Goal: Task Accomplishment & Management: Use online tool/utility

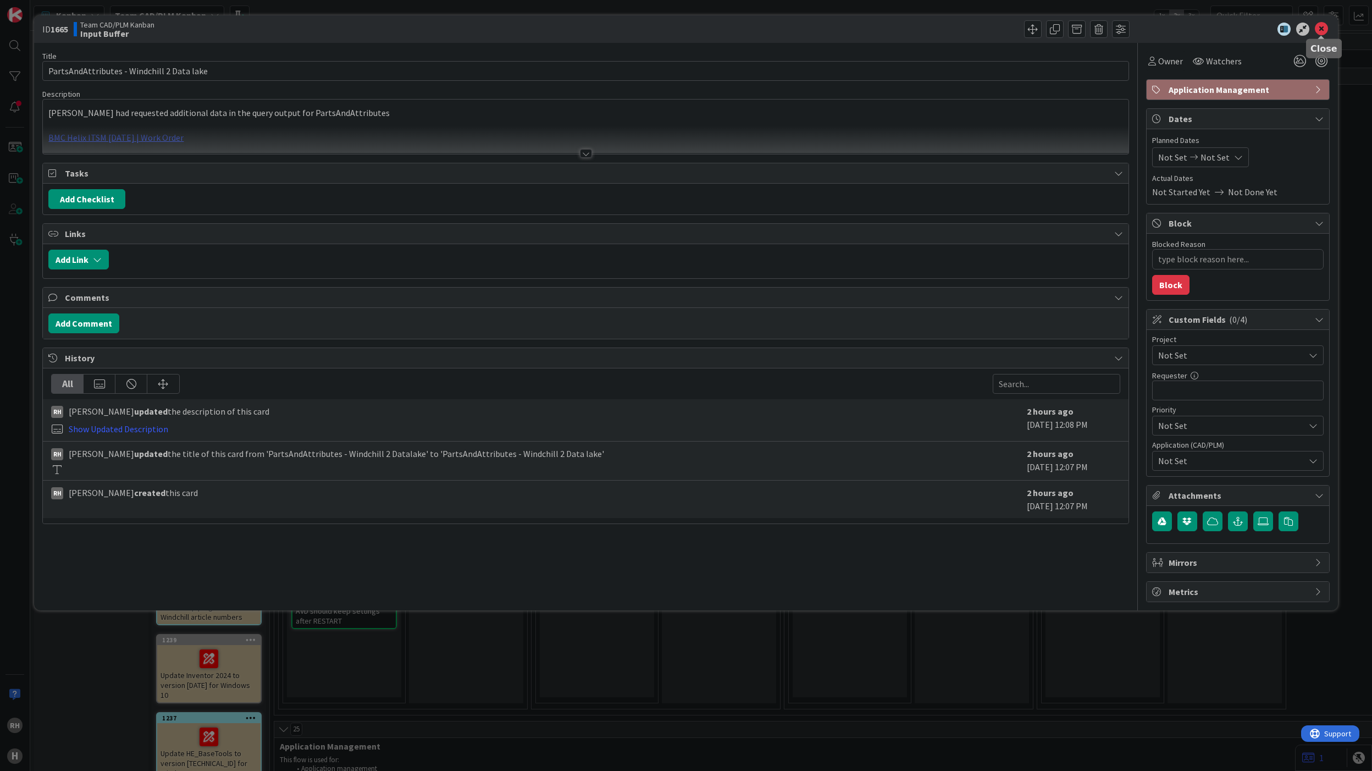
click at [1318, 26] on icon at bounding box center [1321, 29] width 13 height 13
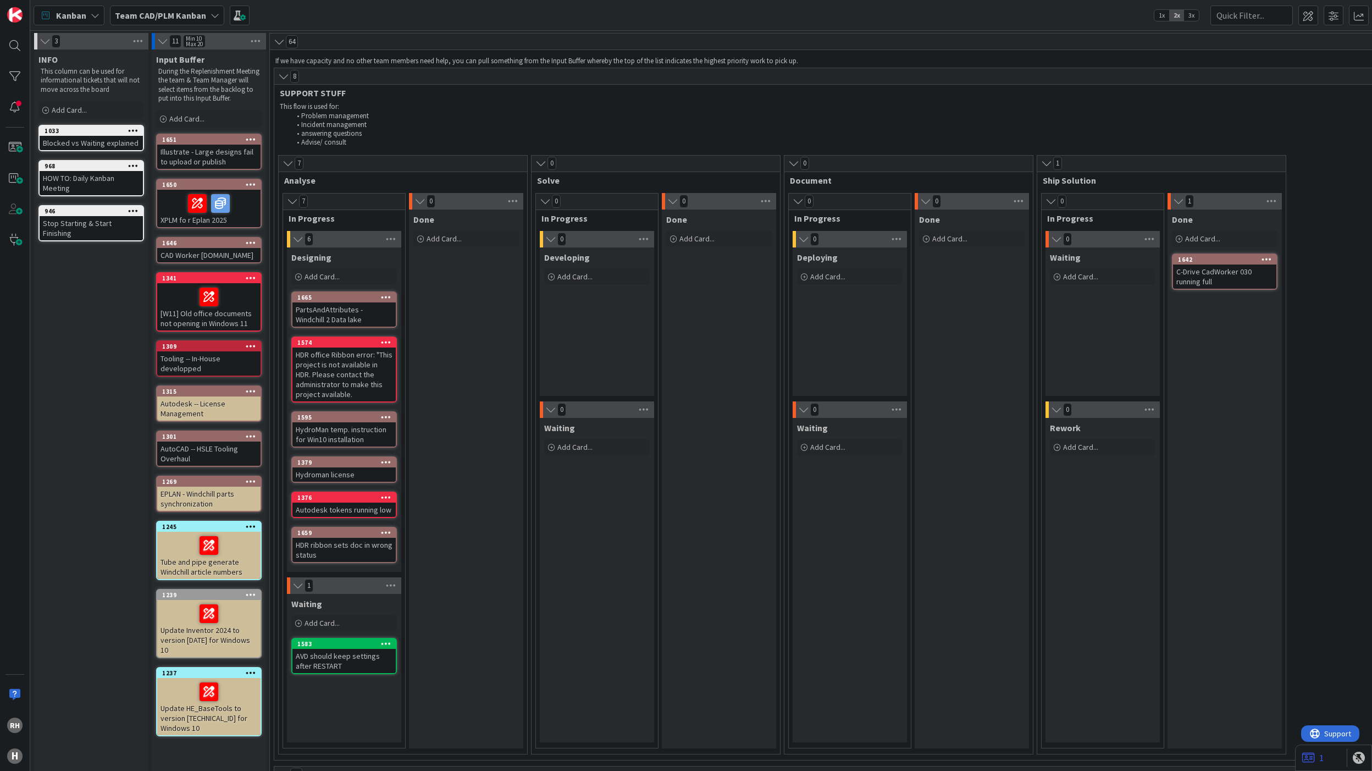
click at [350, 309] on div "PartsAndAttributes - Windchill 2 Data lake" at bounding box center [343, 314] width 103 height 24
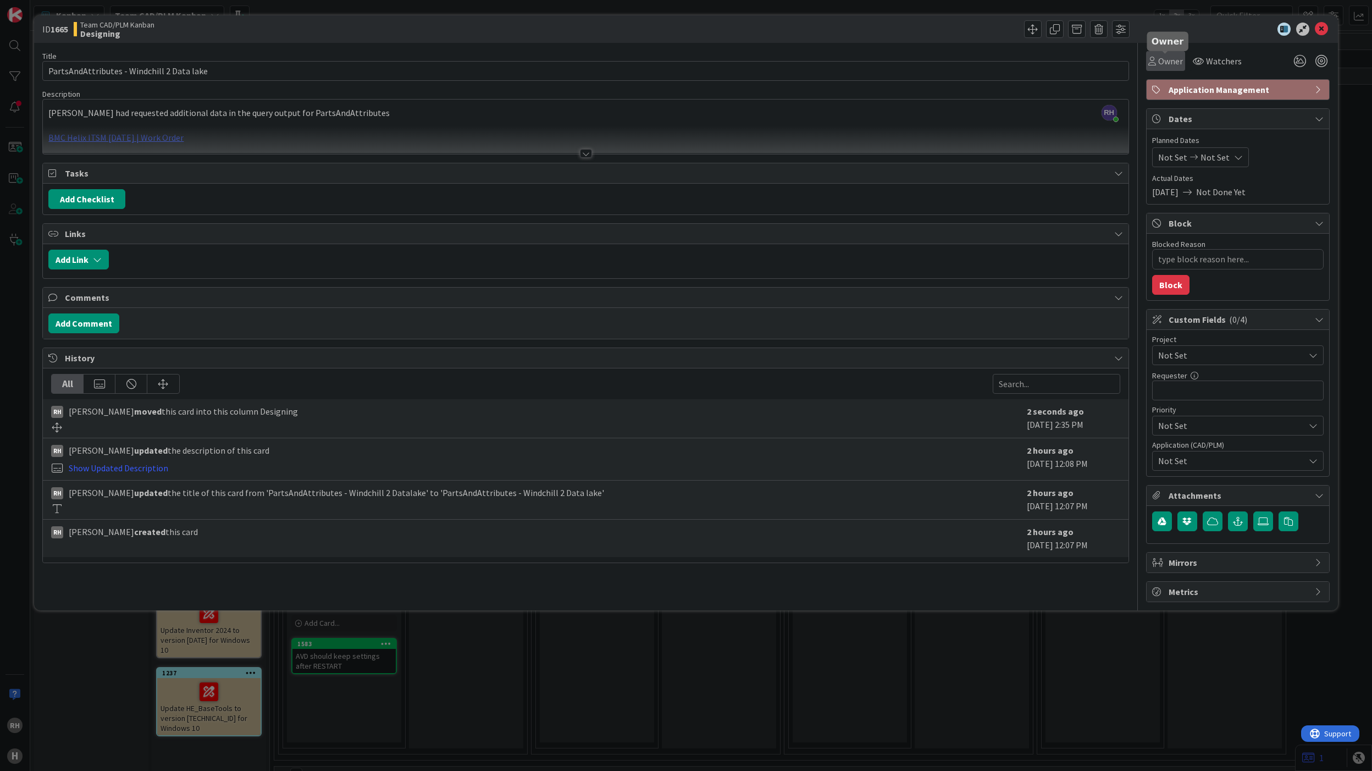
click at [1172, 62] on span "Owner" at bounding box center [1170, 60] width 25 height 13
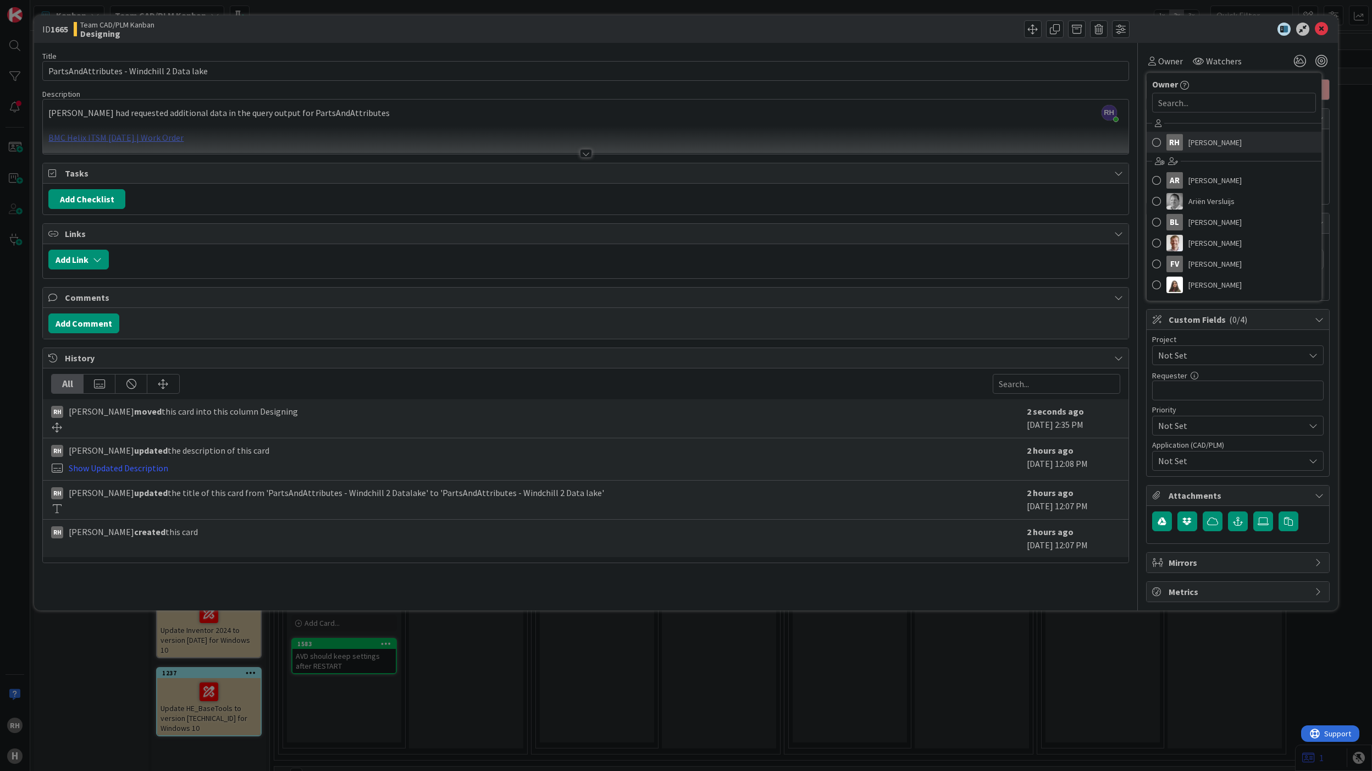
click at [1158, 142] on span at bounding box center [1156, 142] width 9 height 16
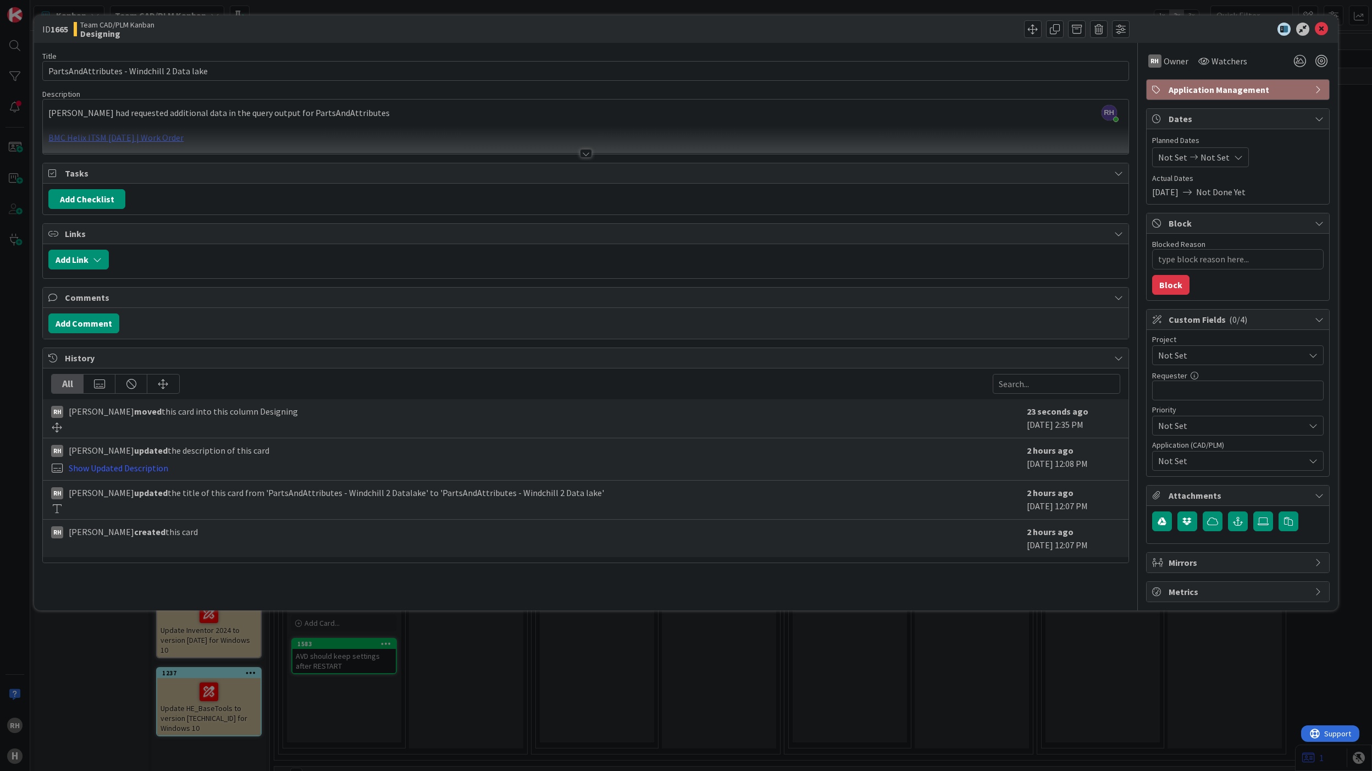
click at [1218, 359] on span "Not Set" at bounding box center [1228, 354] width 141 height 15
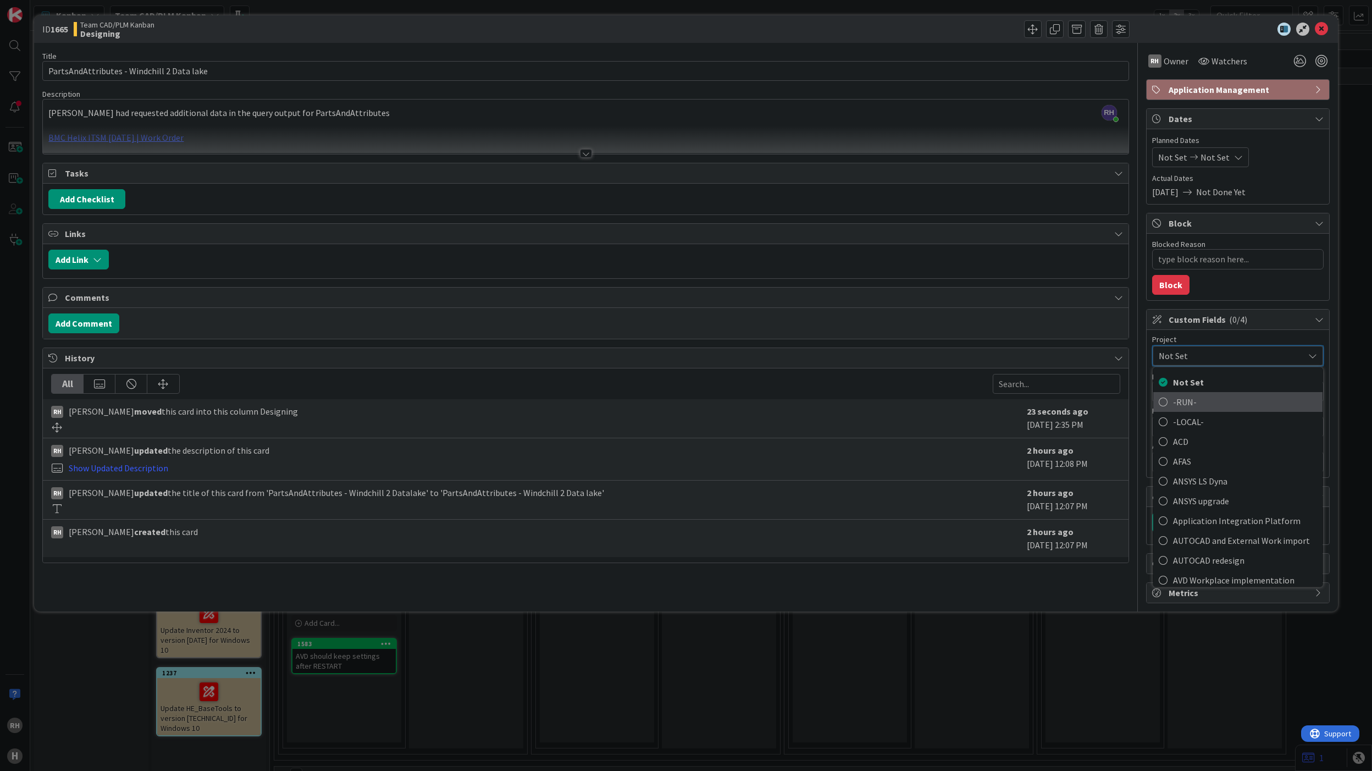
click at [1204, 407] on span "-RUN-" at bounding box center [1245, 401] width 144 height 16
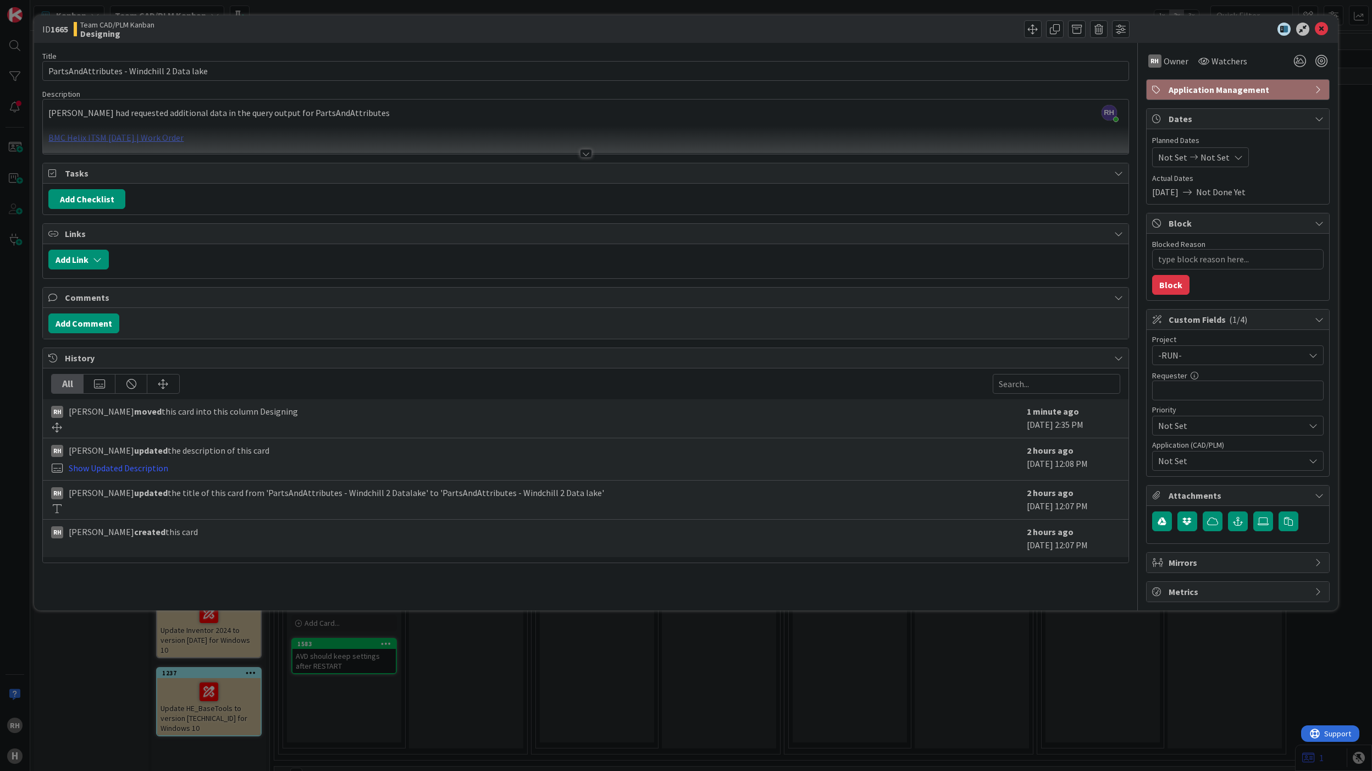
type textarea "x"
click at [1198, 395] on input "text" at bounding box center [1238, 390] width 172 height 20
type input "H"
type textarea "x"
type input "Ha"
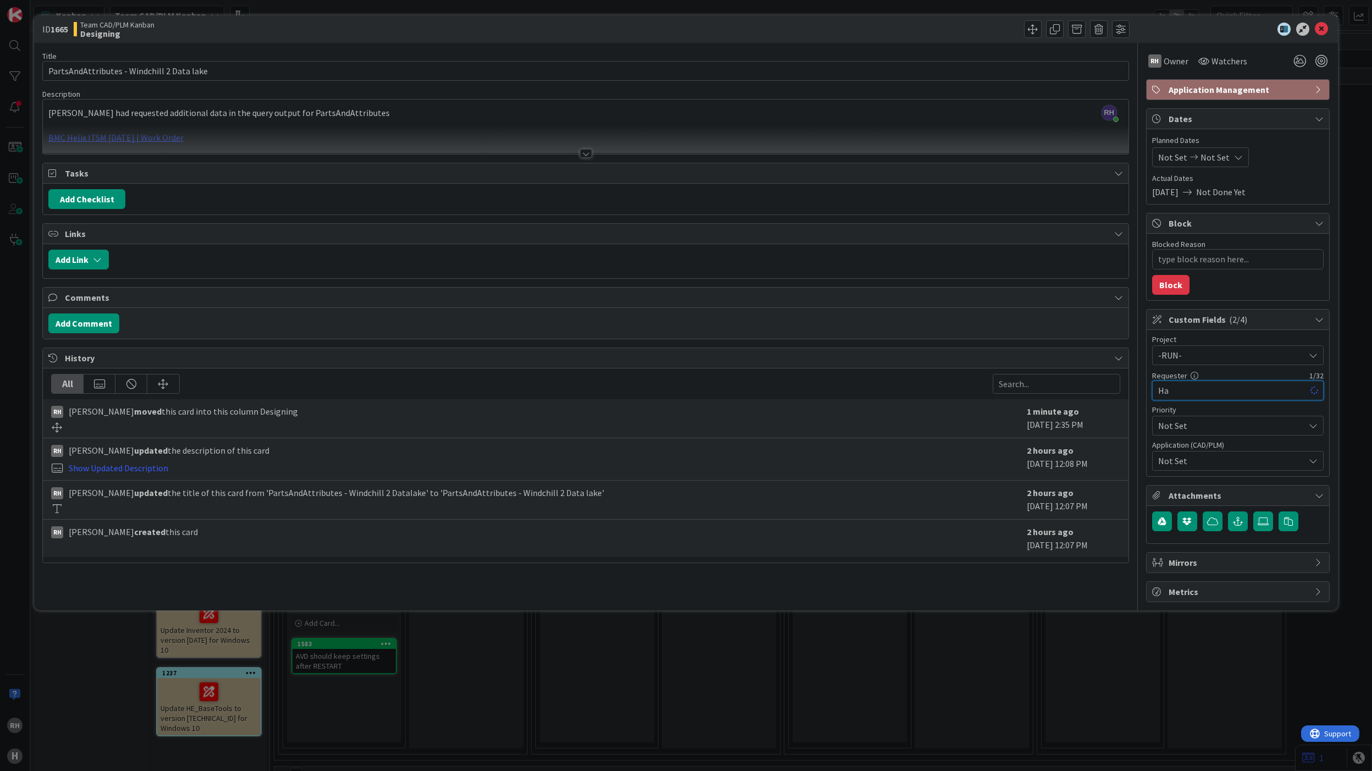
type textarea "x"
type input "[PERSON_NAME]"
type textarea "x"
type input "[PERSON_NAME]"
click at [1181, 687] on div "ID 1665 Team CAD/PLM Kanban Designing Title 42 / 128 PartsAndAttributes - Windc…" at bounding box center [686, 385] width 1372 height 771
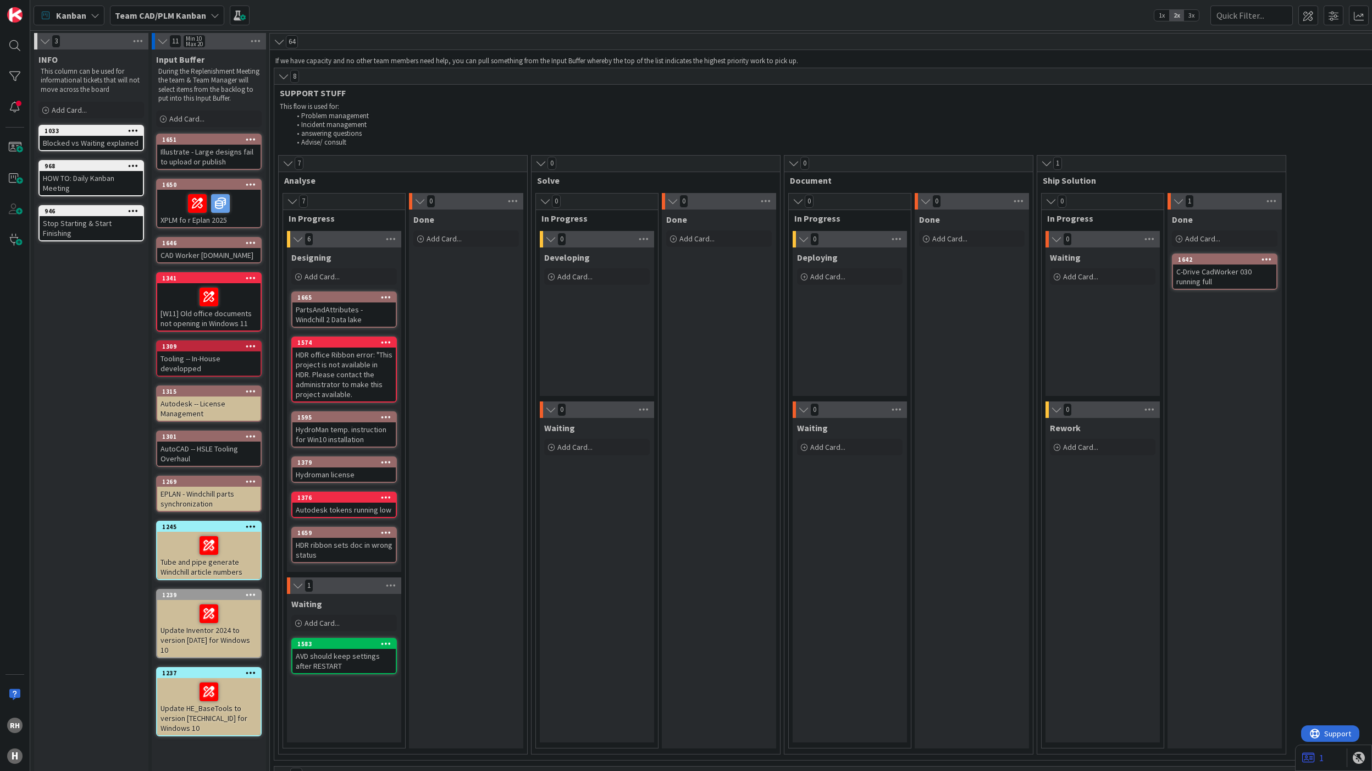
click at [349, 309] on div "PartsAndAttributes - Windchill 2 Data lake" at bounding box center [343, 314] width 103 height 24
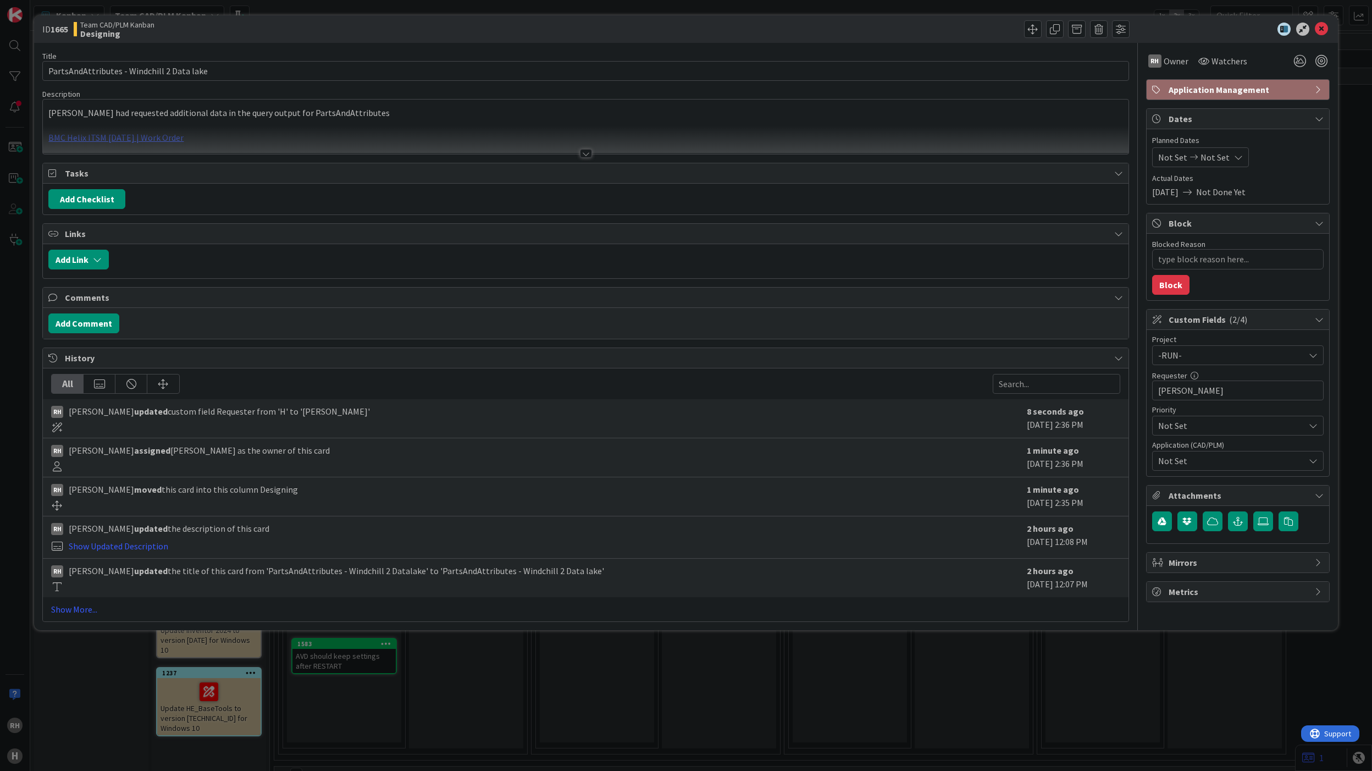
click at [1201, 462] on span "Not Set" at bounding box center [1231, 460] width 146 height 13
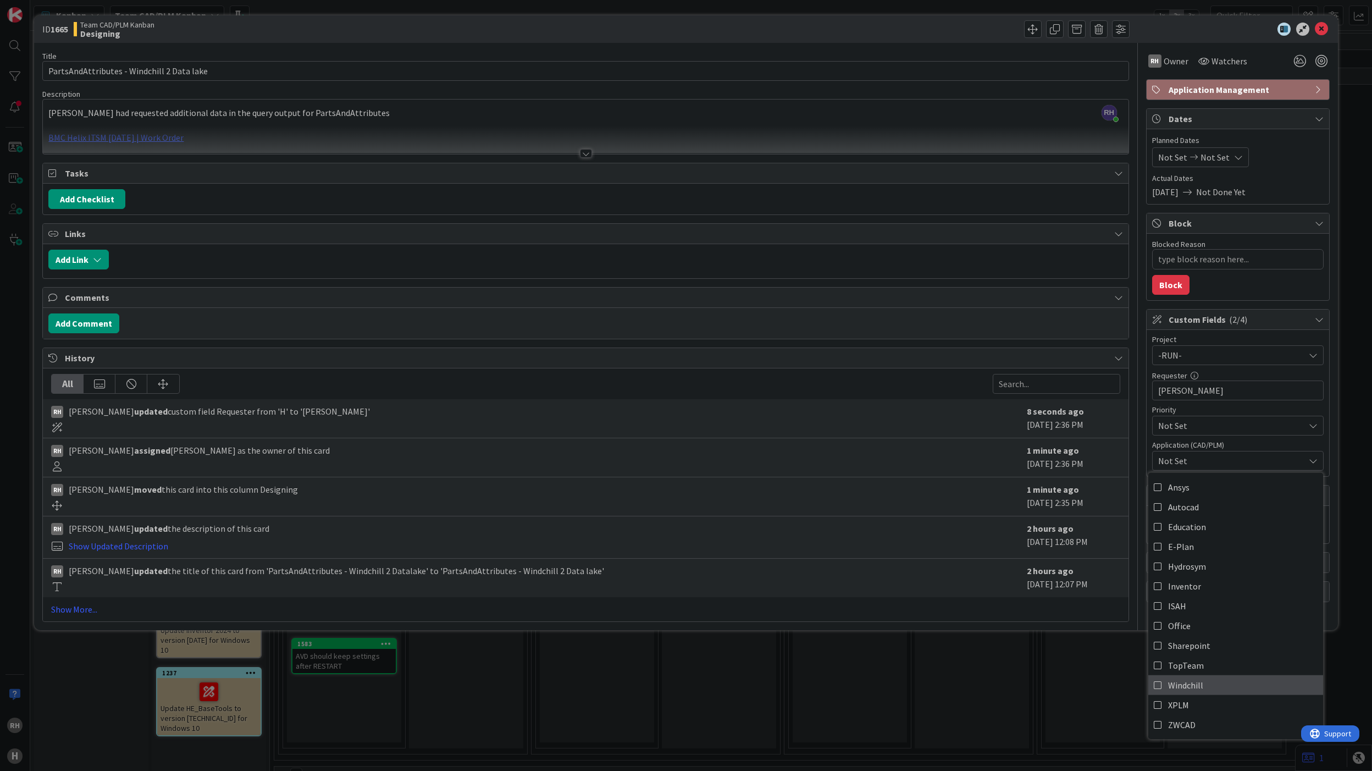
click at [1160, 686] on icon at bounding box center [1158, 684] width 9 height 16
click at [1075, 700] on div "ID 1665 Team CAD/PLM Kanban Designing Title 42 / 128 PartsAndAttributes - Windc…" at bounding box center [686, 385] width 1372 height 771
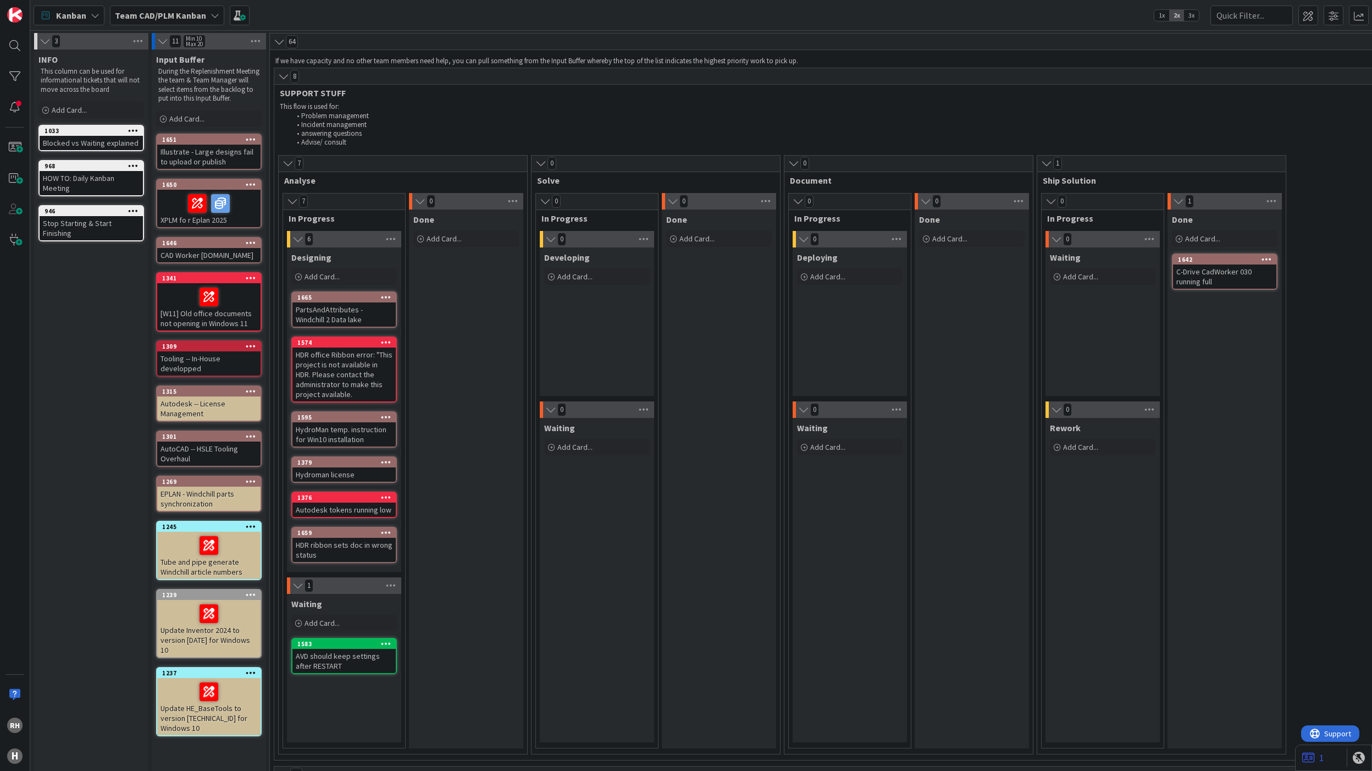
click at [335, 308] on div "PartsAndAttributes - Windchill 2 Data lake" at bounding box center [343, 314] width 103 height 24
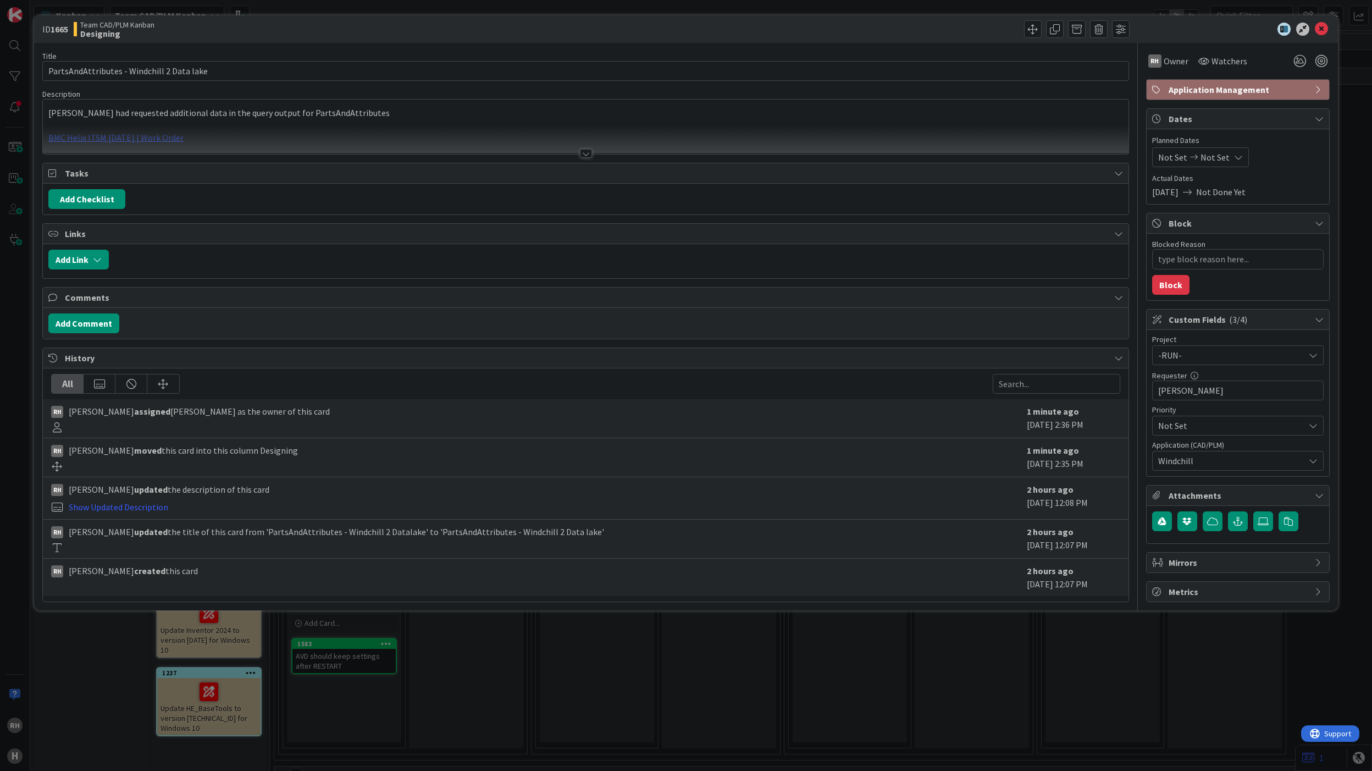
type textarea "x"
click at [97, 326] on button "Add Comment" at bounding box center [83, 323] width 71 height 20
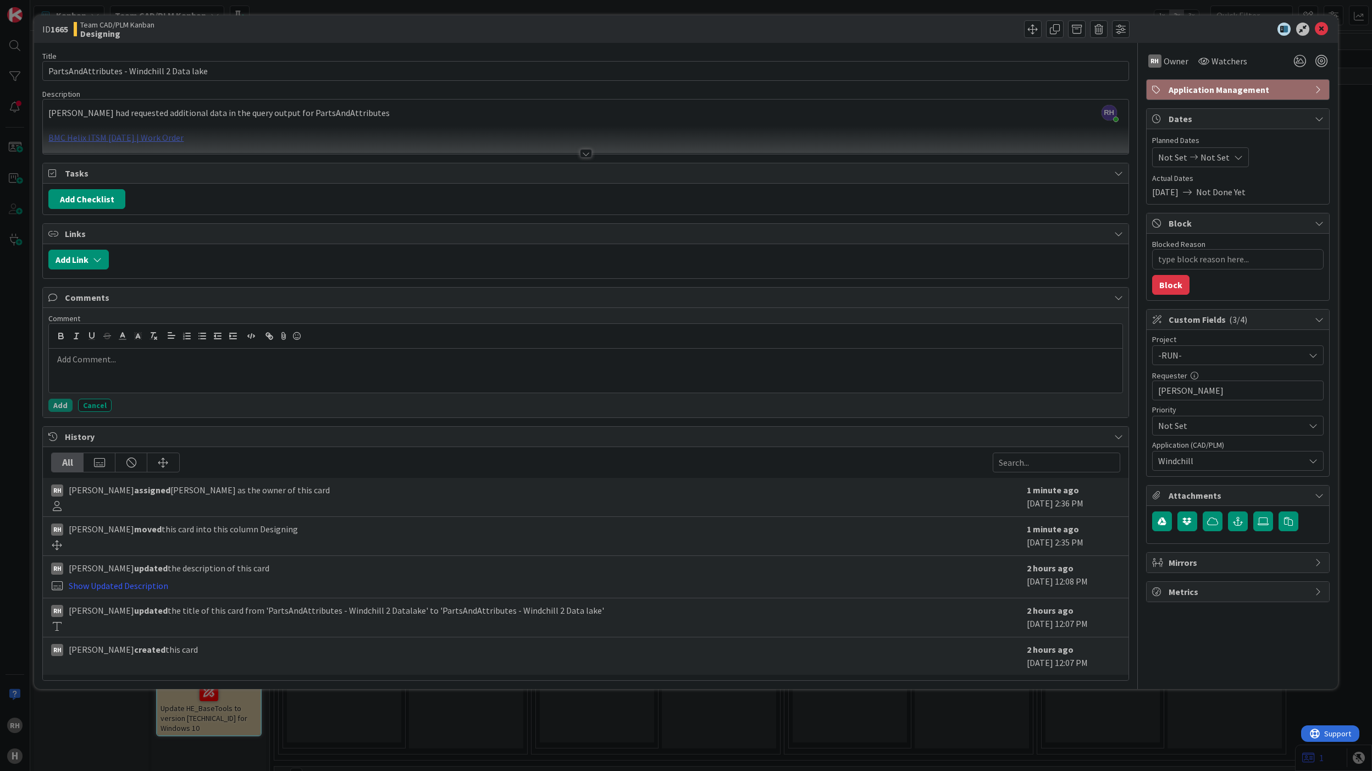
click at [154, 377] on div at bounding box center [585, 371] width 1073 height 44
click at [165, 364] on p at bounding box center [585, 359] width 1064 height 13
drag, startPoint x: 108, startPoint y: 369, endPoint x: 71, endPoint y: 366, distance: 36.5
click at [71, 366] on div "Add to the" at bounding box center [585, 371] width 1073 height 44
click at [442, 128] on div at bounding box center [585, 140] width 1085 height 28
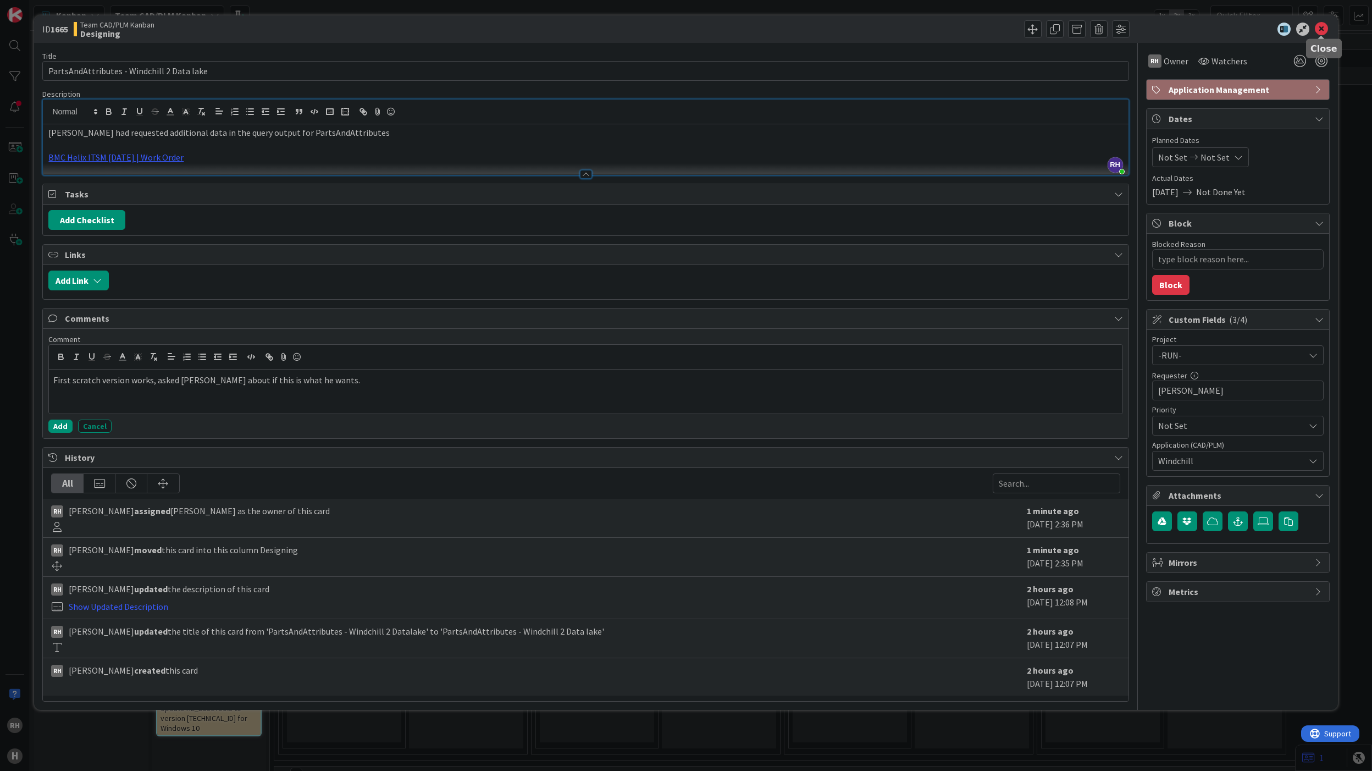
click at [1322, 30] on icon at bounding box center [1321, 29] width 13 height 13
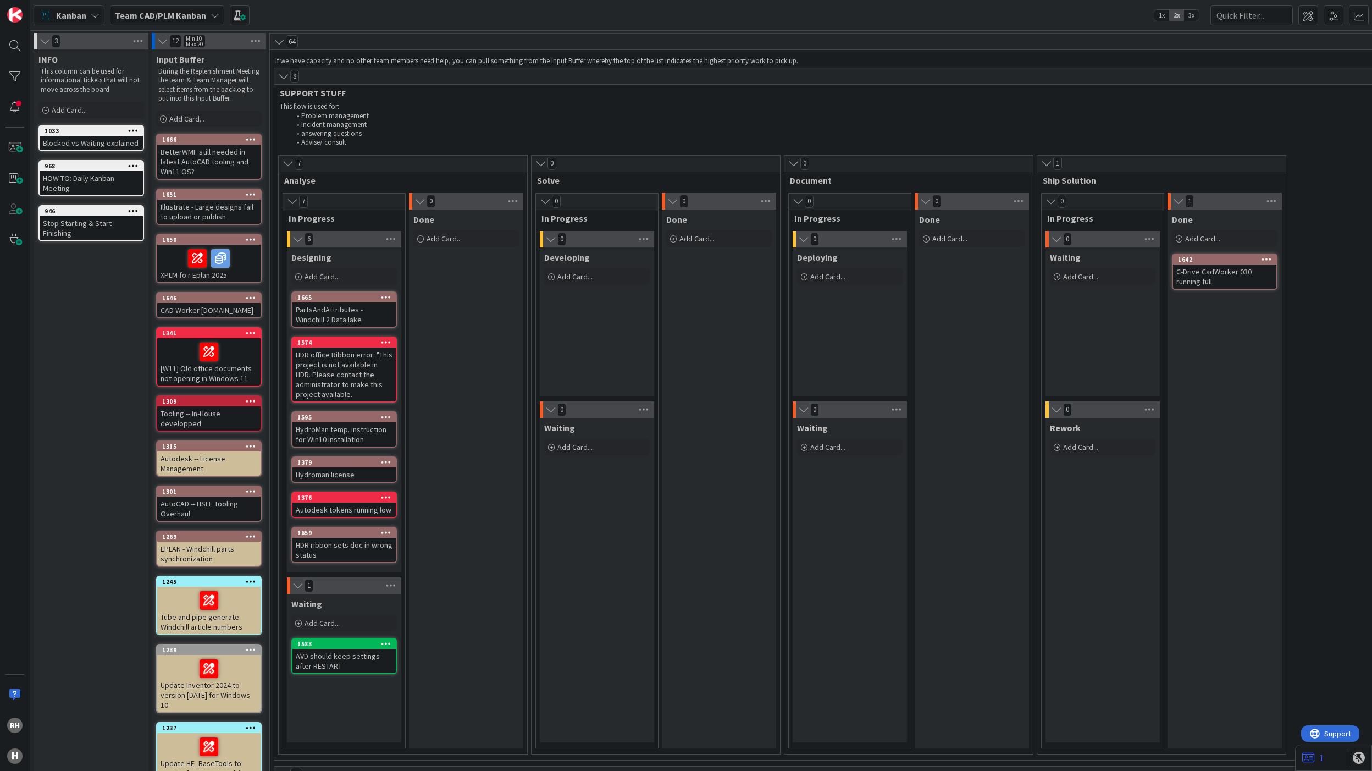
click at [209, 127] on div "Add Card..." at bounding box center [209, 118] width 106 height 16
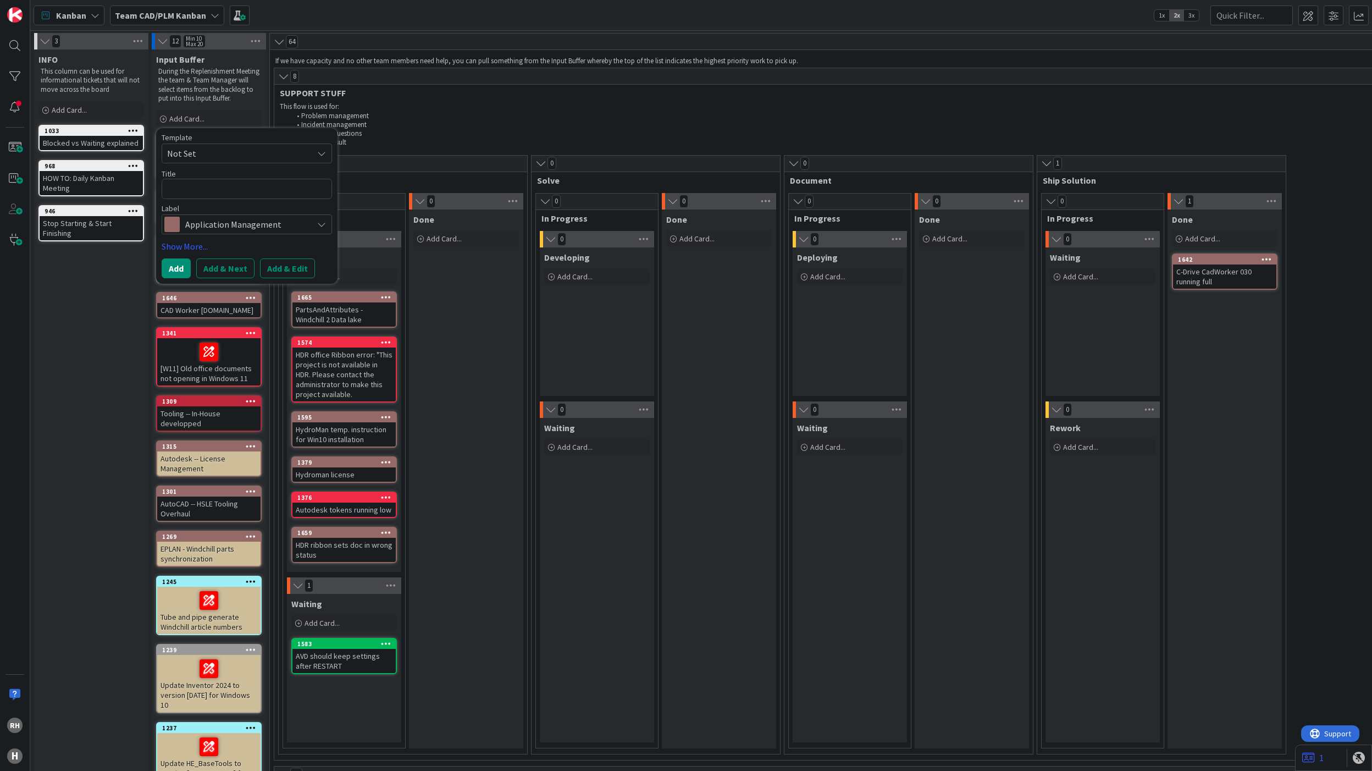
click at [213, 194] on textarea at bounding box center [247, 189] width 170 height 20
type textarea "x"
type textarea "U"
type textarea "x"
type textarea "Up"
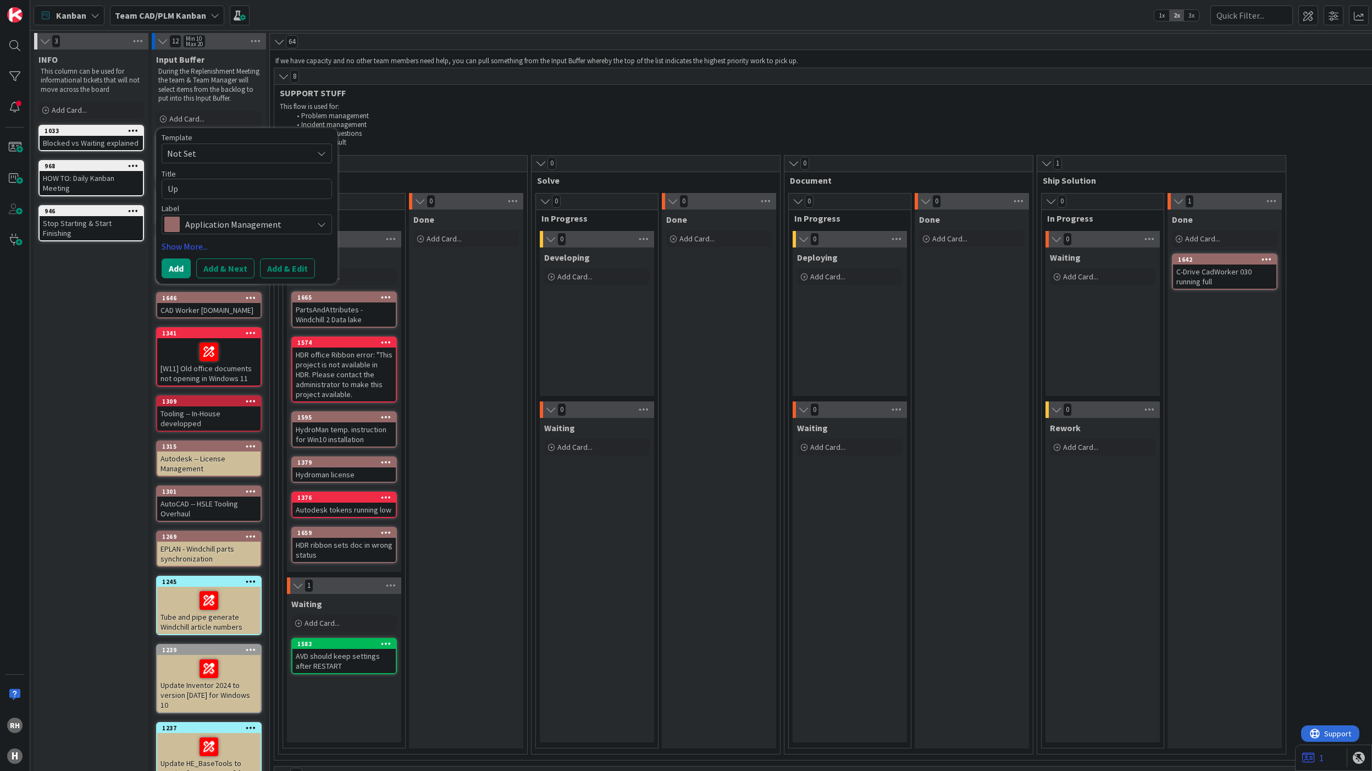
type textarea "x"
type textarea "Upd"
type textarea "x"
type textarea "Upda"
type textarea "x"
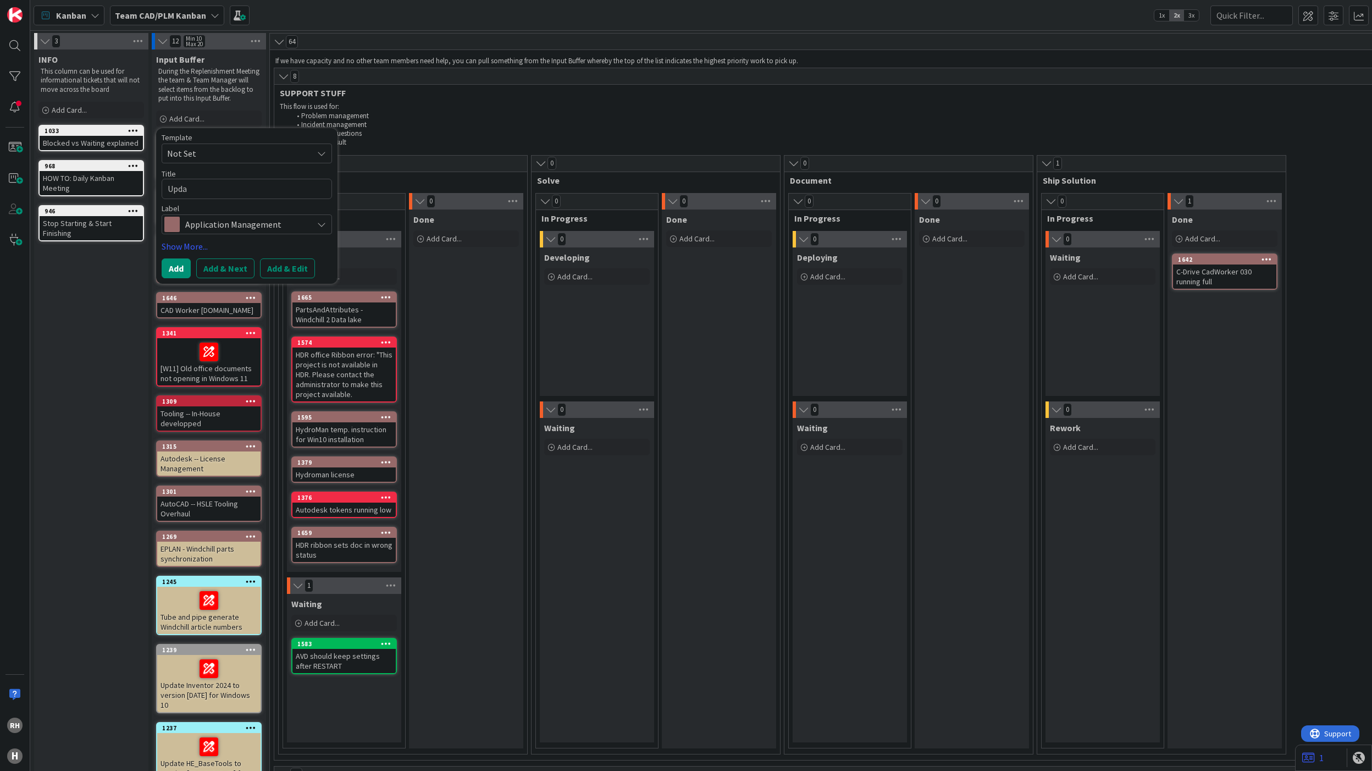
type textarea "Updat"
type textarea "x"
type textarea "Update"
type textarea "x"
type textarea "Update"
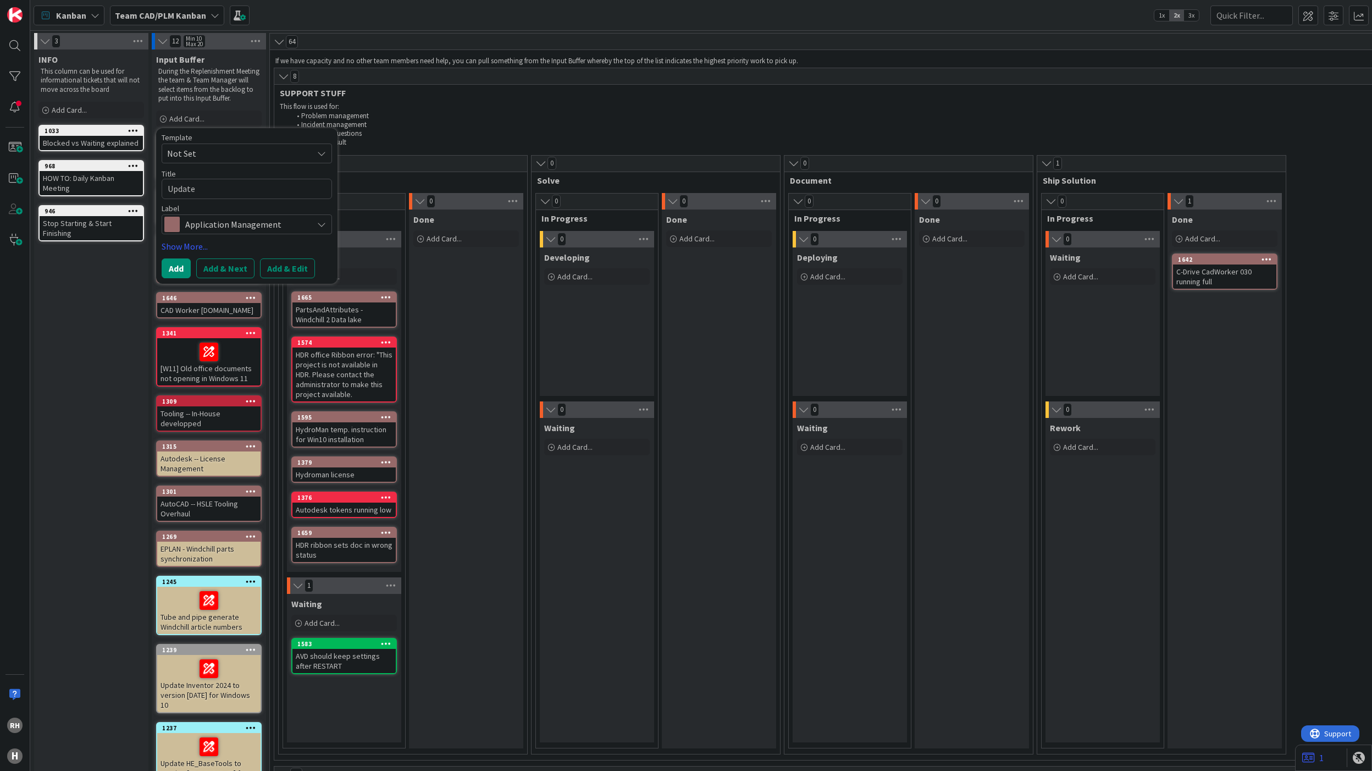
type textarea "x"
type textarea "Update S"
type textarea "x"
type textarea "Update SI"
type textarea "x"
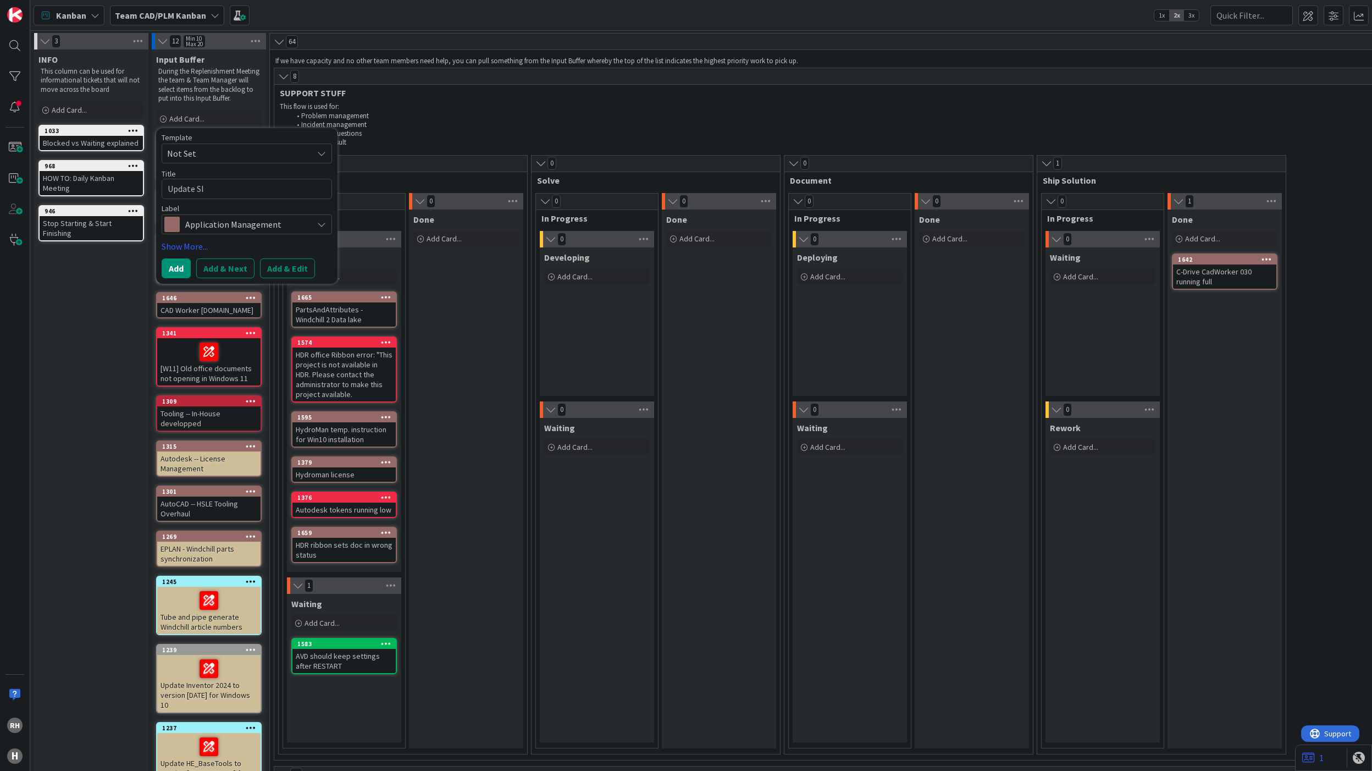
type textarea "Update SIM"
type textarea "x"
type textarea "Update SIMI"
type textarea "x"
type textarea "Update SIMIT"
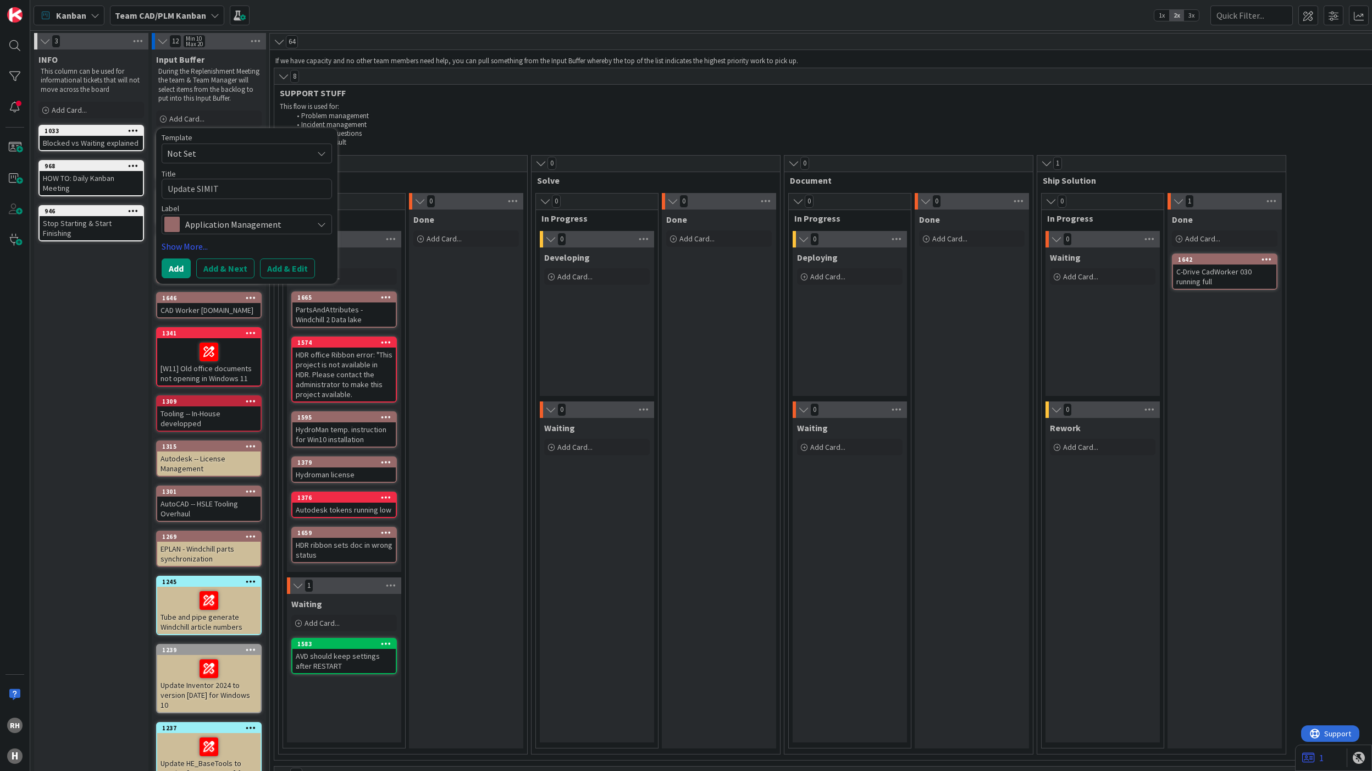
type textarea "x"
type textarea "Update SIMIT"
type textarea "x"
type textarea "Update SIMIT l"
type textarea "x"
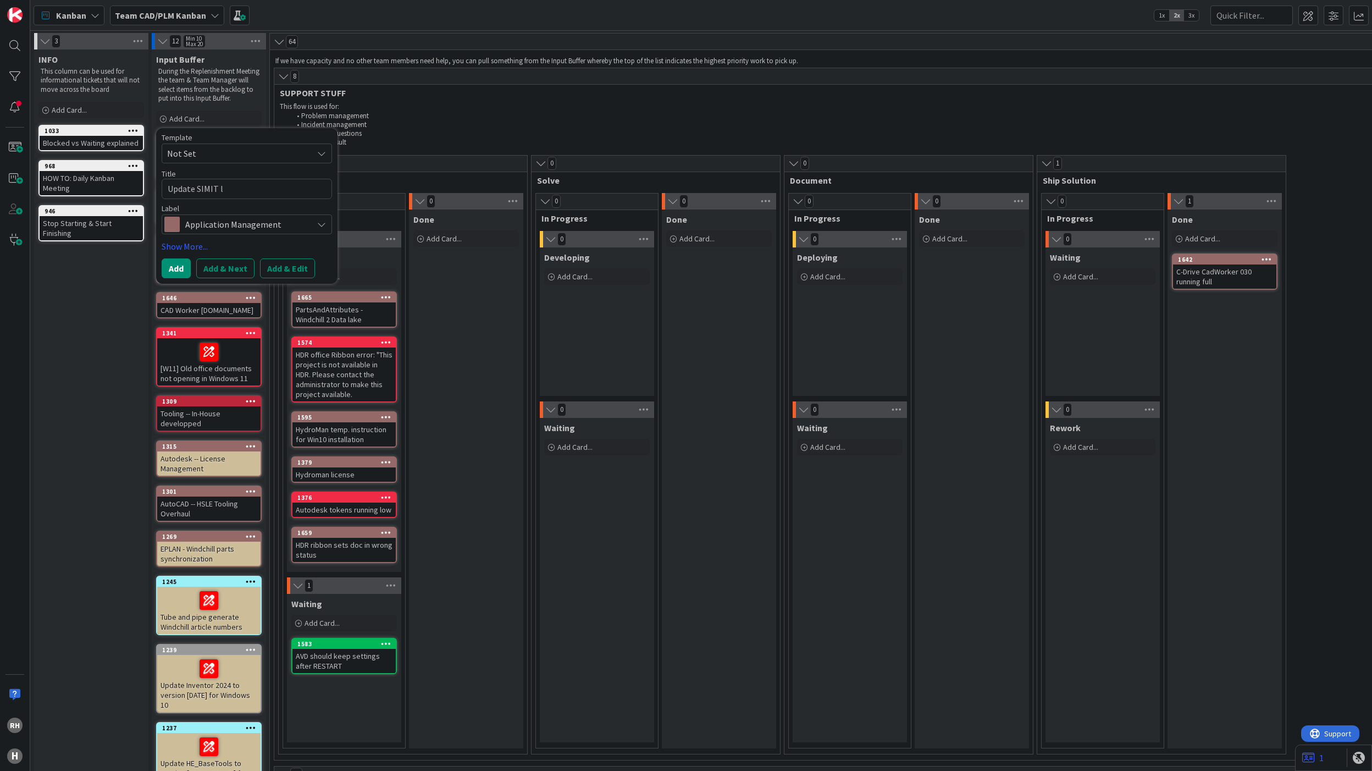
type textarea "Update SIMIT li"
type textarea "x"
type textarea "Update SIMIT lic"
type textarea "x"
type textarea "Update SIMIT lice"
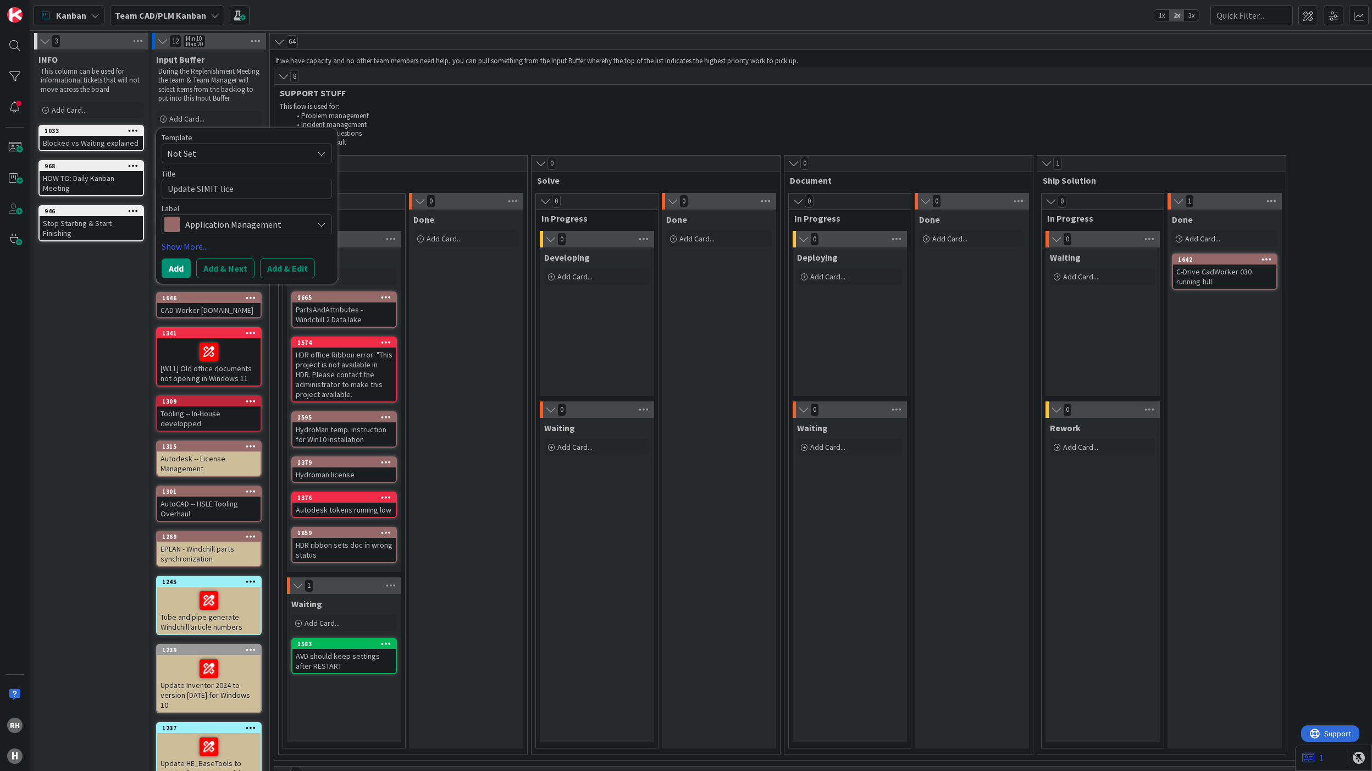
type textarea "x"
type textarea "Update SIMIT licen"
type textarea "x"
type textarea "Update SIMIT licens"
type textarea "x"
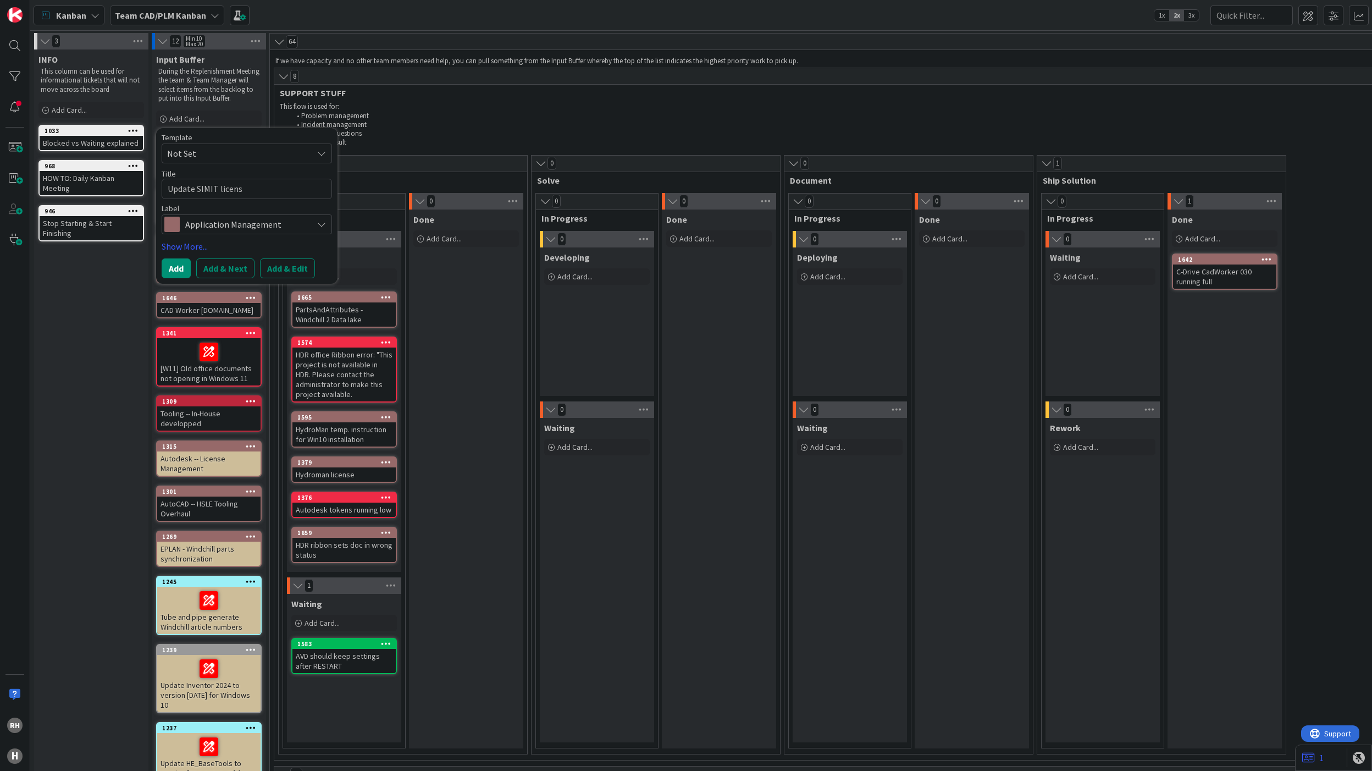
type textarea "Update SIMIT license"
type textarea "x"
type textarea "Update SIMIT license"
click at [279, 199] on textarea "Update SIMIT license" at bounding box center [247, 189] width 170 height 20
type textarea "x"
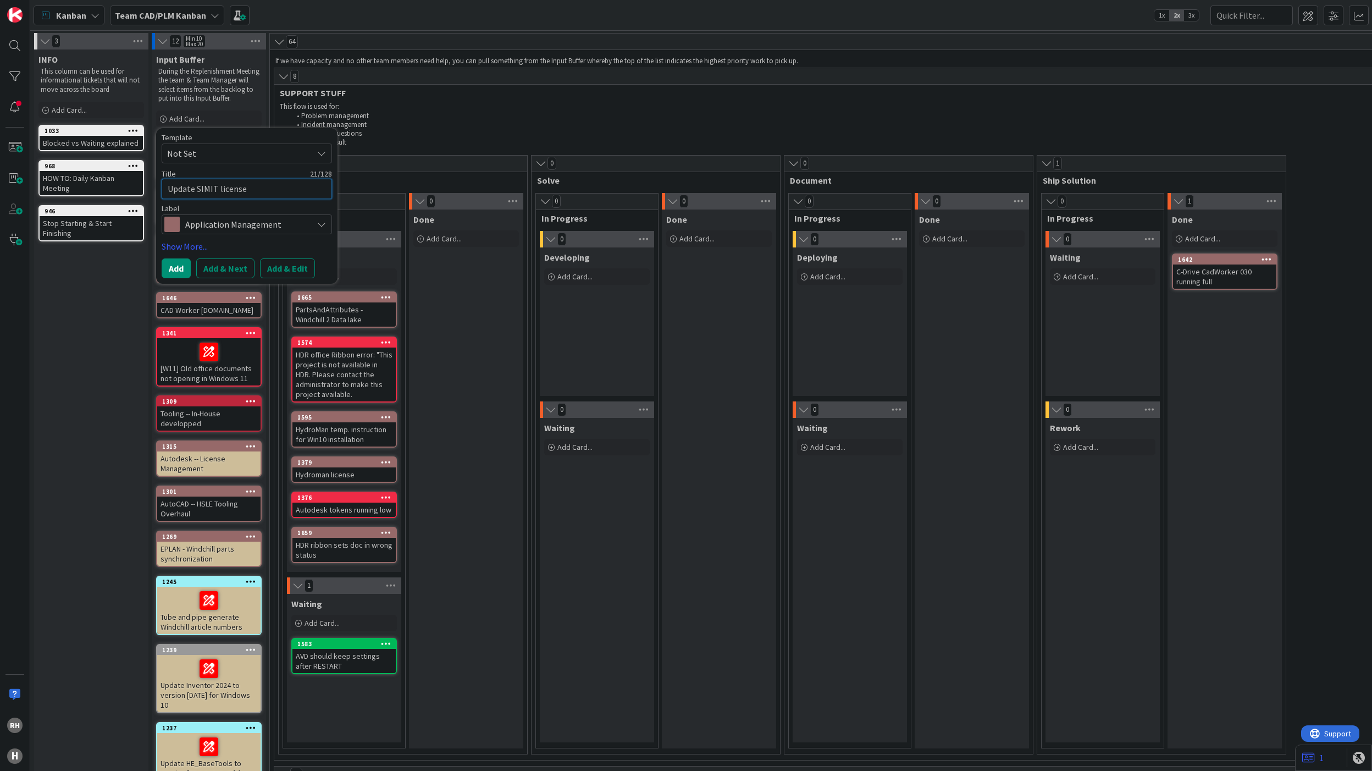
type textarea "Update SIMIT license 1"
type textarea "x"
type textarea "Update SIMIT license 11"
type textarea "x"
type textarea "Update SIMIT license 11."
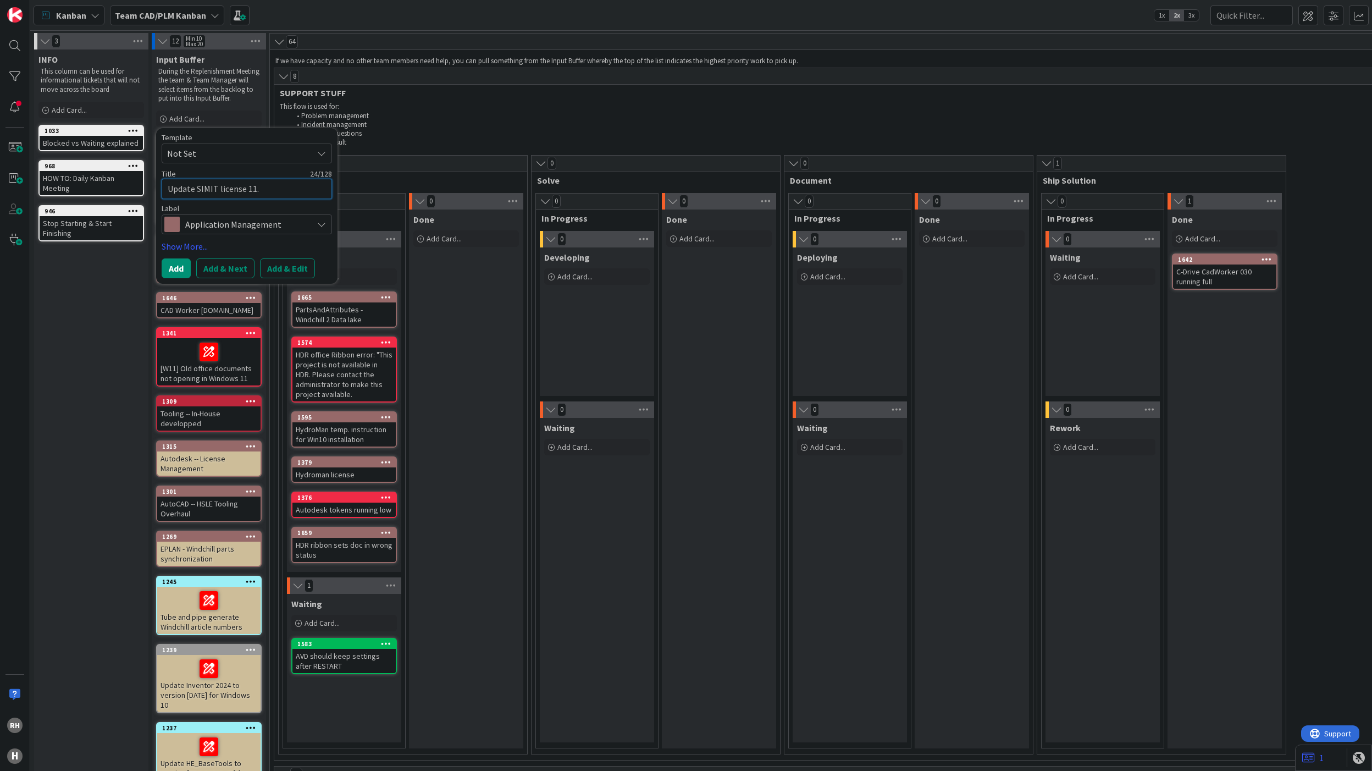
type textarea "x"
type textarea "Update SIMIT license 11.3"
click at [286, 275] on button "Add & Edit" at bounding box center [287, 268] width 55 height 20
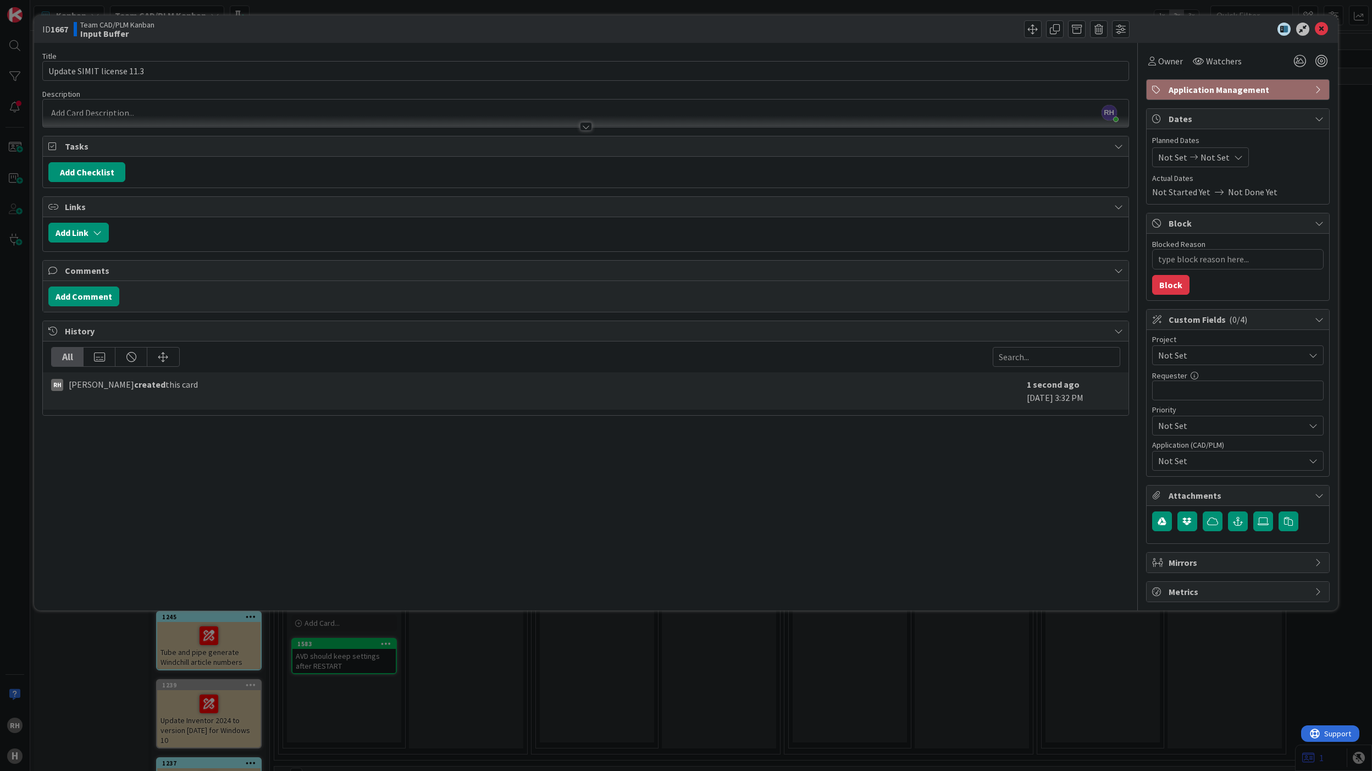
click at [150, 112] on div "RH Richard Halve just joined" at bounding box center [585, 113] width 1085 height 27
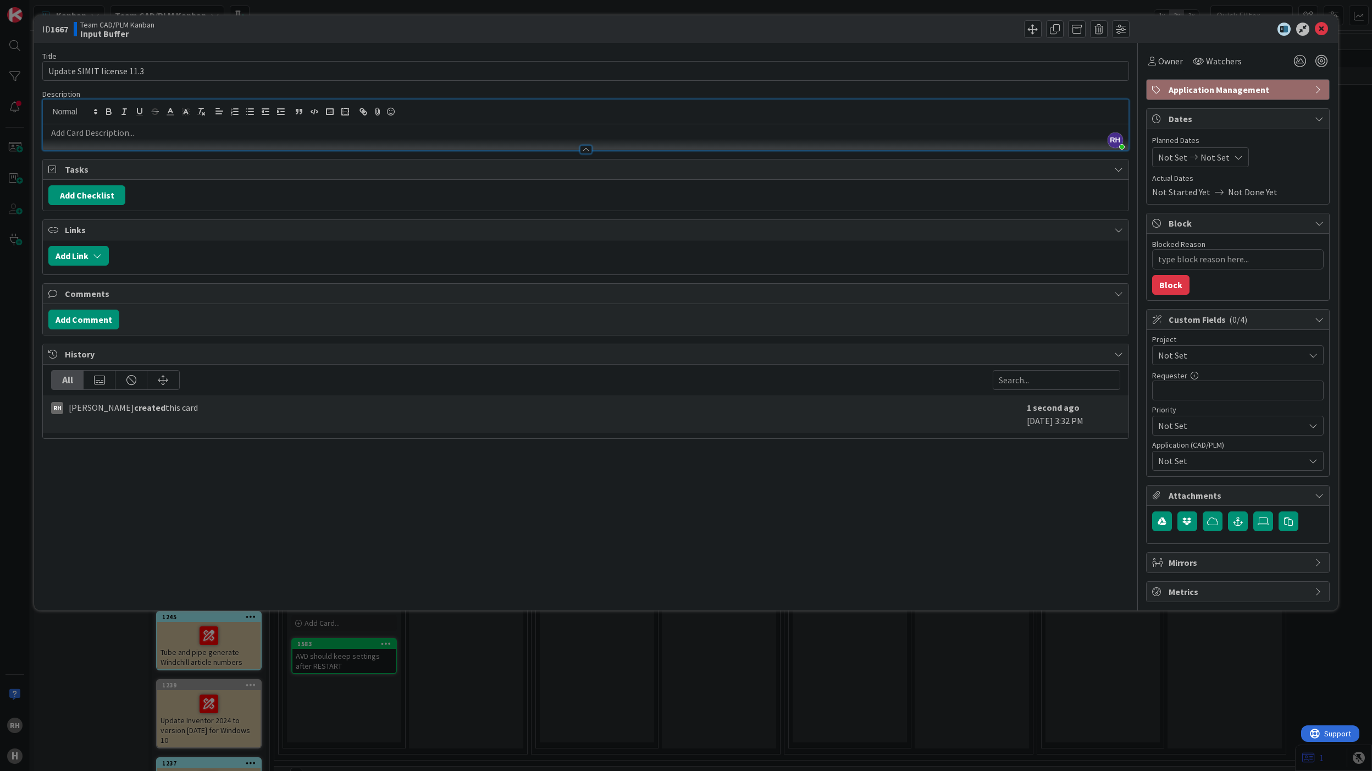
click at [114, 135] on p at bounding box center [585, 132] width 1074 height 13
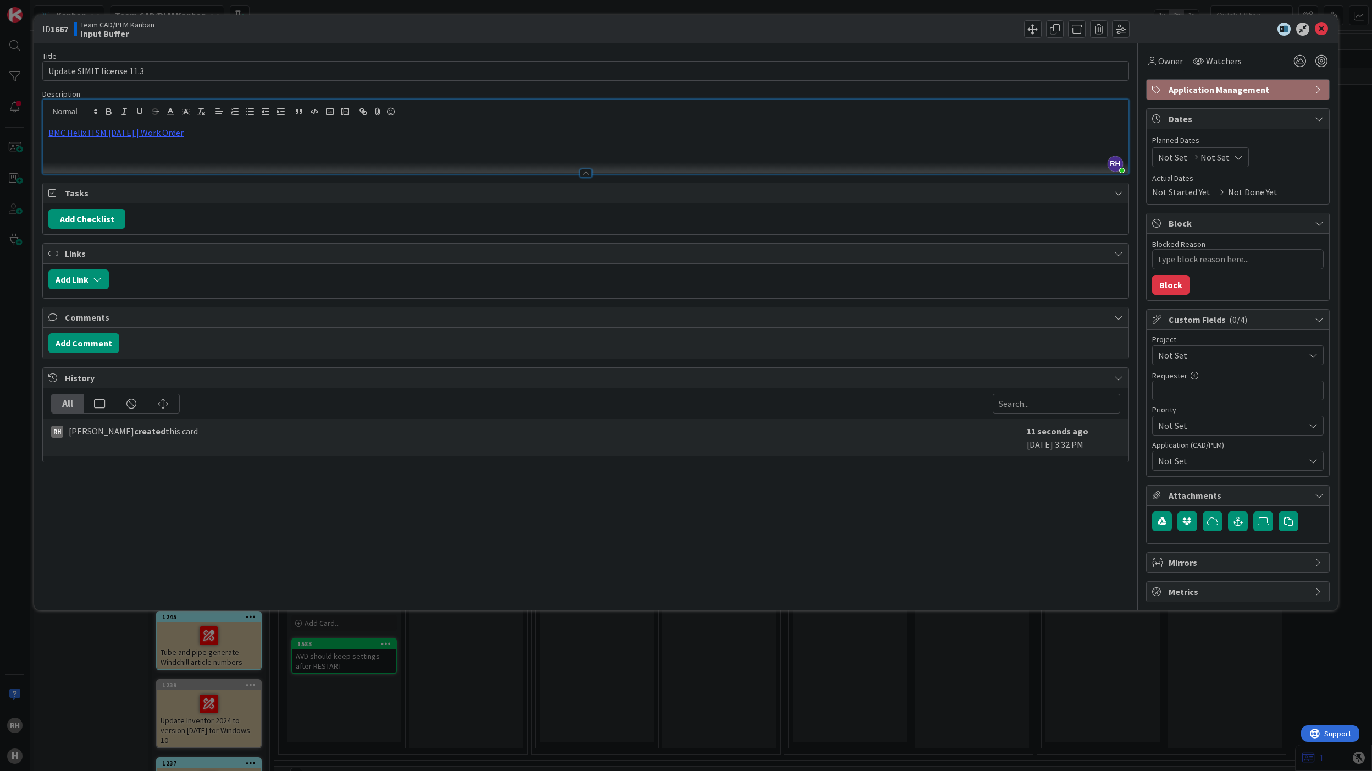
click at [238, 154] on div "BMC Helix ITSM [DATE] | Work Order" at bounding box center [585, 148] width 1085 height 49
type textarea "x"
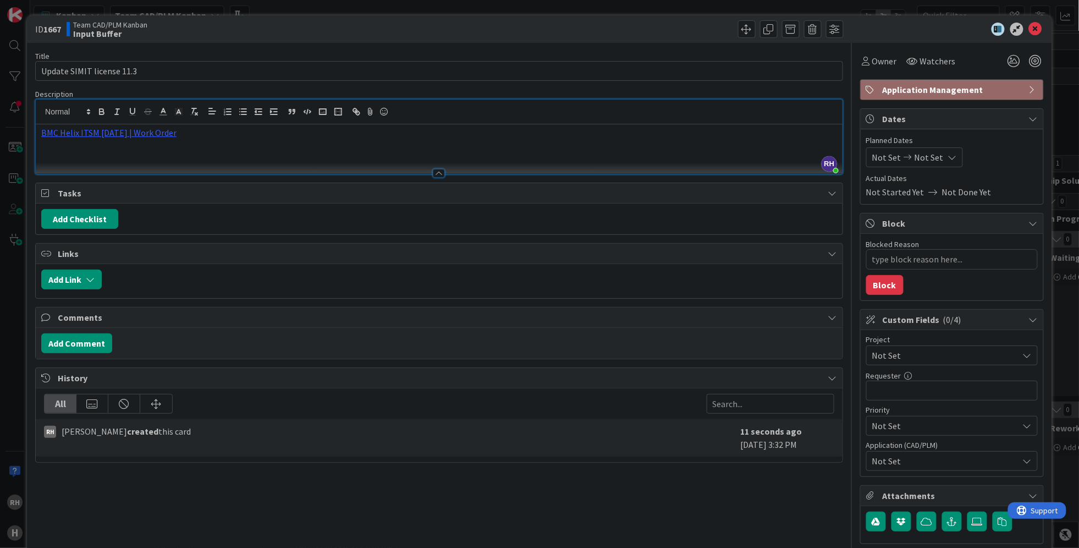
click at [364, 146] on div "BMC Helix ITSM [DATE] | Work Order" at bounding box center [439, 148] width 806 height 49
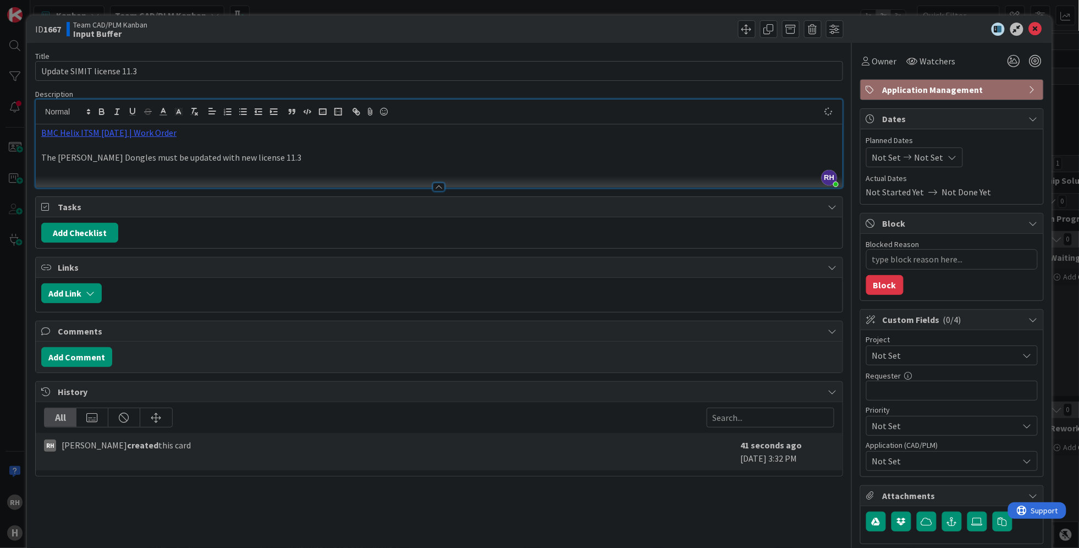
type textarea "x"
click at [102, 233] on button "Add Checklist" at bounding box center [79, 233] width 77 height 20
type input "Tasks"
click at [59, 311] on button "Add" at bounding box center [61, 311] width 29 height 20
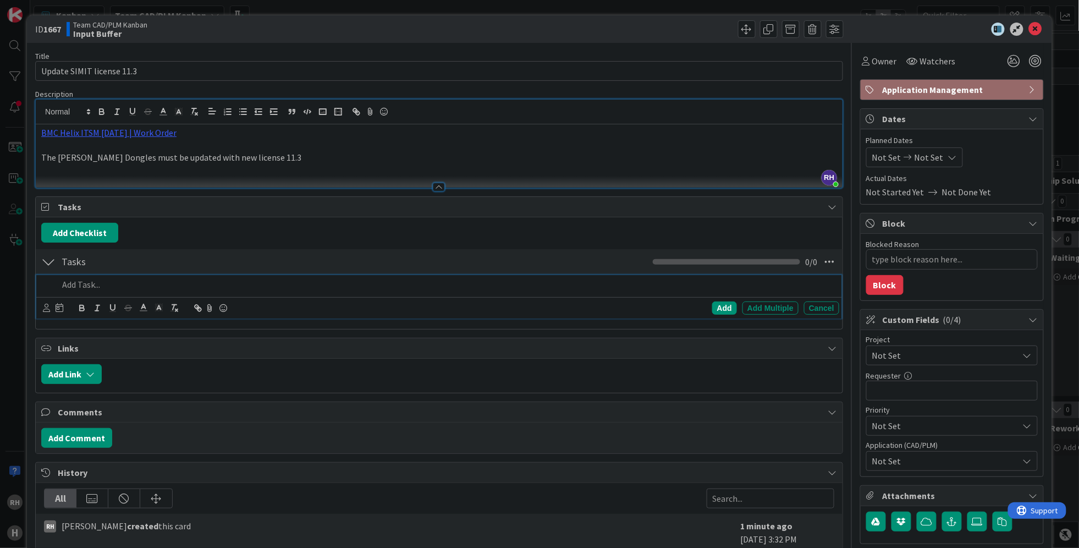
type textarea "x"
click at [132, 291] on p at bounding box center [446, 284] width 776 height 13
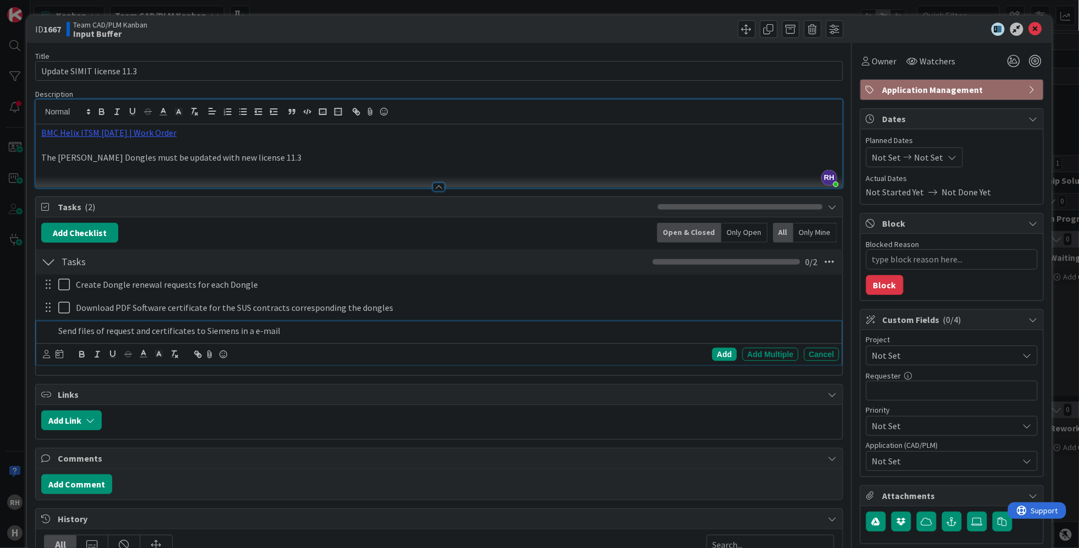
click at [58, 331] on p "Send files of request and certificates to Siemens in a e-mail" at bounding box center [446, 330] width 776 height 13
click at [713, 355] on div "Add" at bounding box center [724, 353] width 25 height 13
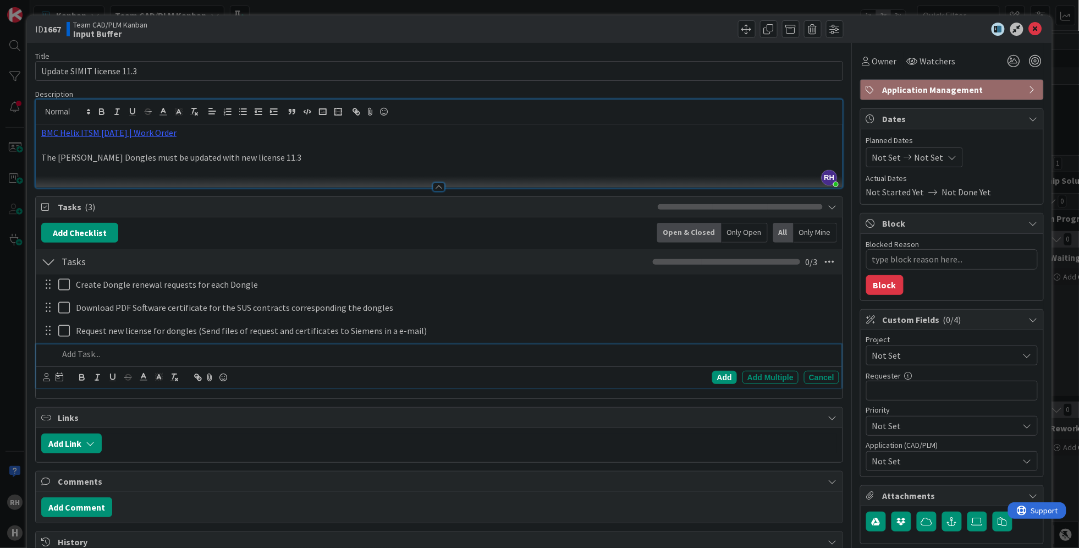
click at [117, 353] on p at bounding box center [446, 353] width 776 height 13
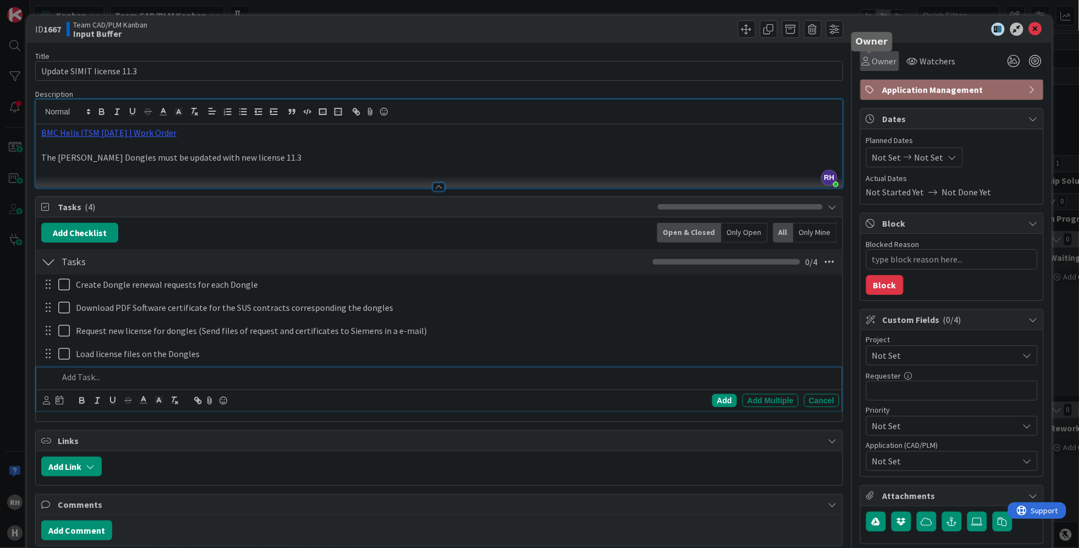
click at [885, 58] on span "Owner" at bounding box center [884, 60] width 25 height 13
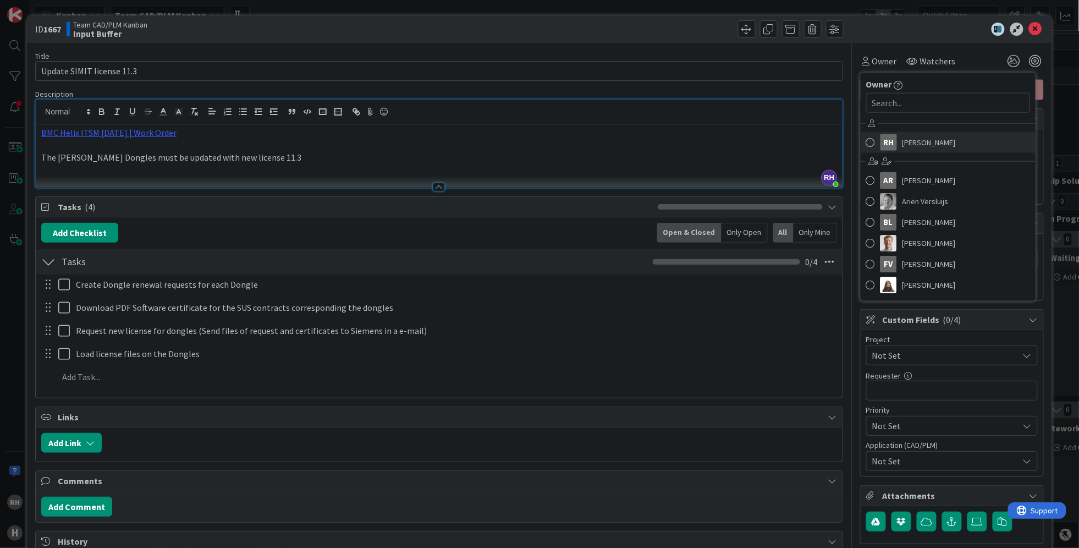
click at [902, 146] on span "[PERSON_NAME]" at bounding box center [928, 142] width 53 height 16
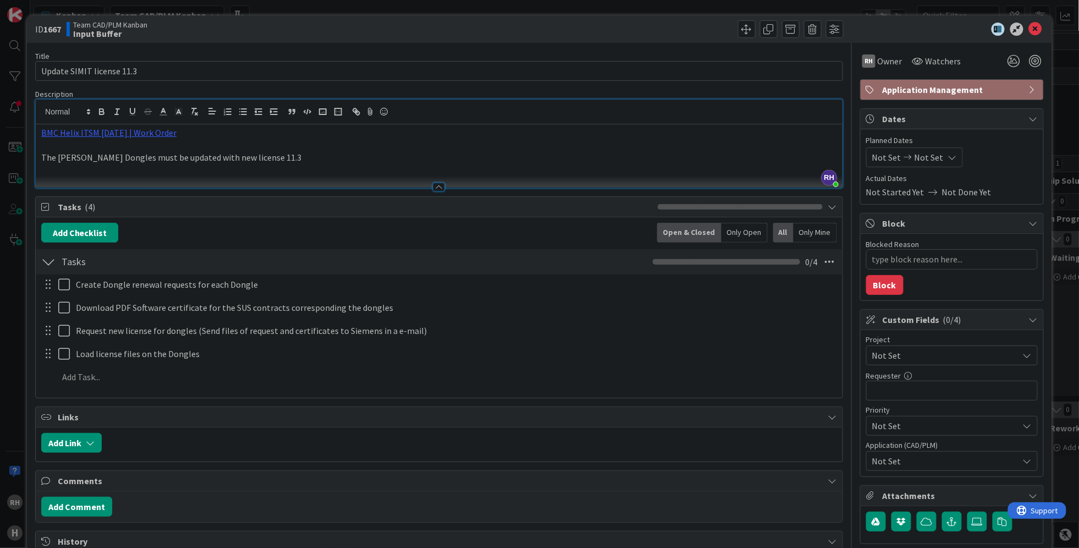
click at [929, 357] on span "Not Set" at bounding box center [942, 354] width 141 height 15
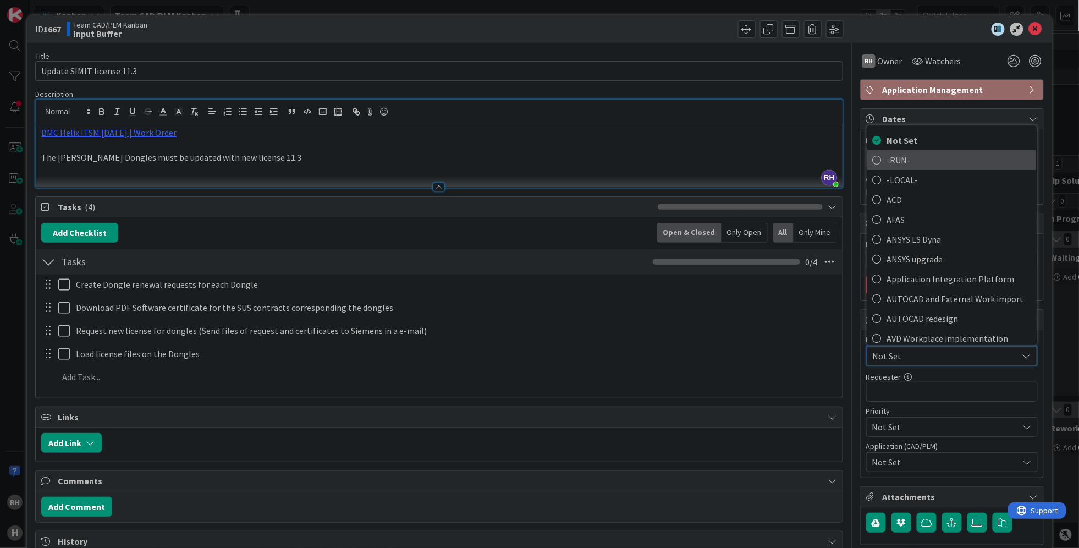
click at [917, 155] on span "-RUN-" at bounding box center [959, 159] width 144 height 16
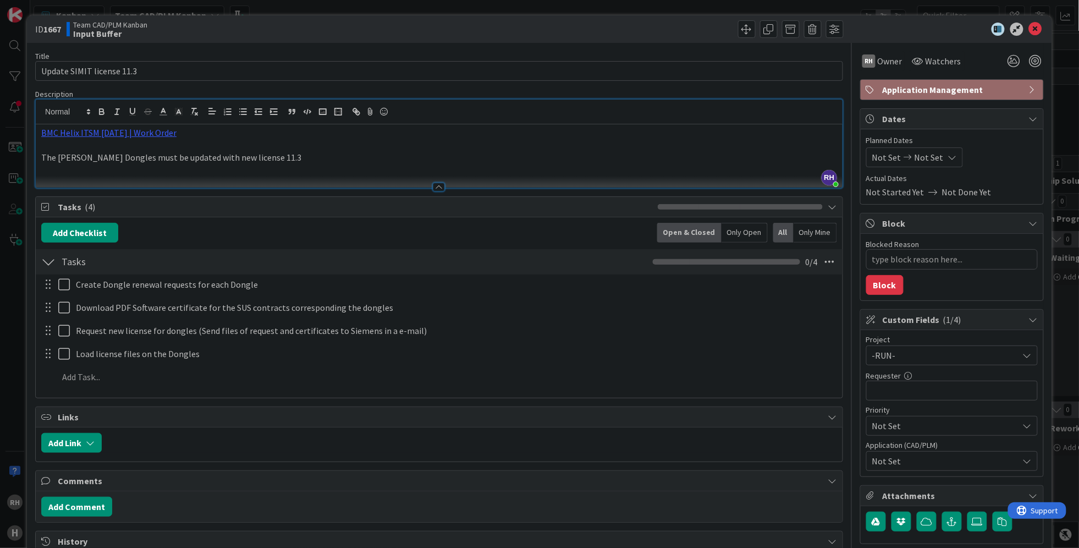
type textarea "x"
click at [930, 392] on input "text" at bounding box center [952, 390] width 172 height 20
type input "Maaike"
type textarea "x"
type input "Maaike van"
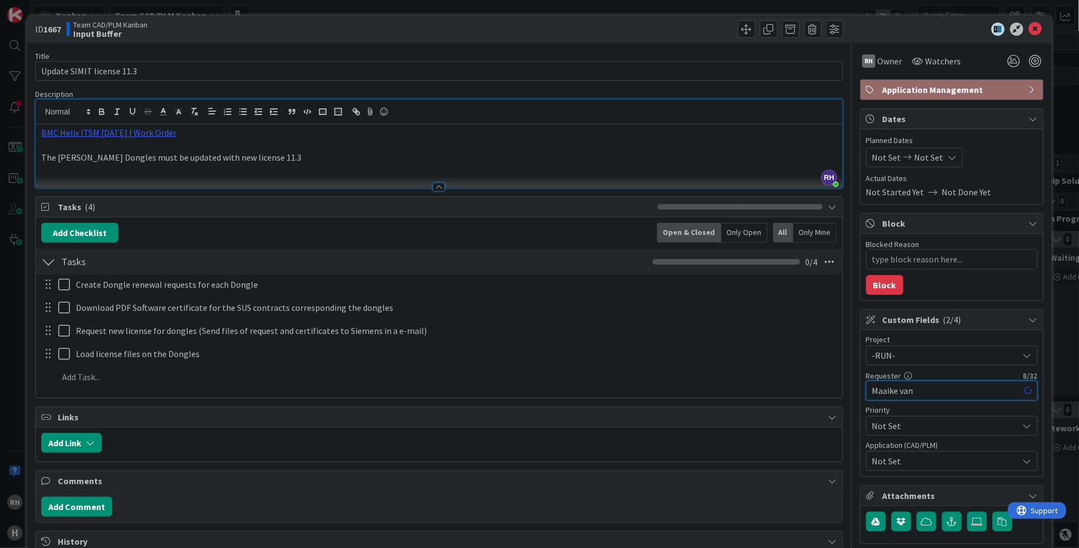
type textarea "x"
type input "[PERSON_NAME]"
type textarea "x"
type input "[PERSON_NAME]"
drag, startPoint x: 878, startPoint y: 392, endPoint x: 896, endPoint y: 465, distance: 75.1
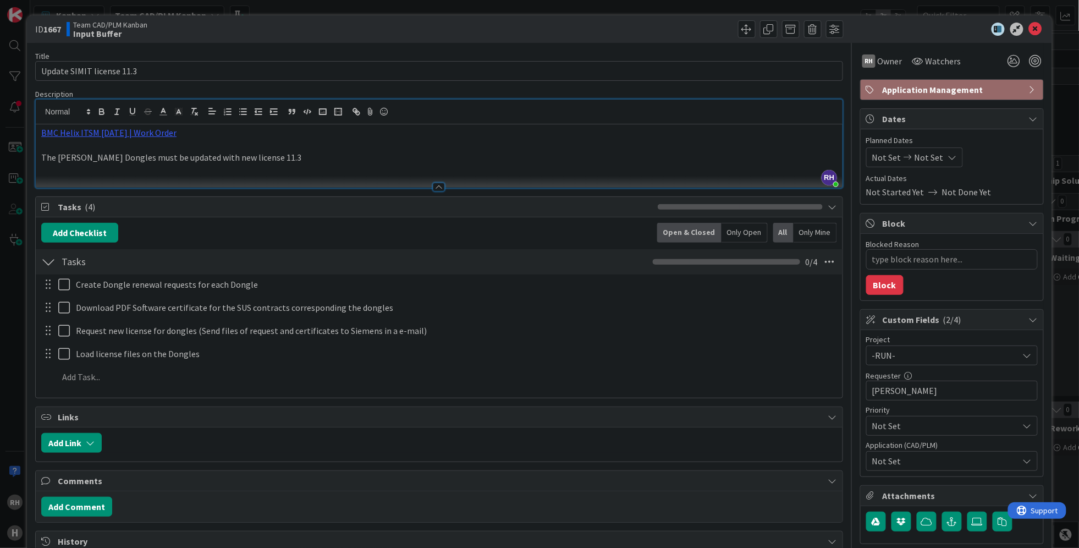
click at [896, 465] on span "Not Set" at bounding box center [945, 460] width 146 height 13
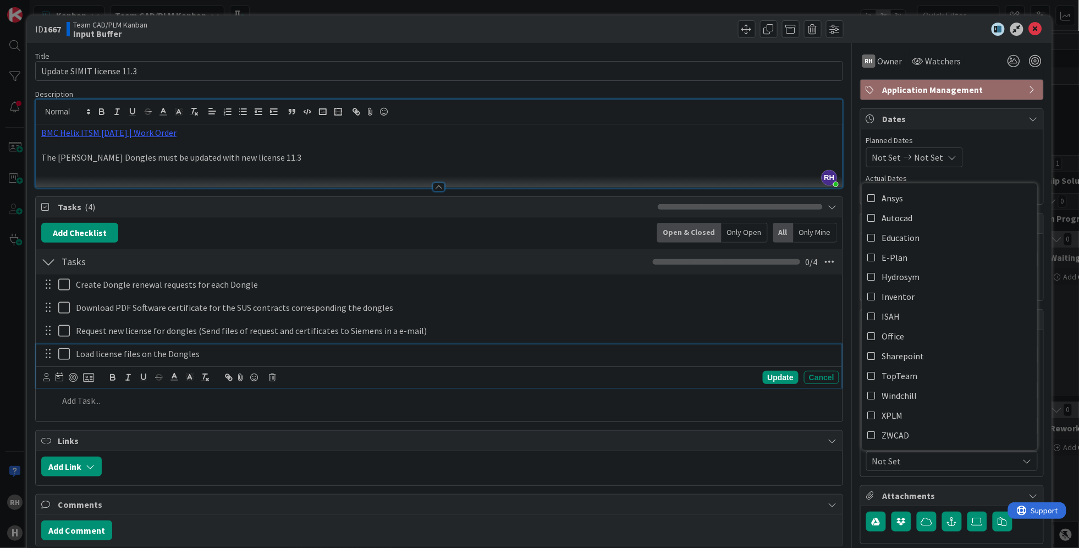
click at [748, 355] on p "Load license files on the Dongles" at bounding box center [455, 353] width 759 height 13
click at [910, 363] on span "Not Set" at bounding box center [942, 354] width 141 height 15
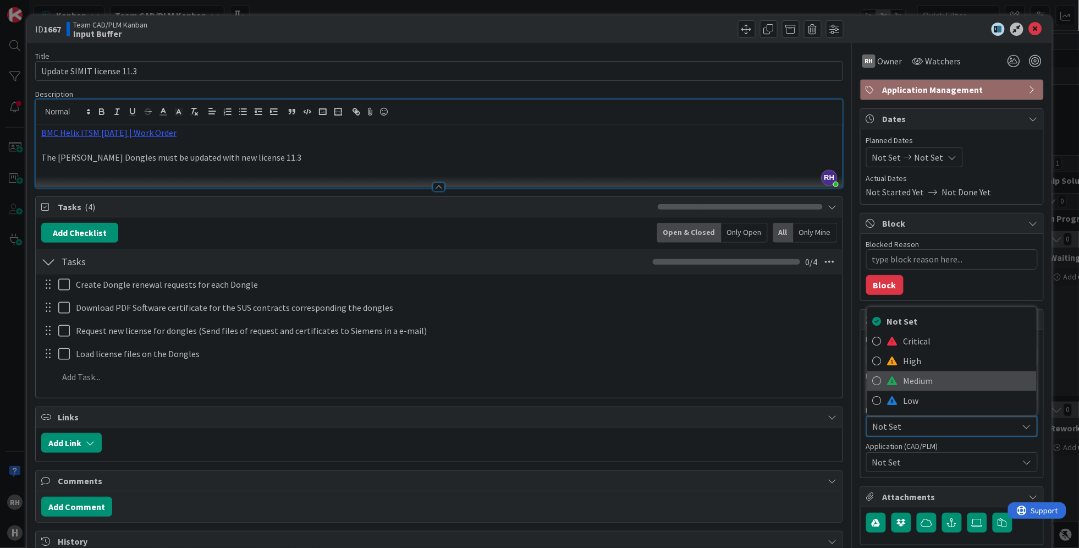
click at [911, 387] on span "Medium" at bounding box center [967, 380] width 128 height 16
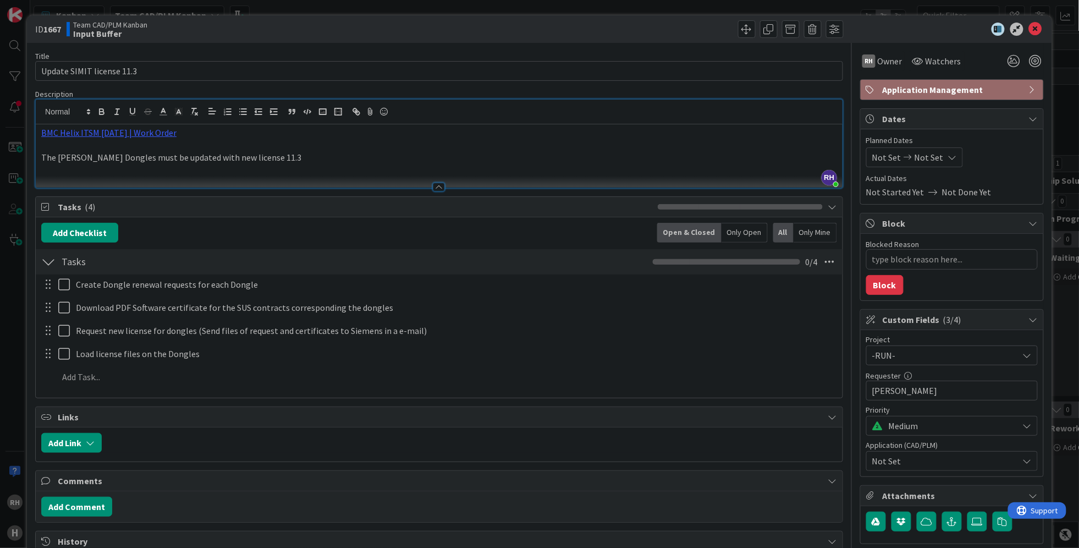
click at [929, 460] on span "Not Set" at bounding box center [945, 460] width 146 height 13
click at [1029, 30] on icon at bounding box center [1035, 29] width 13 height 13
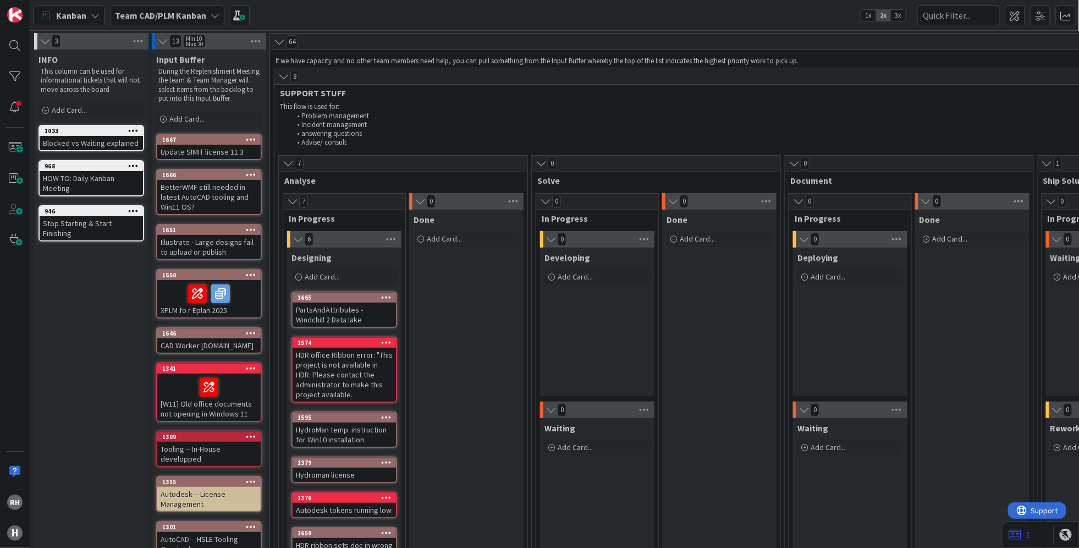
click at [896, 15] on span "3x" at bounding box center [898, 15] width 15 height 11
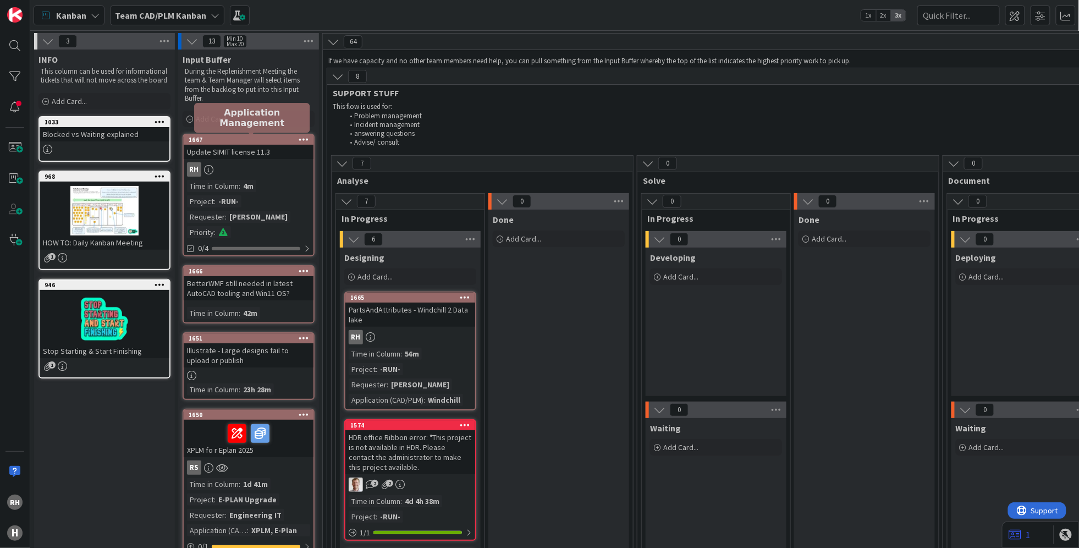
click at [249, 139] on div "1667" at bounding box center [251, 140] width 125 height 8
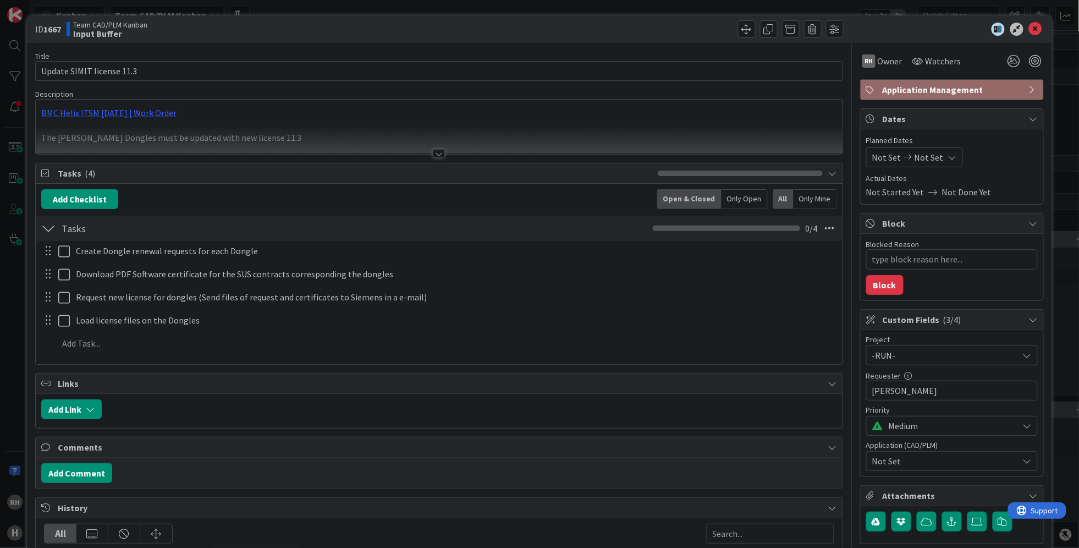
type textarea "x"
click at [901, 161] on icon at bounding box center [907, 157] width 13 height 8
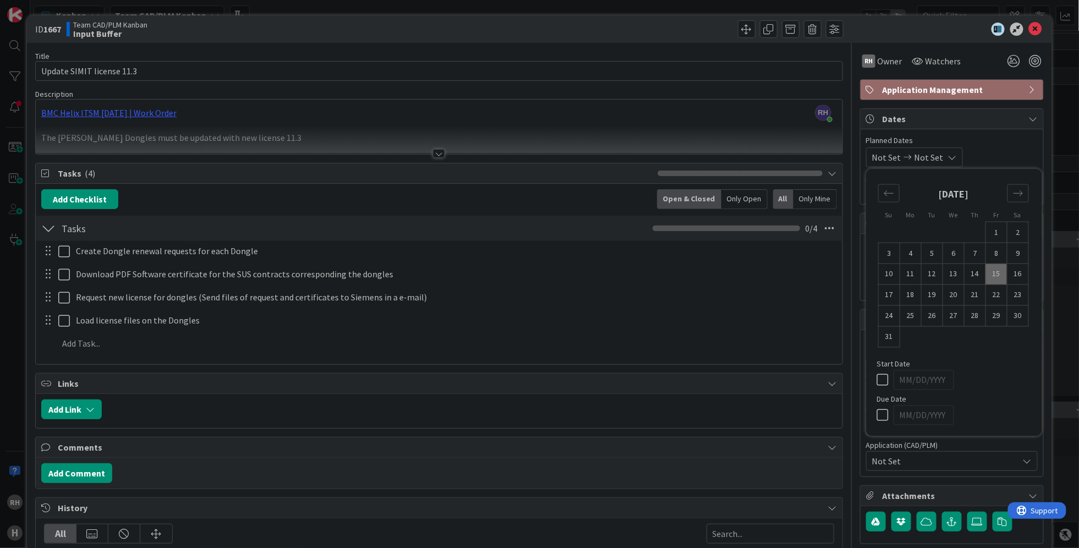
click at [877, 380] on icon at bounding box center [885, 379] width 16 height 13
type input "08/15/2025"
type textarea "x"
click at [884, 194] on icon "Move backward to switch to the previous month." at bounding box center [888, 192] width 9 height 5
click at [985, 253] on td "11" at bounding box center [995, 252] width 21 height 21
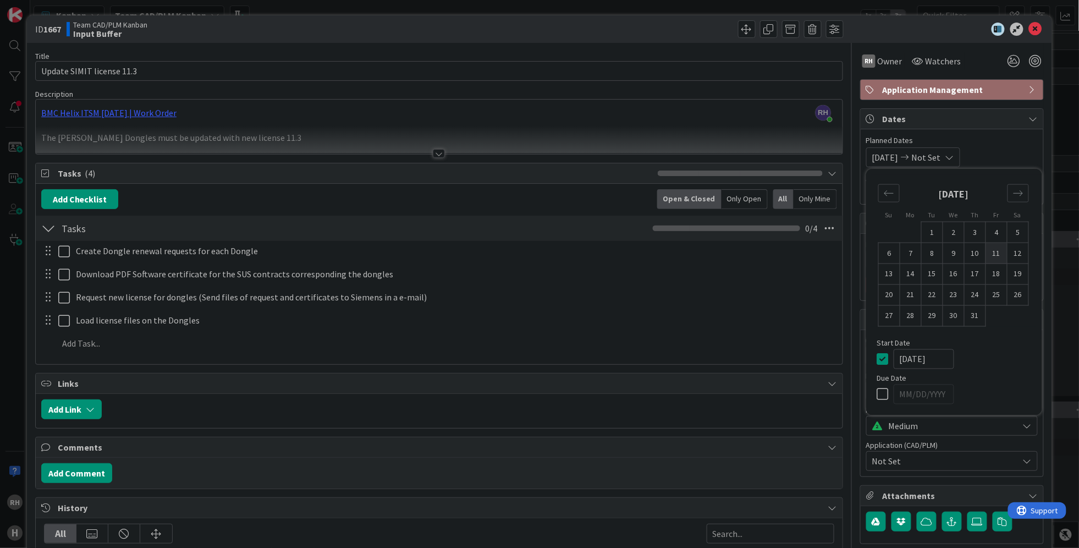
type input "[DATE]"
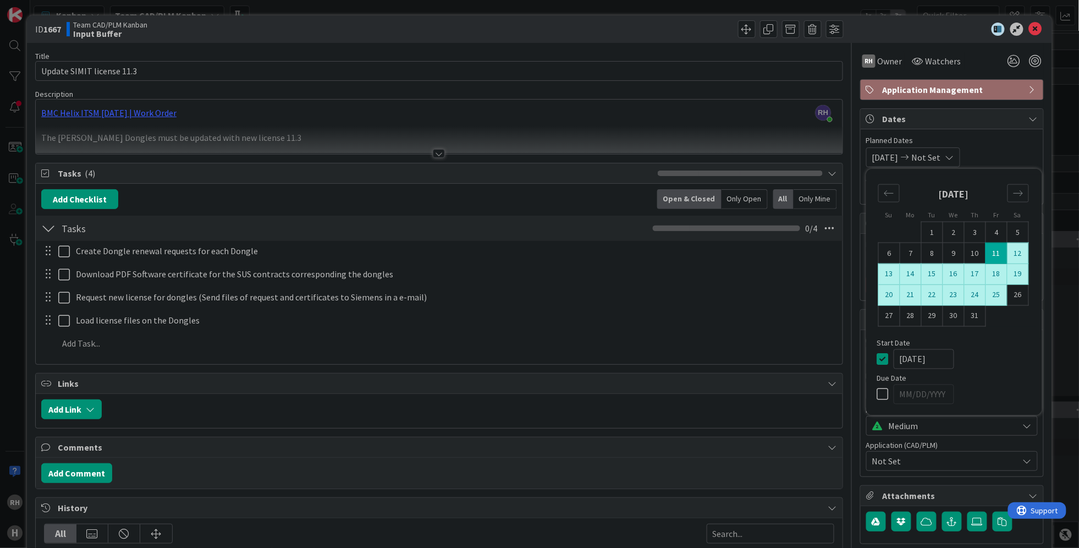
type textarea "x"
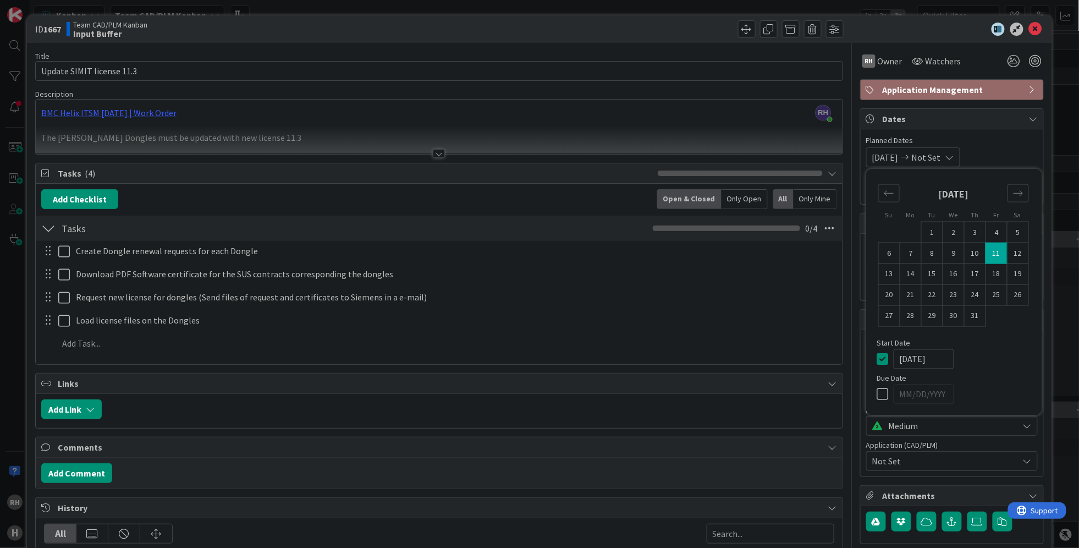
click at [877, 395] on icon at bounding box center [885, 393] width 16 height 13
type input "07/12/2025"
type textarea "x"
click at [1013, 194] on icon "Move forward to switch to the next month." at bounding box center [1017, 192] width 9 height 5
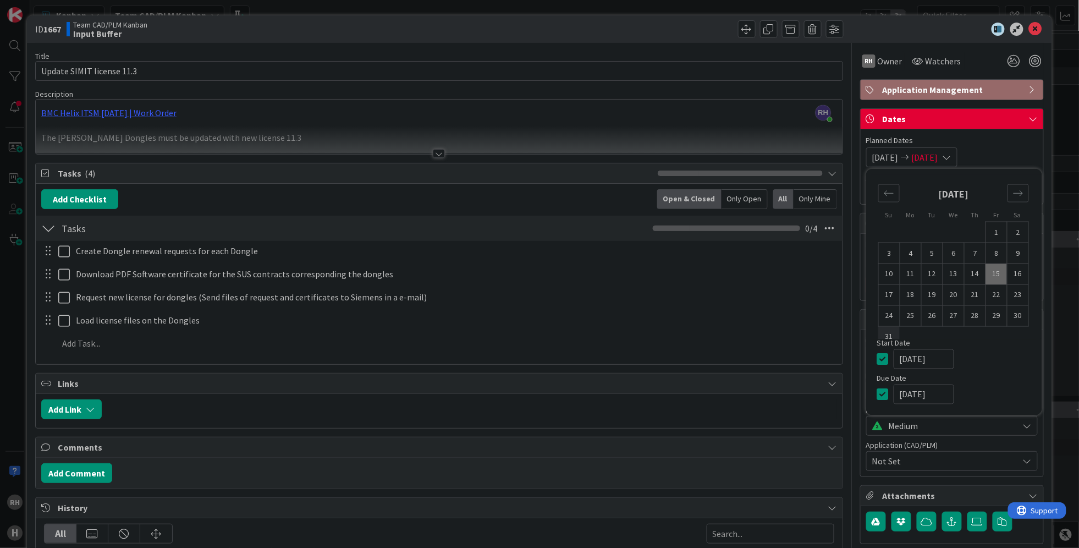
click at [878, 331] on td "31" at bounding box center [888, 336] width 21 height 21
type input "[DATE]"
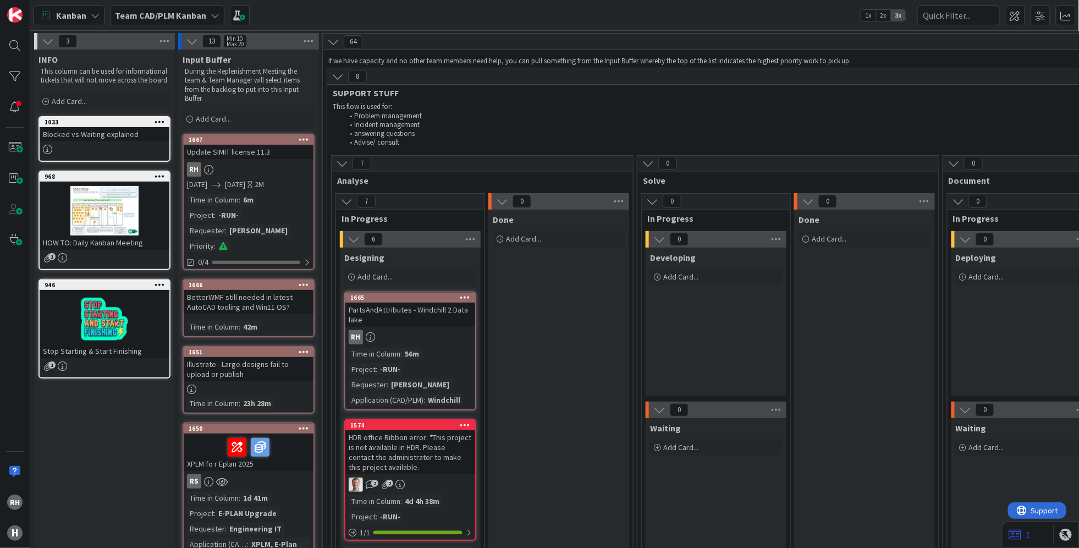
click at [255, 214] on div "Time in Column : 6m Project : -RUN- Requester : Maaike van Dijk Priority :" at bounding box center [248, 223] width 123 height 58
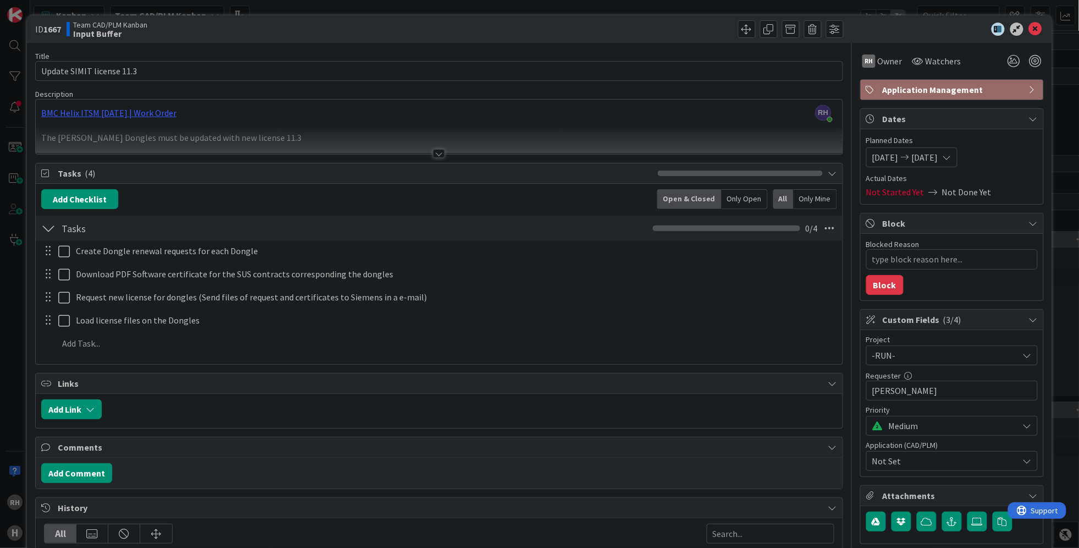
click at [957, 161] on div "07/11/2025 08/31/2025" at bounding box center [911, 157] width 91 height 20
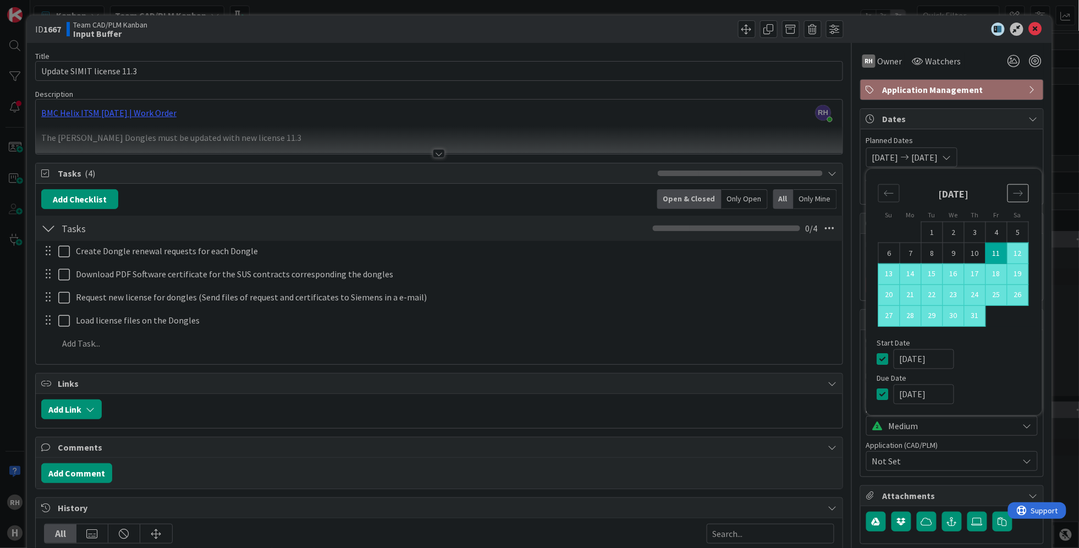
click at [1013, 196] on icon "Move forward to switch to the next month." at bounding box center [1018, 193] width 10 height 10
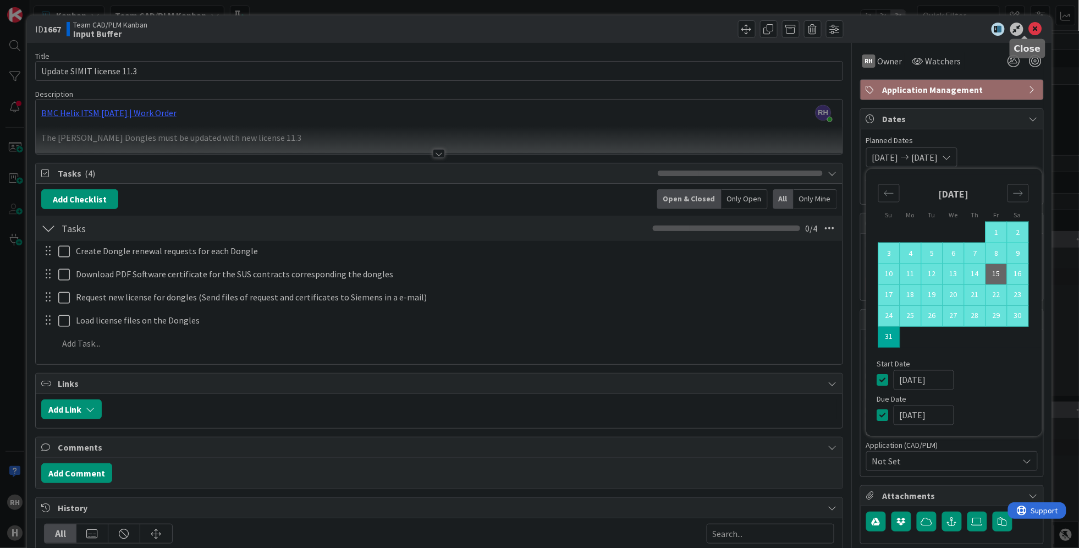
click at [1029, 29] on icon at bounding box center [1035, 29] width 13 height 13
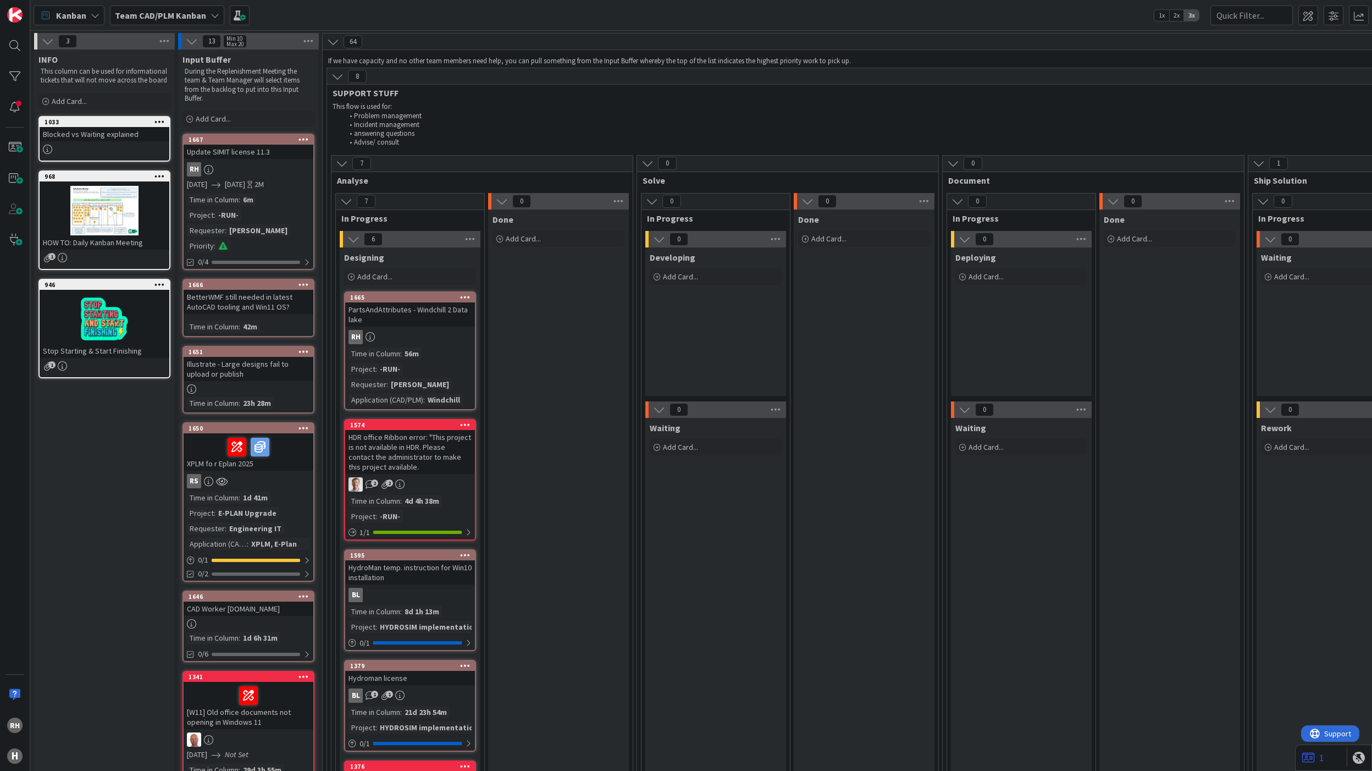
click at [1162, 16] on span "1x" at bounding box center [1161, 15] width 15 height 11
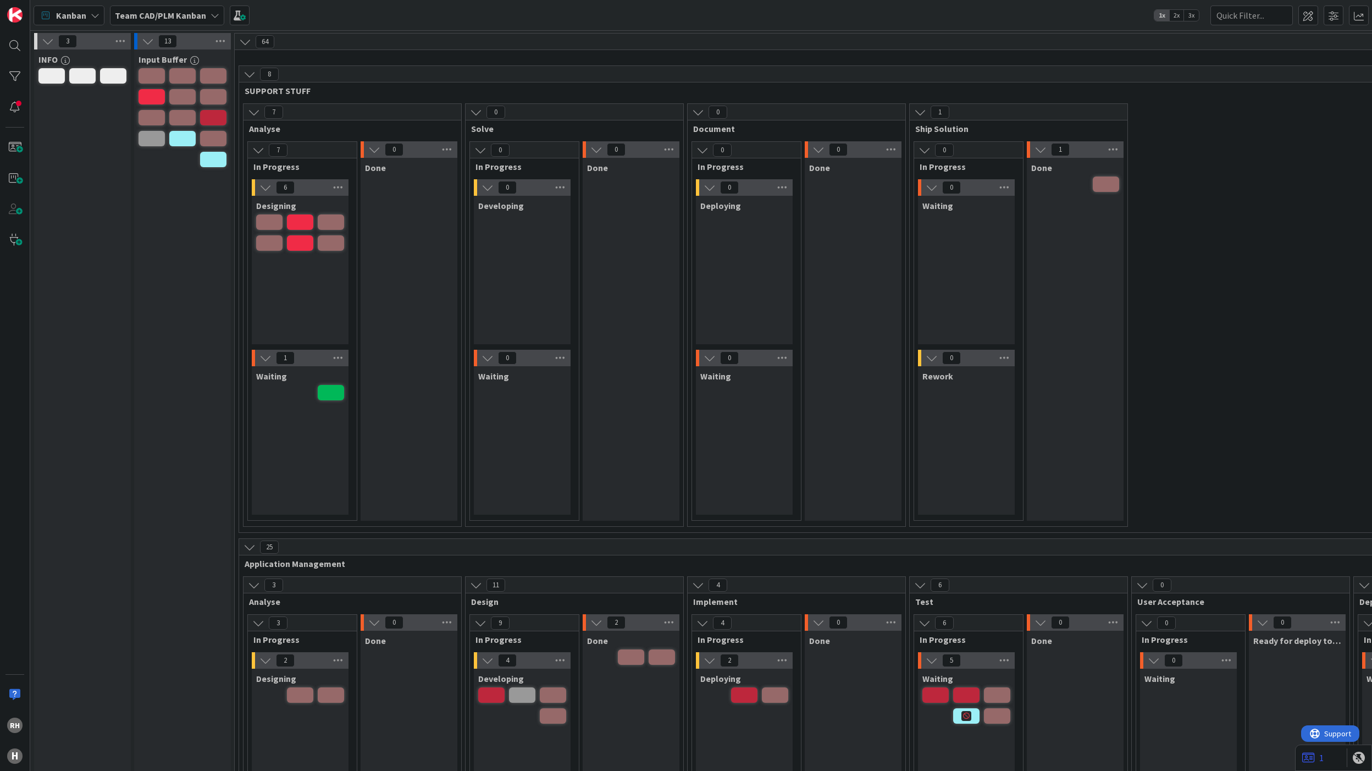
click at [1190, 14] on span "3x" at bounding box center [1191, 15] width 15 height 11
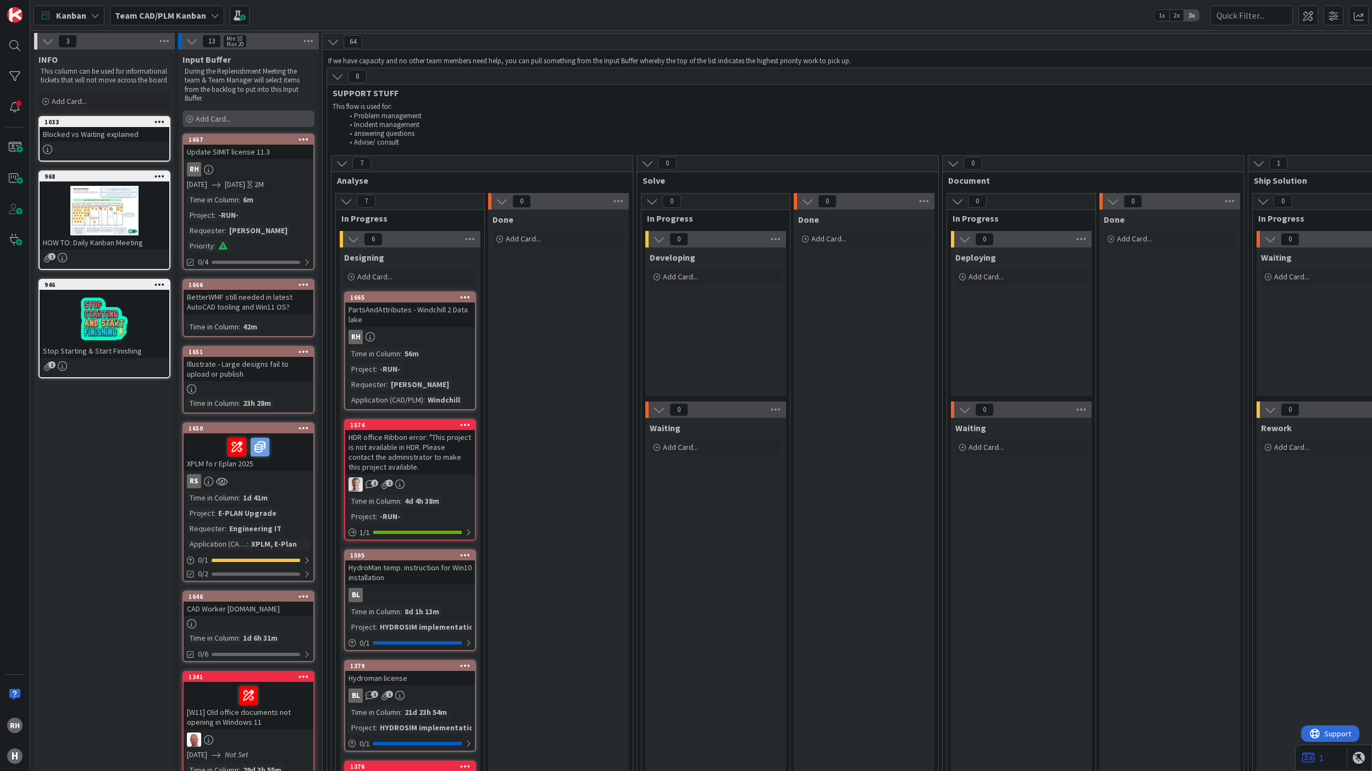
click at [245, 121] on div "Add Card..." at bounding box center [249, 118] width 132 height 16
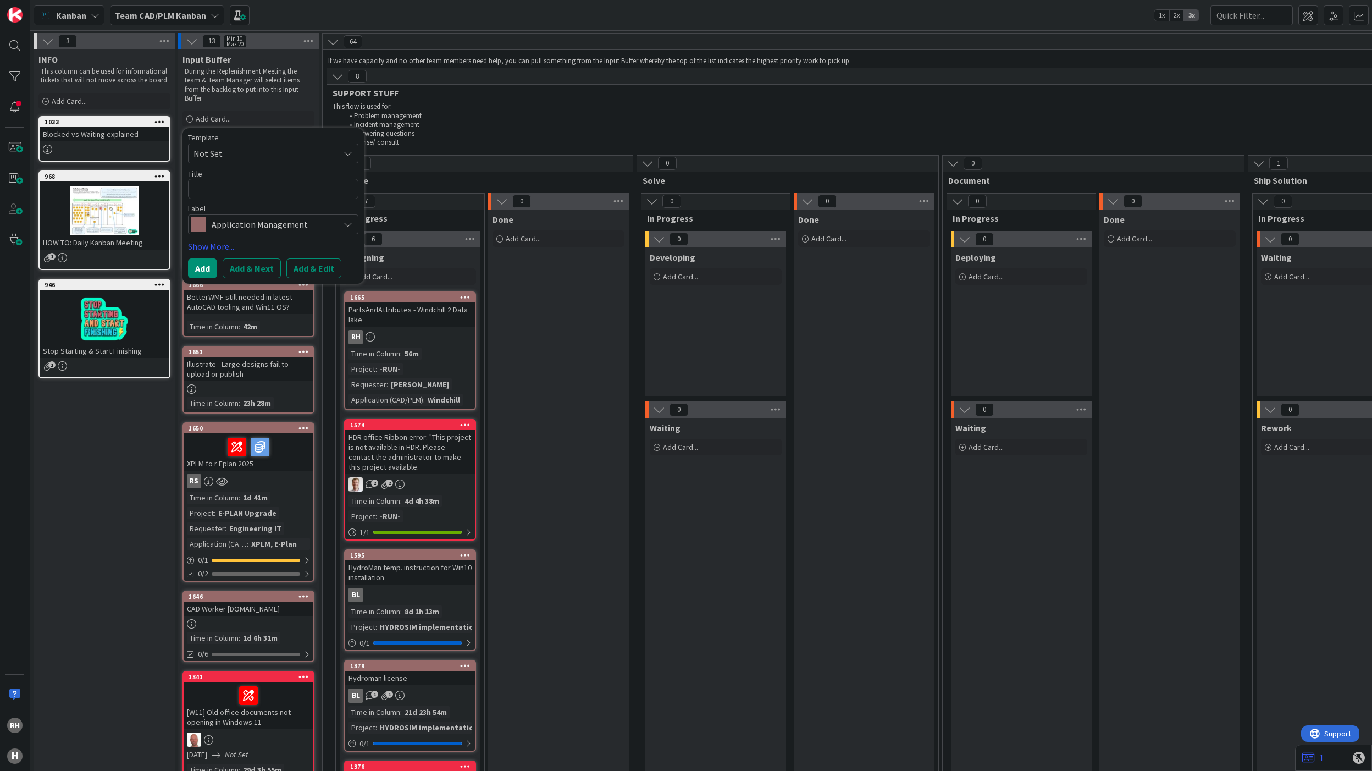
type textarea "x"
type textarea "C"
type textarea "x"
type textarea "Ce"
type textarea "x"
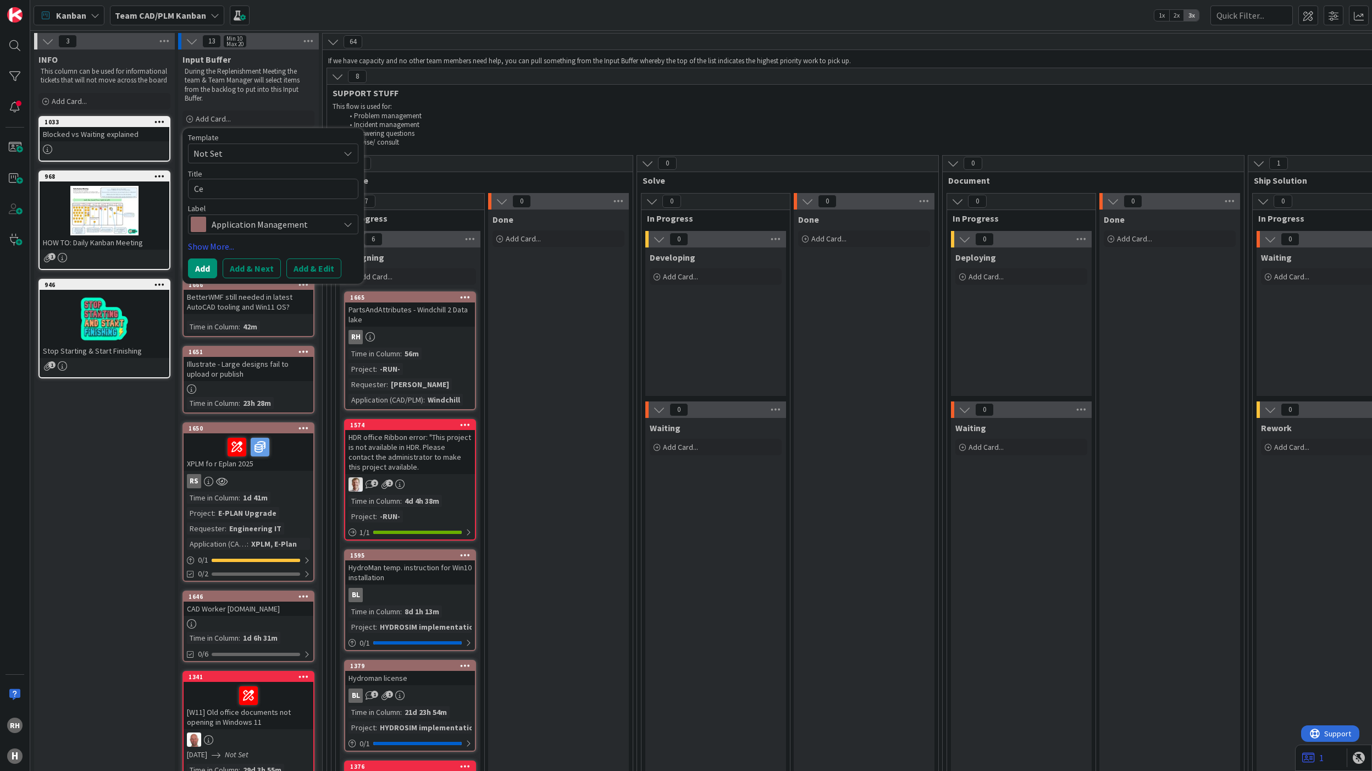
type textarea "Cer"
type textarea "x"
type textarea "Ceri"
type textarea "x"
type textarea "Cerif"
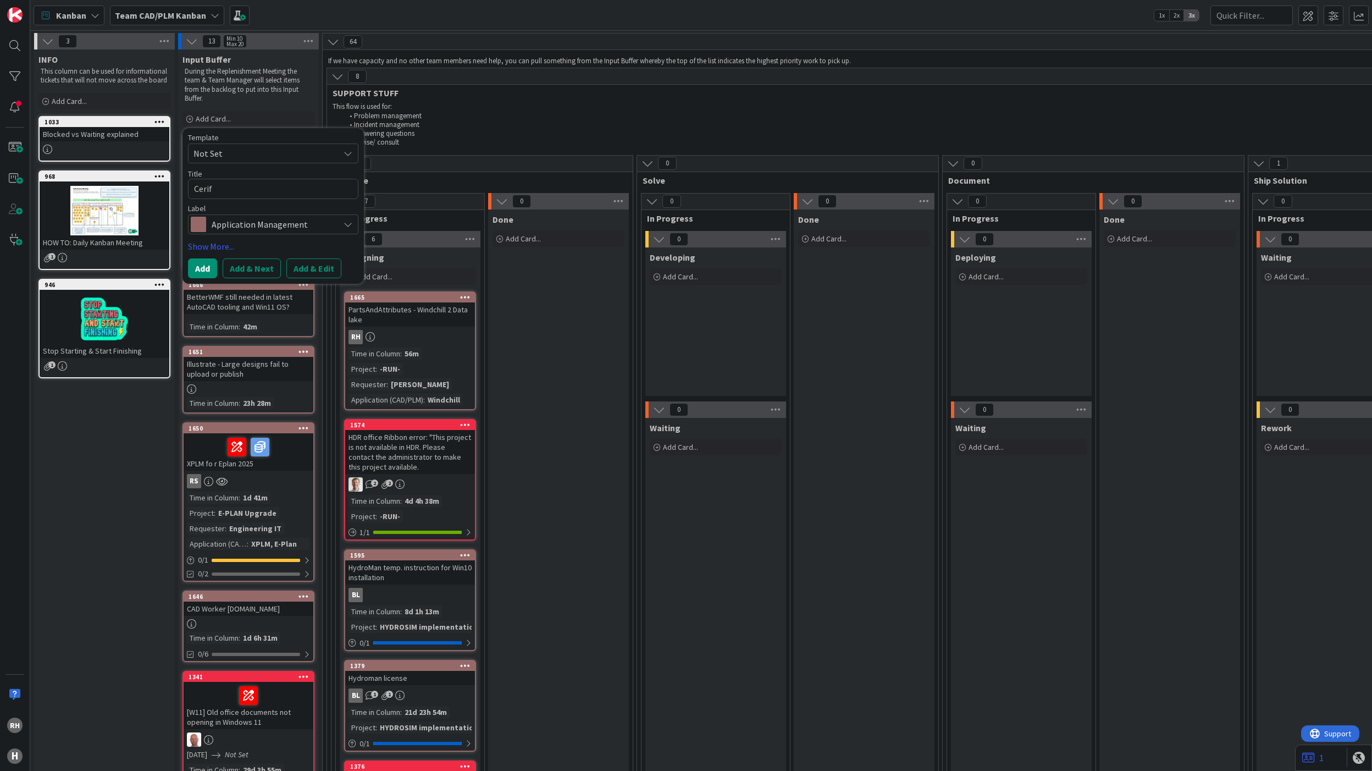
type textarea "x"
type textarea "Cerifi"
type textarea "x"
type textarea "Cerific"
type textarea "x"
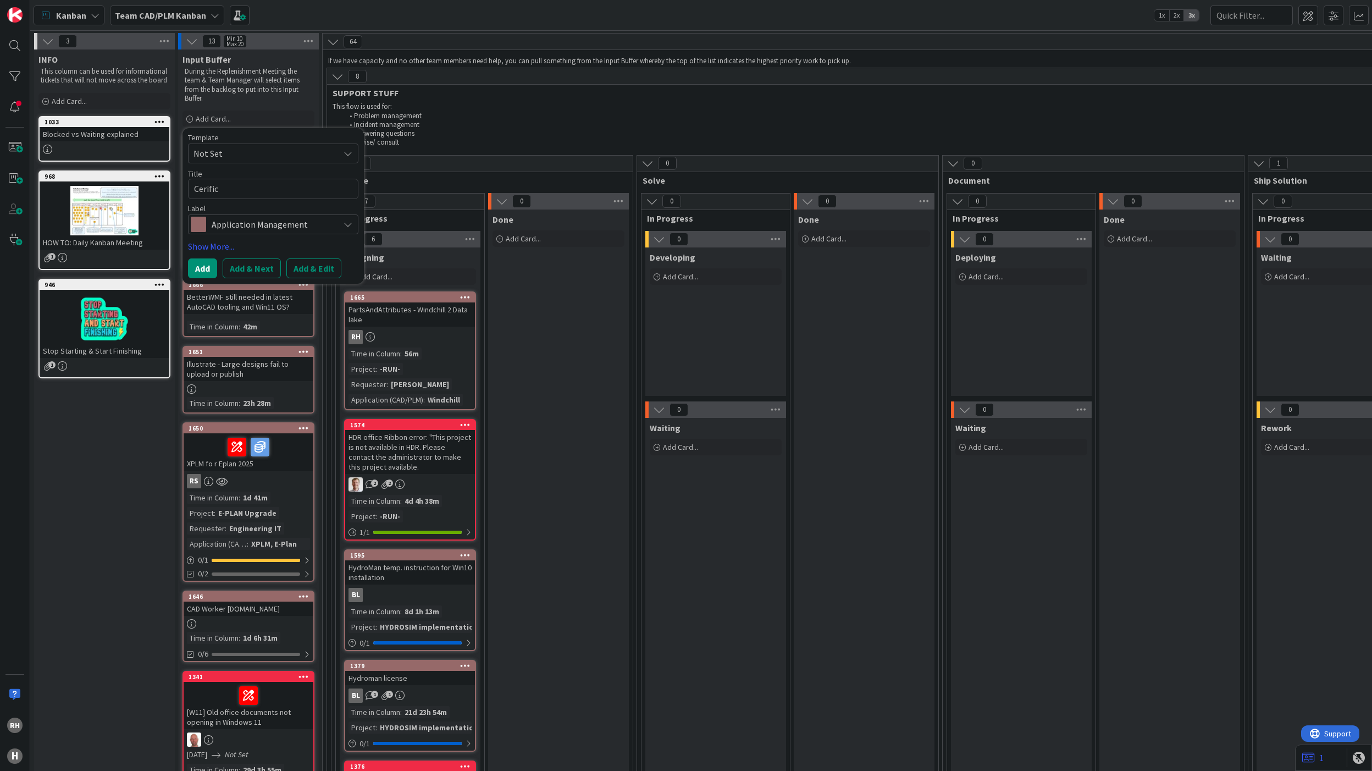
type textarea "Cerifica"
type textarea "x"
type textarea "Cerificat"
type textarea "x"
type textarea "Cerificate"
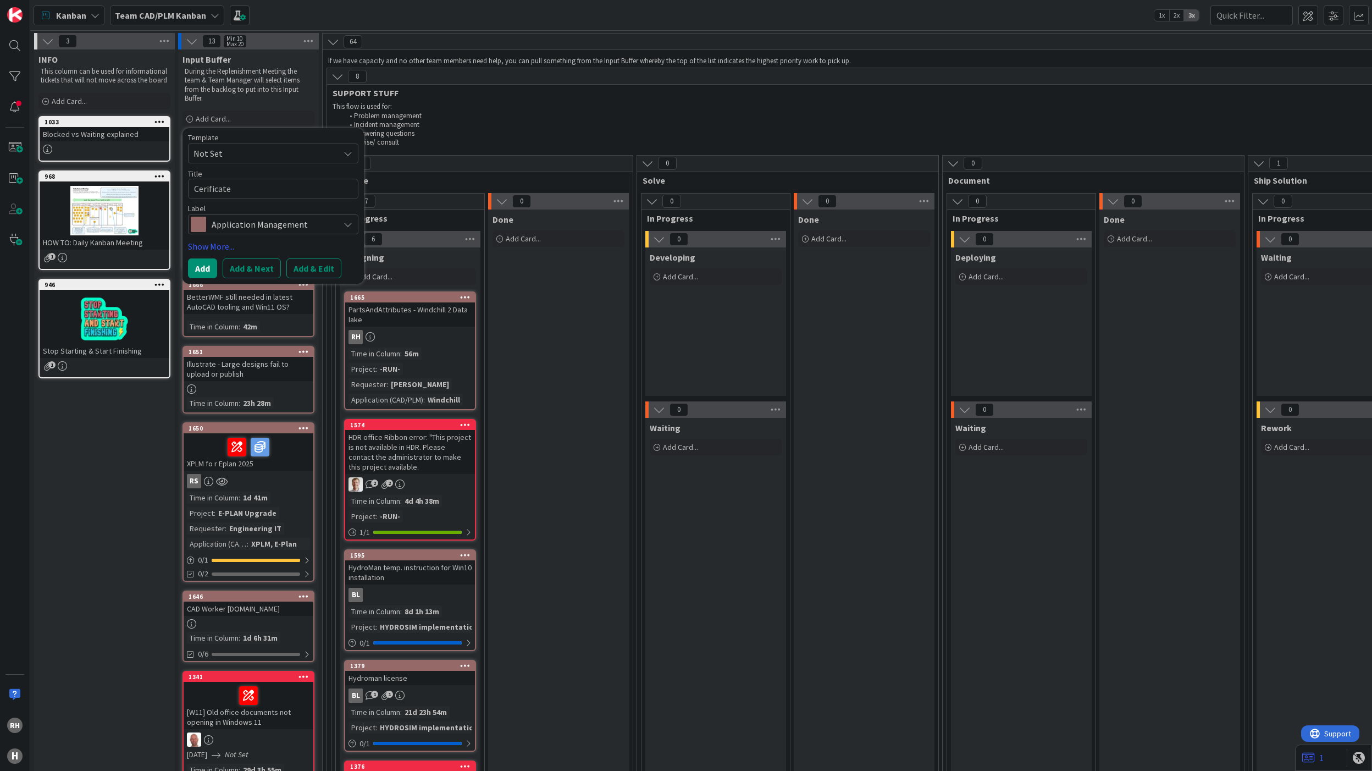
type textarea "x"
type textarea "Cerificate"
type textarea "x"
type textarea "Cerificate E"
type textarea "x"
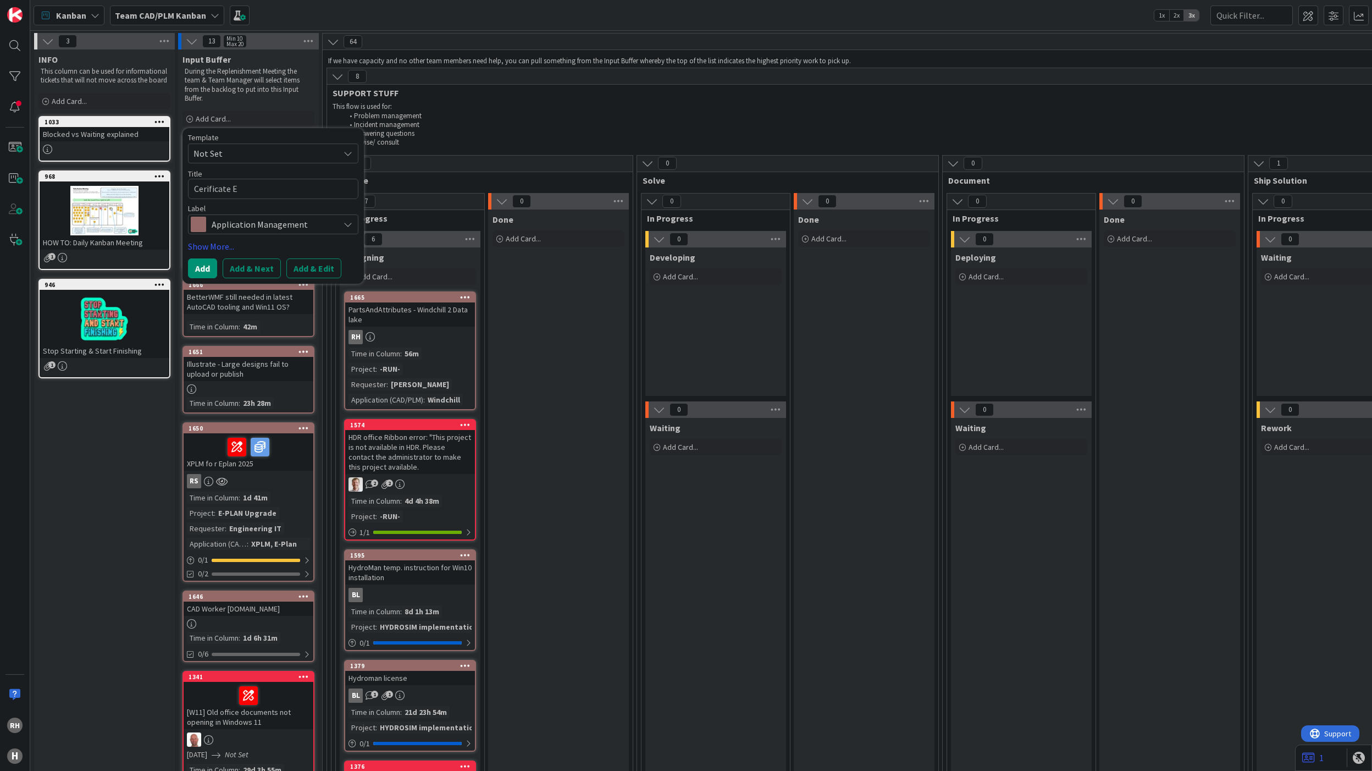
type textarea "Cerificate Ex"
type textarea "x"
type textarea "Cerificate Exp"
type textarea "x"
type textarea "Cerificate Expi"
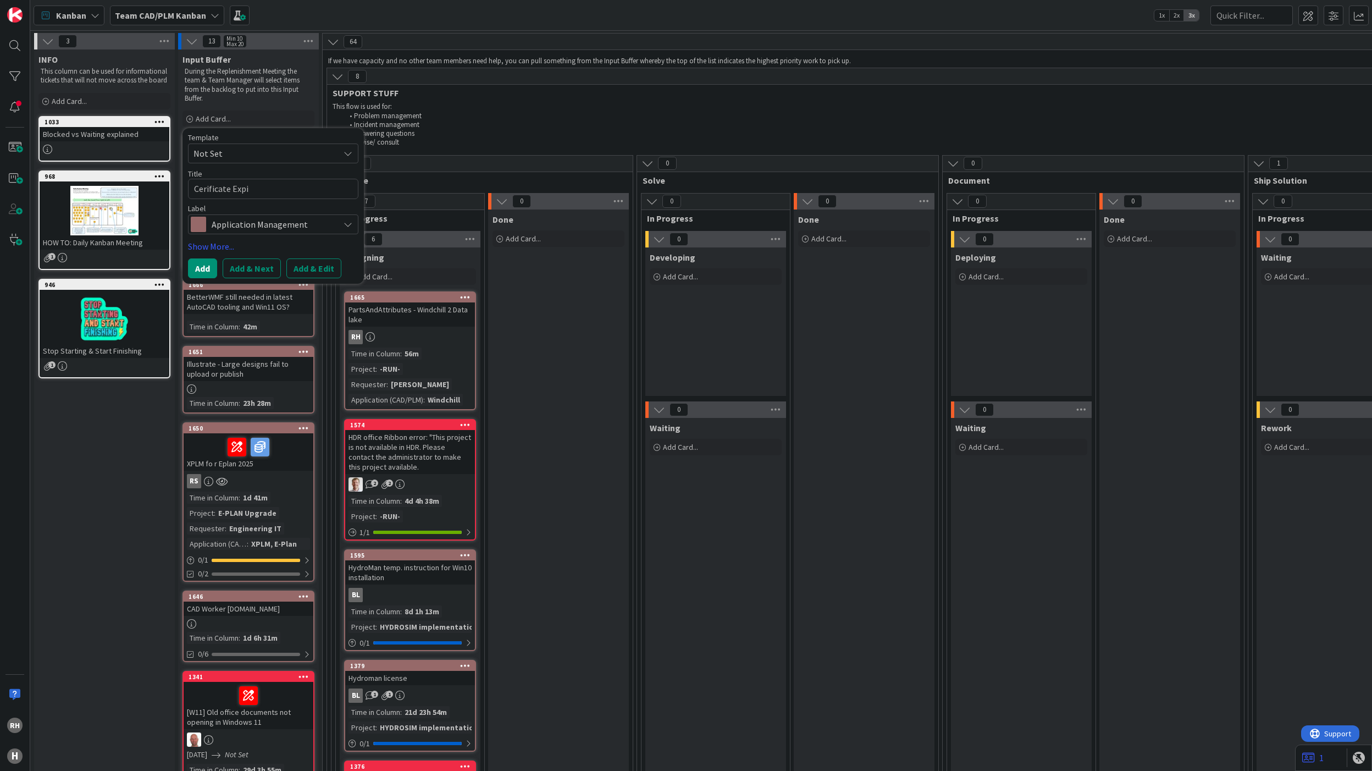
type textarea "x"
type textarea "Cerificate Expir"
type textarea "x"
type textarea "Cerificate Expire"
type textarea "x"
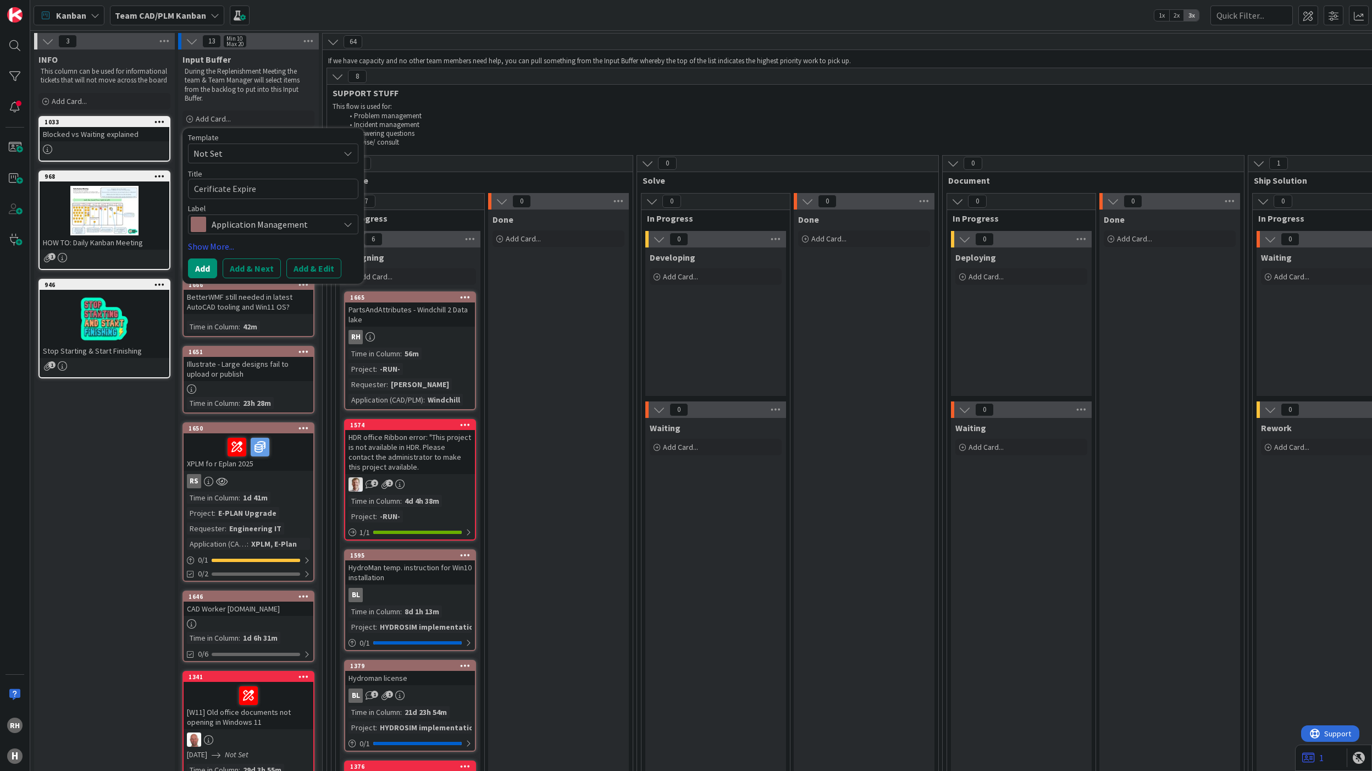
type textarea "Cerificate Expired"
type textarea "x"
type textarea "Cerificate Expired"
type textarea "x"
type textarea "Cerificate Expired o"
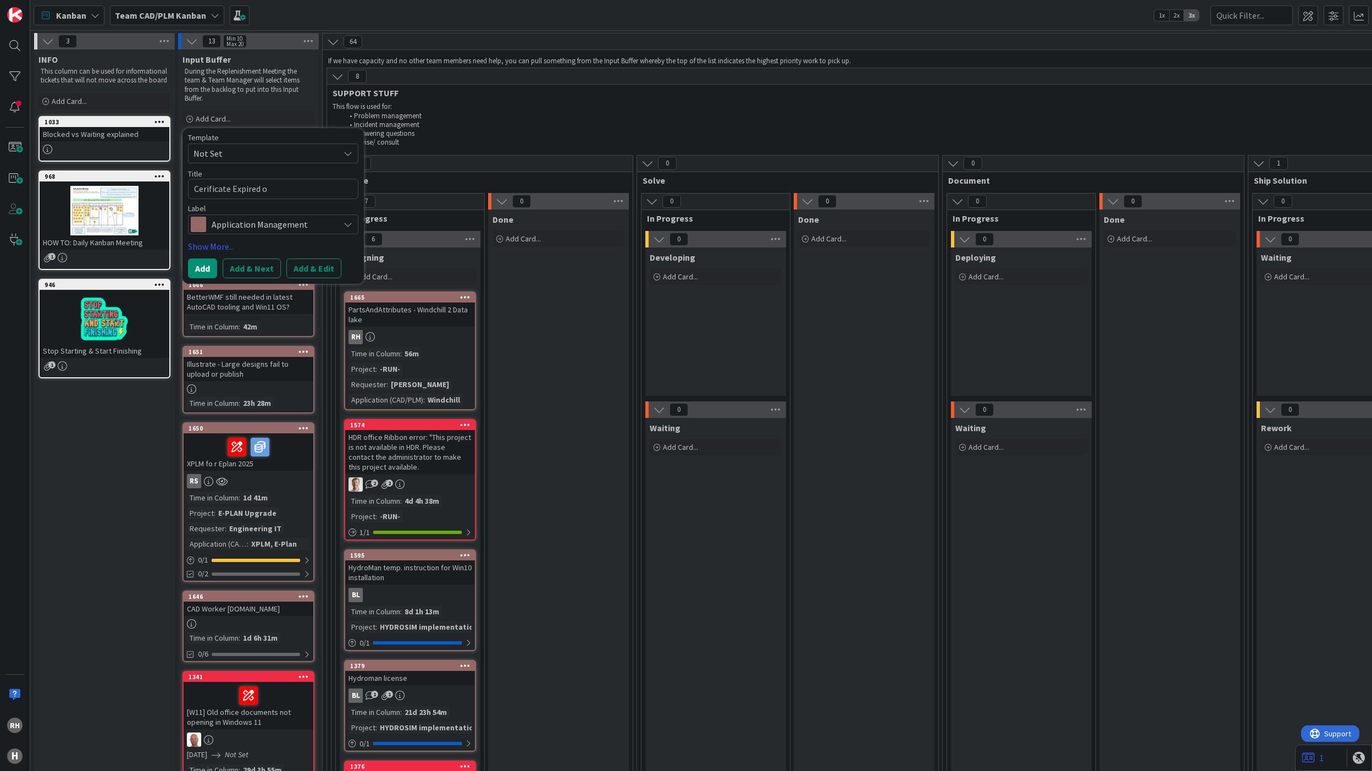
type textarea "x"
type textarea "Cerificate Expired on"
type textarea "x"
type textarea "Cerificate Expired on"
type textarea "x"
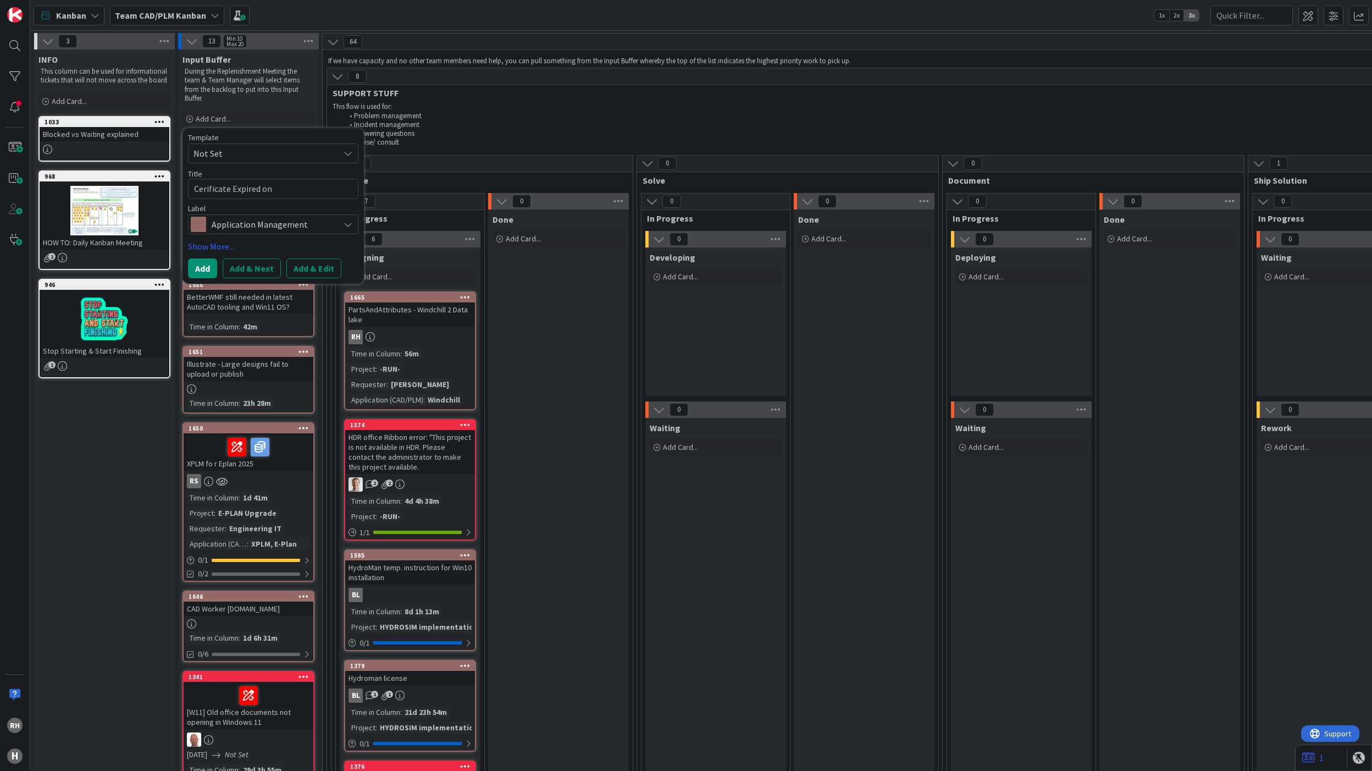
type textarea "Cerificate Expired on N"
type textarea "x"
type textarea "Cerificate Expired on NL"
type textarea "x"
type textarea "Cerificate Expired on NL-"
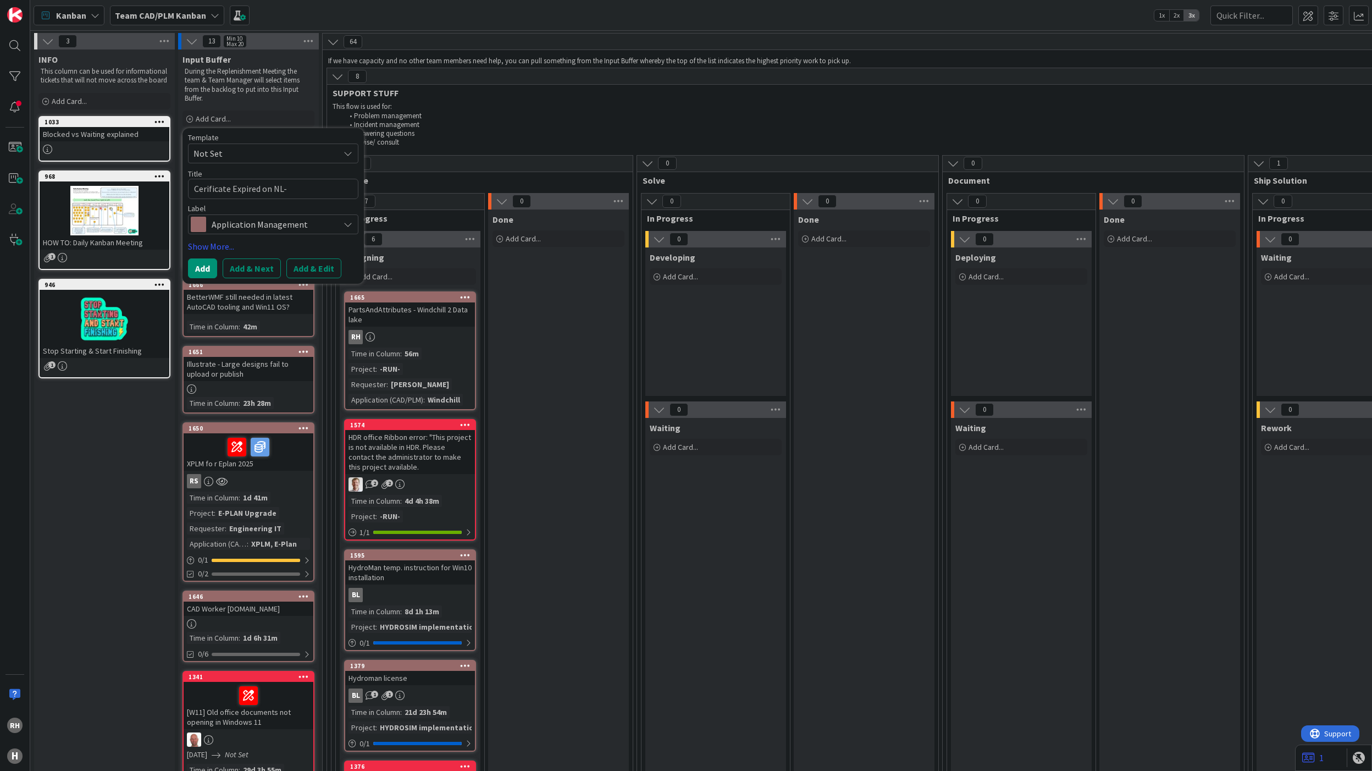
type textarea "x"
type textarea "Cerificate Expired on NL-S"
type textarea "x"
type textarea "Cerificate Expired on NL-SC"
type textarea "x"
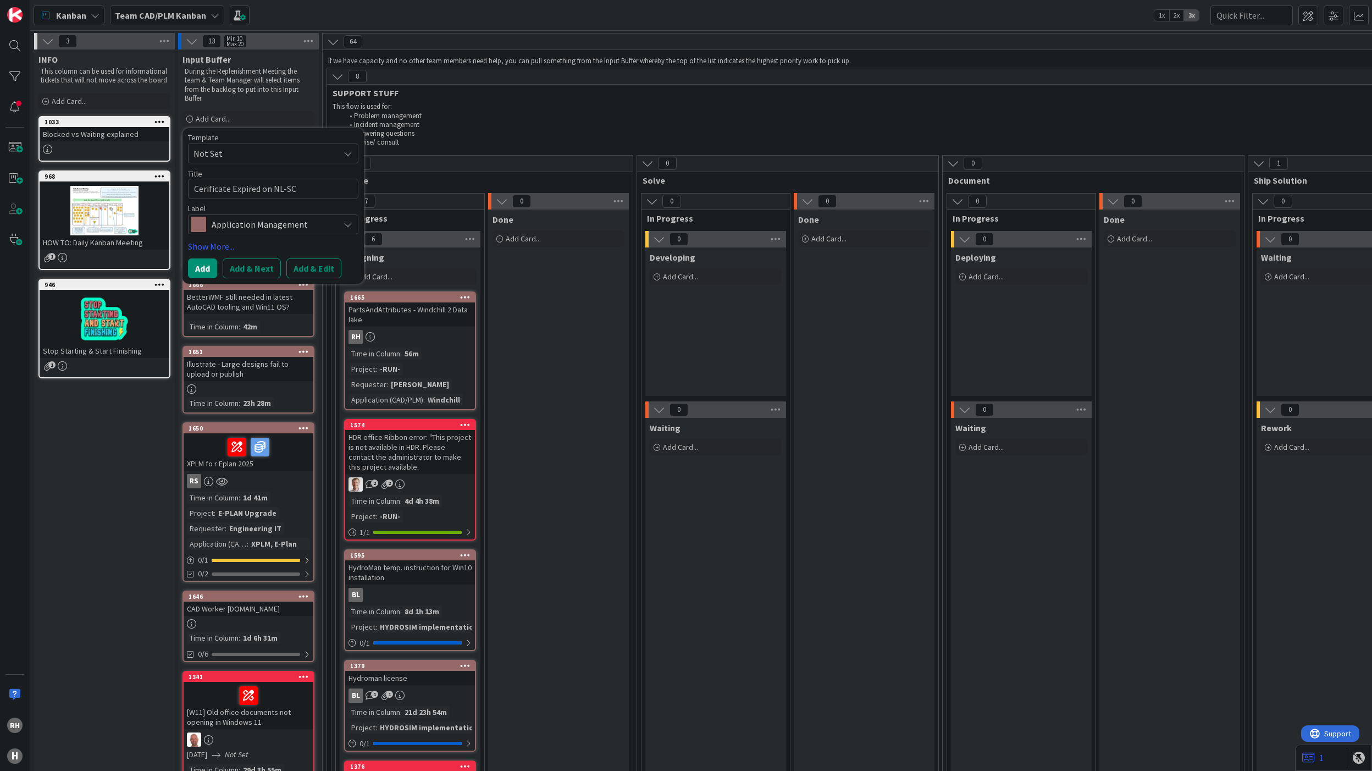
type textarea "Cerificate Expired on NL-SCH"
type textarea "x"
type textarea "Cerificate Expired on NL-SCH0"
type textarea "x"
type textarea "Cerificate Expired on NL-SCH01"
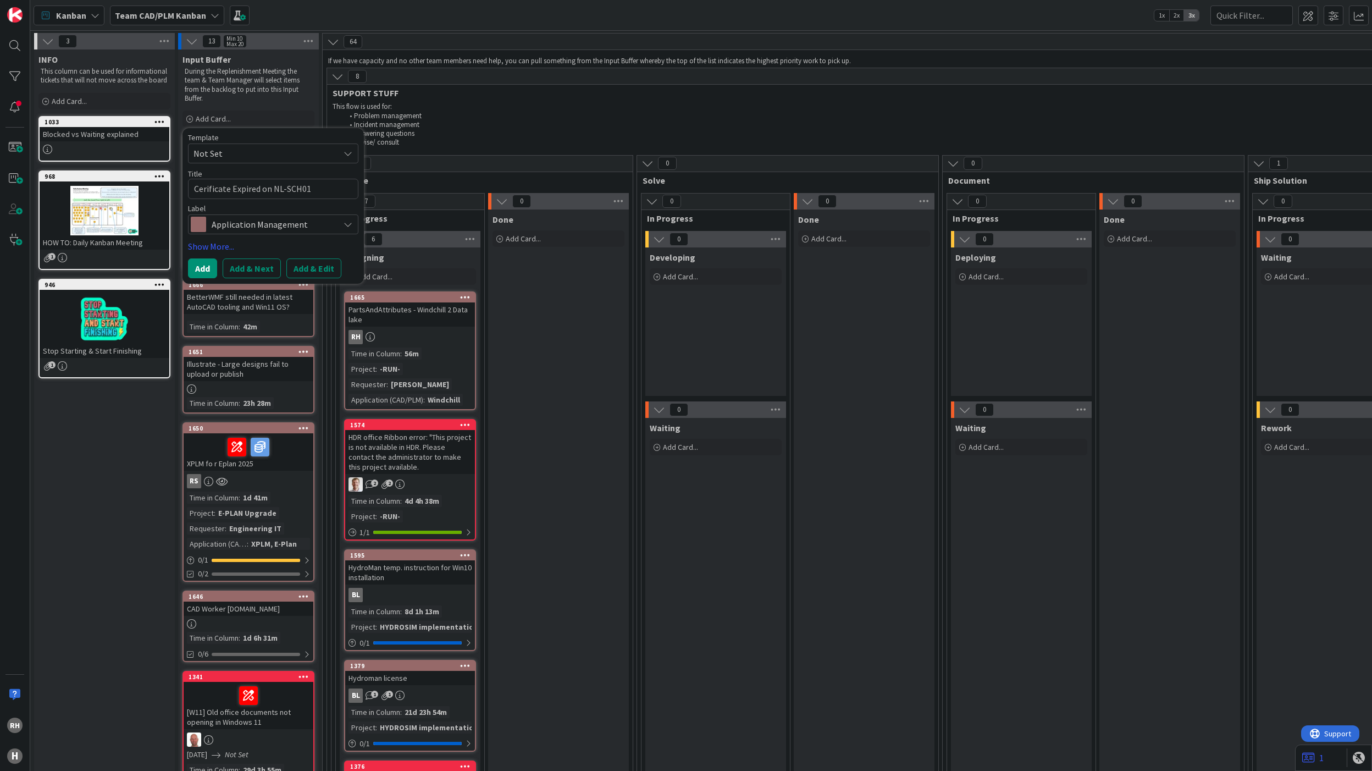
type textarea "x"
type textarea "Cerificate Expired on NL-SCH01-"
type textarea "x"
type textarea "Cerificate Expired on NL-SCH01-A"
type textarea "x"
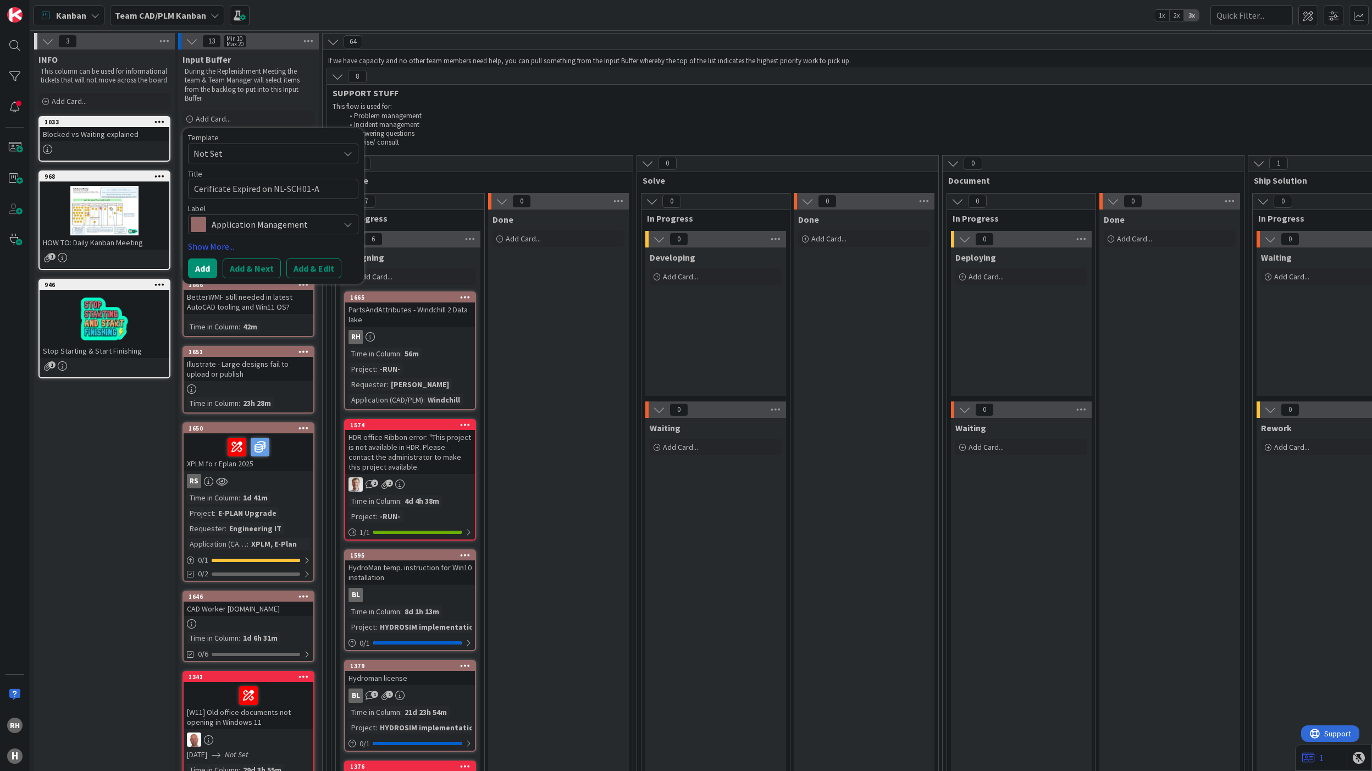
type textarea "Cerificate Expired on NL-SCH01-AP"
type textarea "x"
type textarea "Cerificate Expired on NL-SCH01-AP1"
type textarea "x"
type textarea "Cerificate Expired on NL-SCH01-AP15"
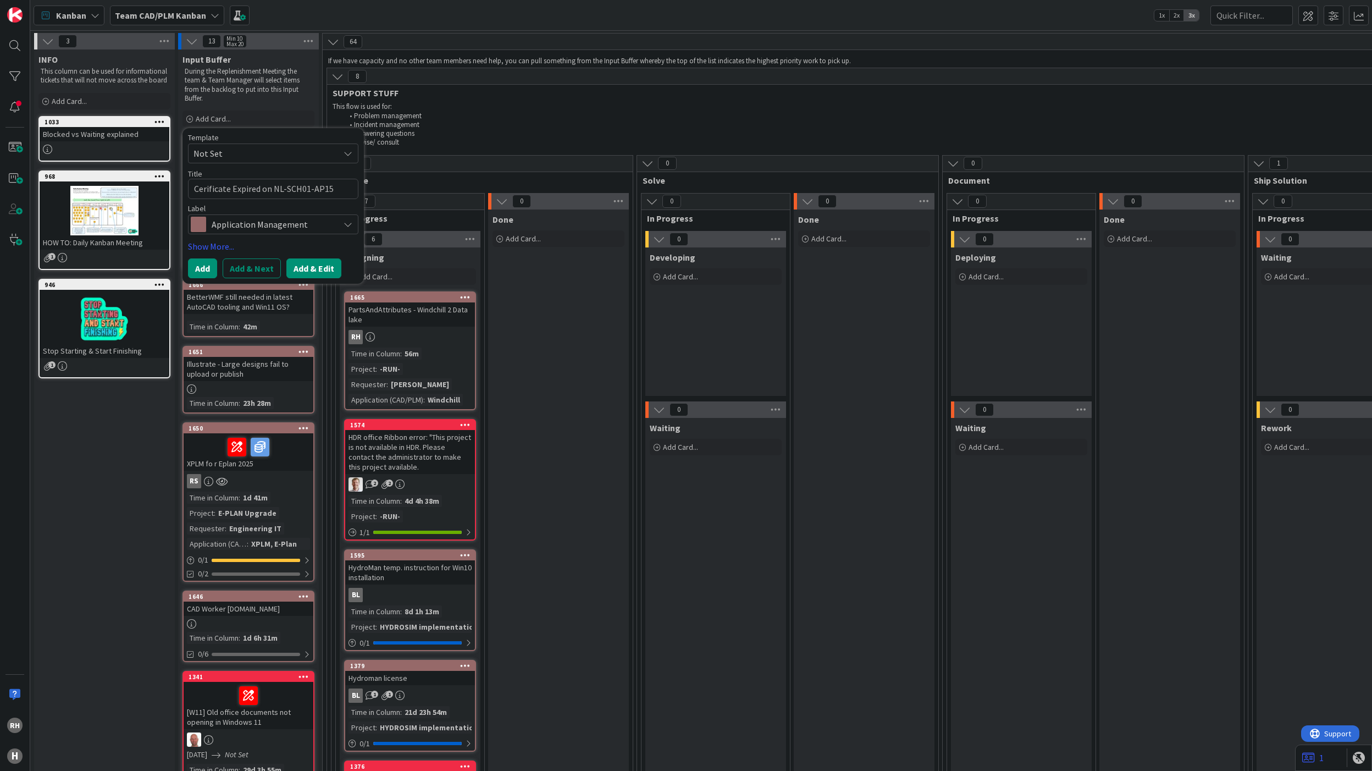
click at [306, 265] on button "Add & Edit" at bounding box center [313, 268] width 55 height 20
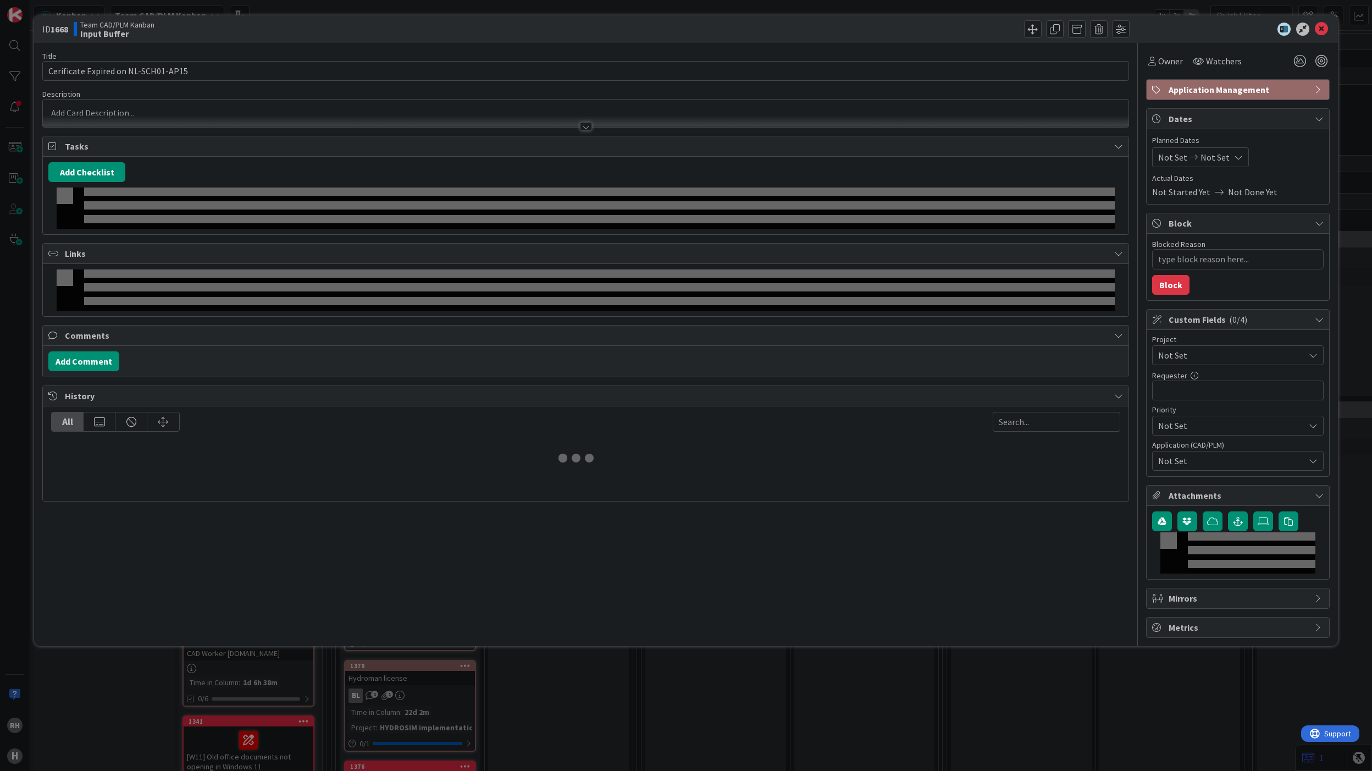
type textarea "x"
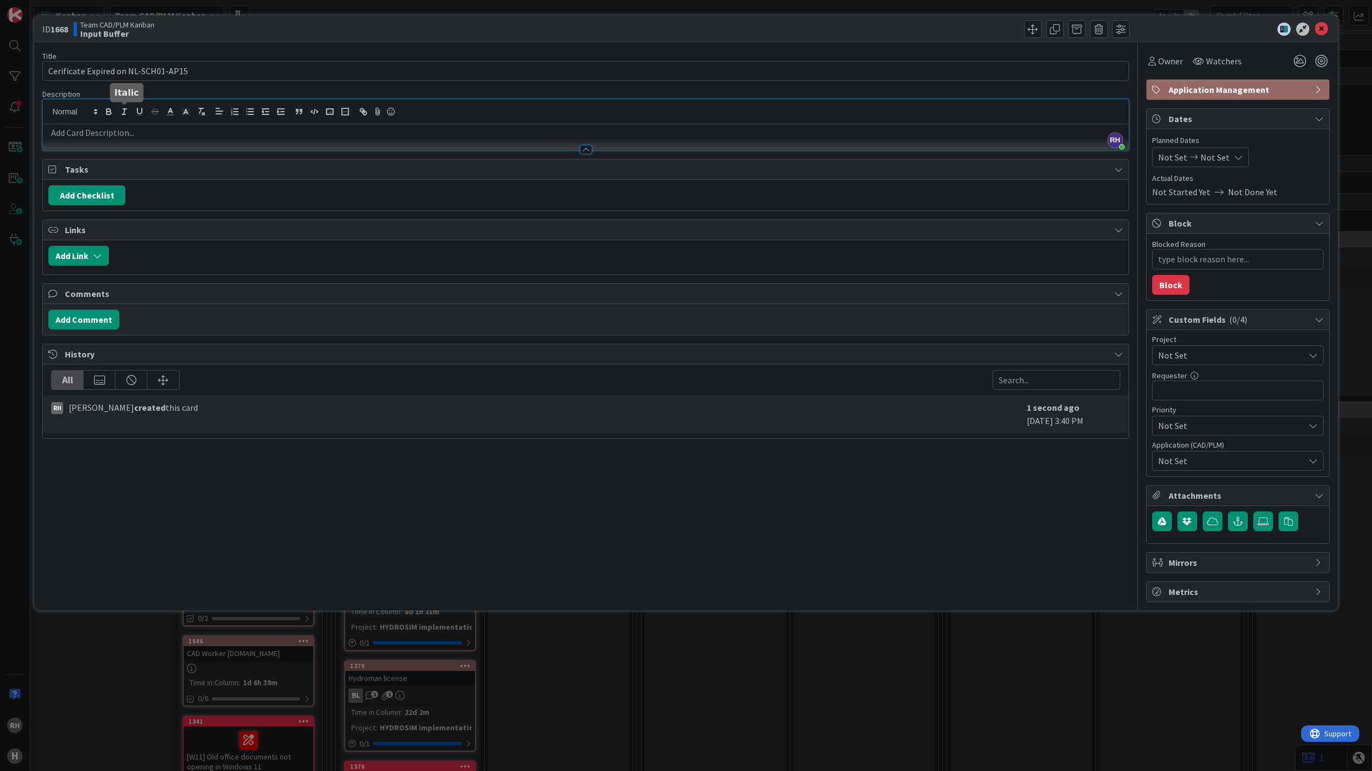
click at [130, 112] on div "RH Richard Halve just joined" at bounding box center [585, 125] width 1085 height 51
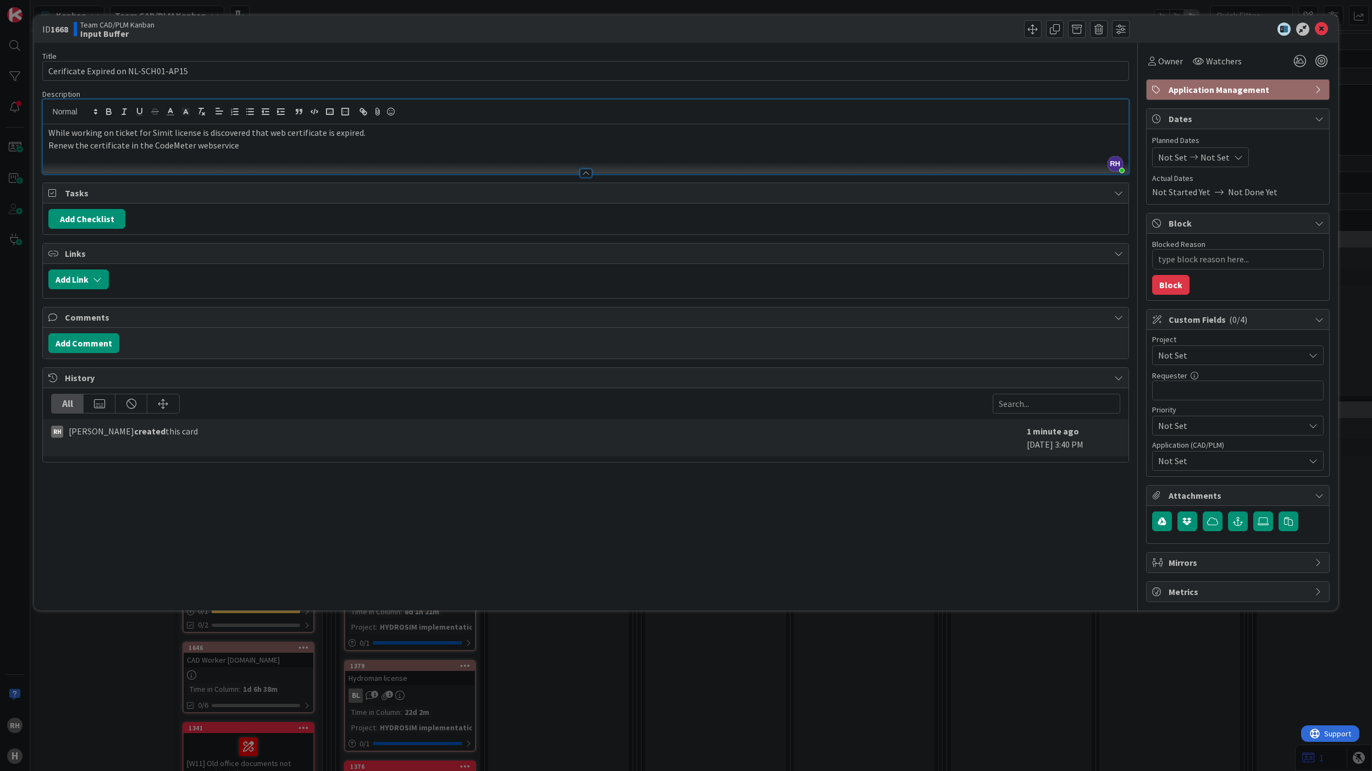
click at [208, 147] on p "Renew the certificate in the CodeMeter webservice" at bounding box center [585, 145] width 1074 height 13
click at [261, 151] on p "Renew the certificate in the CodeMeter web service" at bounding box center [585, 145] width 1074 height 13
click at [1162, 49] on div "Owner Watchers" at bounding box center [1238, 57] width 184 height 28
click at [1165, 59] on span "Owner" at bounding box center [1170, 60] width 25 height 13
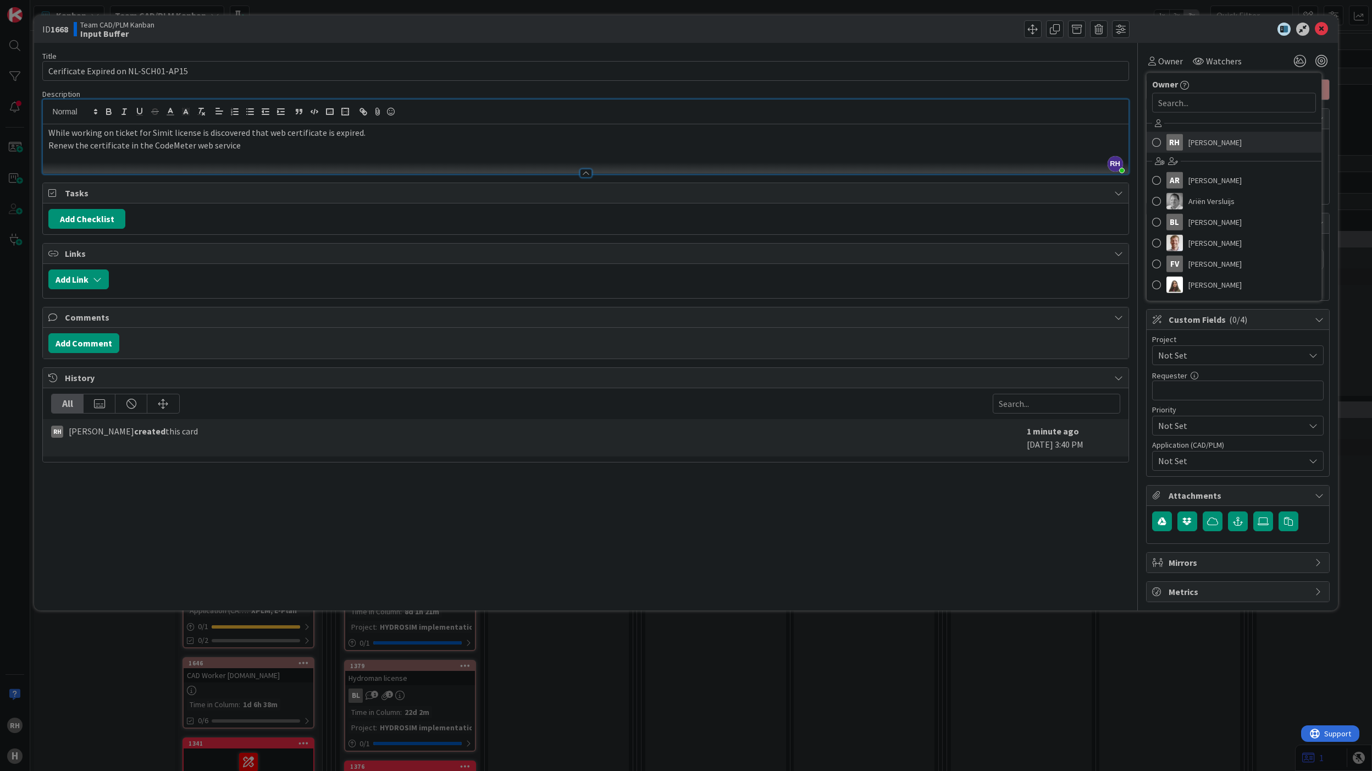
click at [1189, 143] on span "[PERSON_NAME]" at bounding box center [1215, 142] width 53 height 16
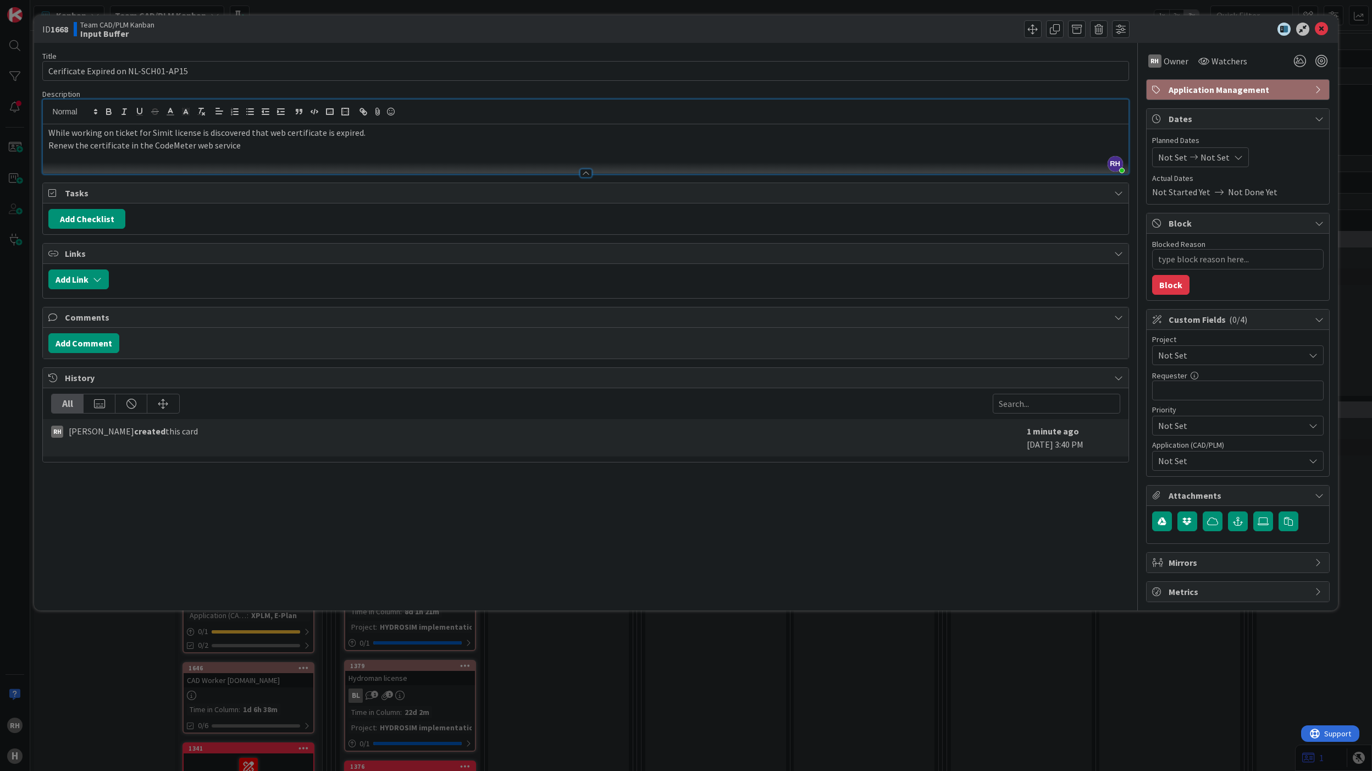
click at [1208, 361] on span "Not Set" at bounding box center [1228, 354] width 141 height 15
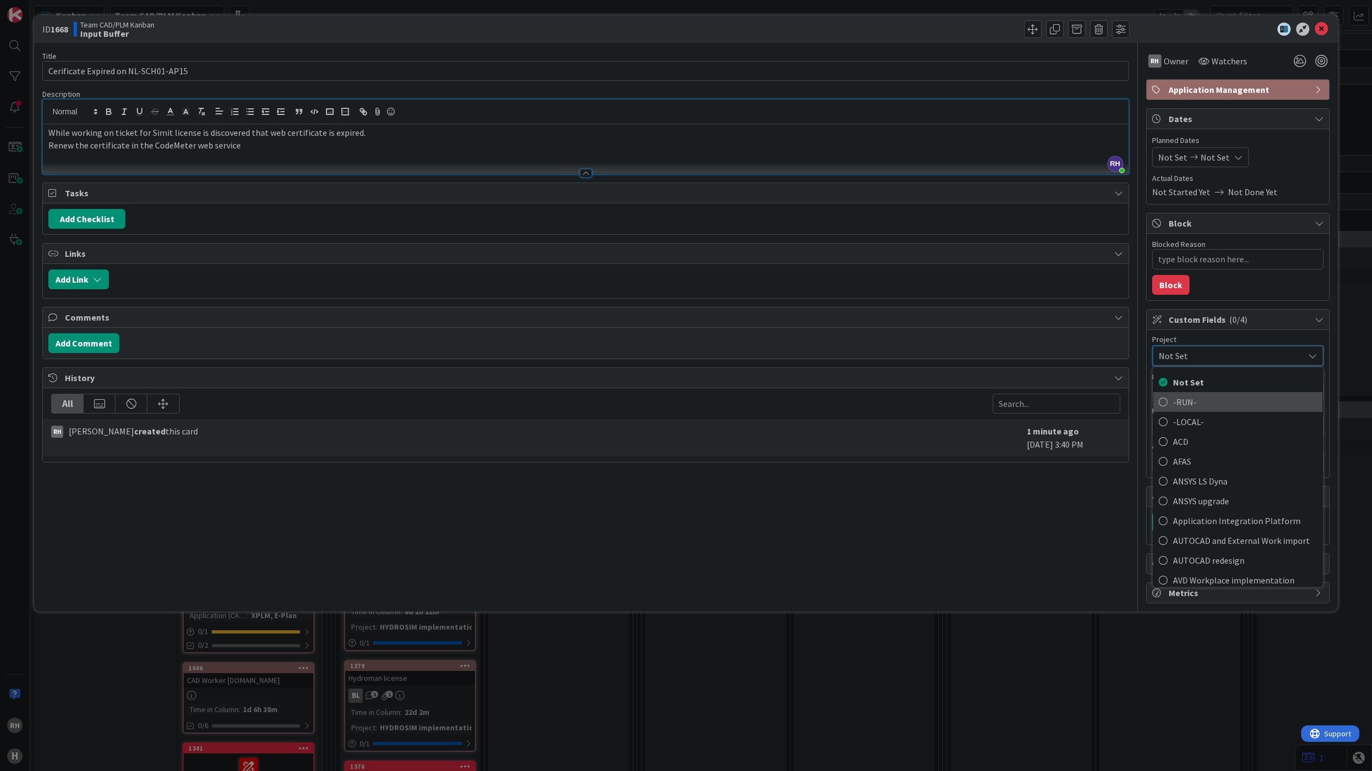
click at [1214, 405] on span "-RUN-" at bounding box center [1245, 401] width 144 height 16
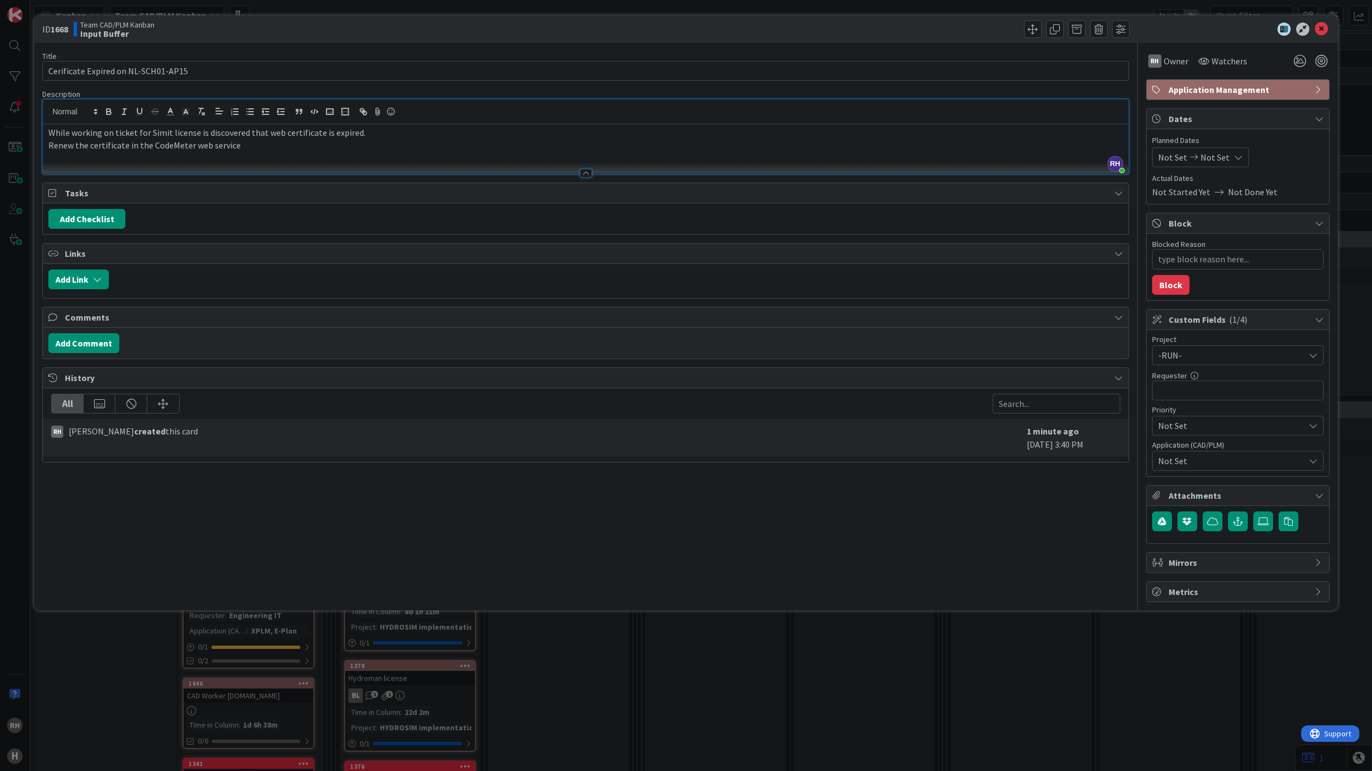
type textarea "x"
click at [1324, 27] on icon at bounding box center [1321, 29] width 13 height 13
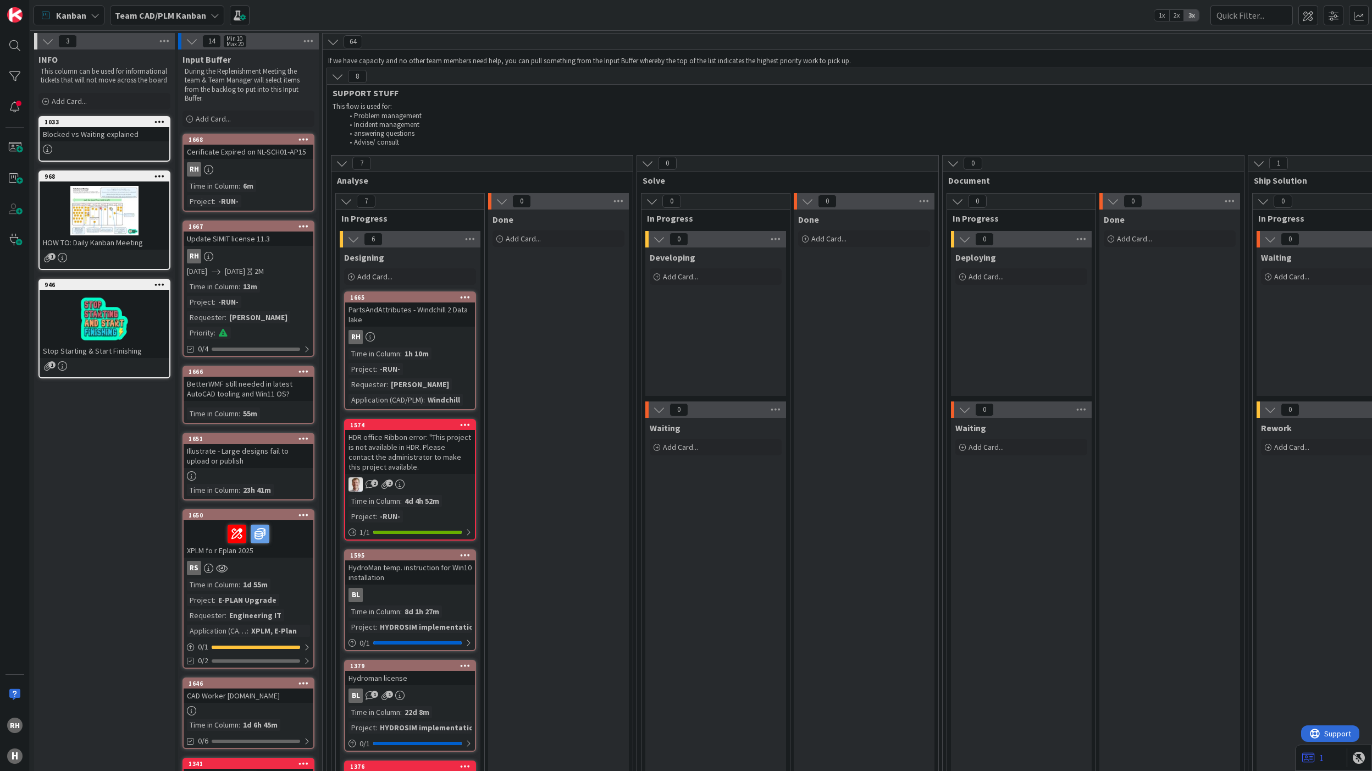
click at [248, 253] on div "RH" at bounding box center [249, 256] width 130 height 14
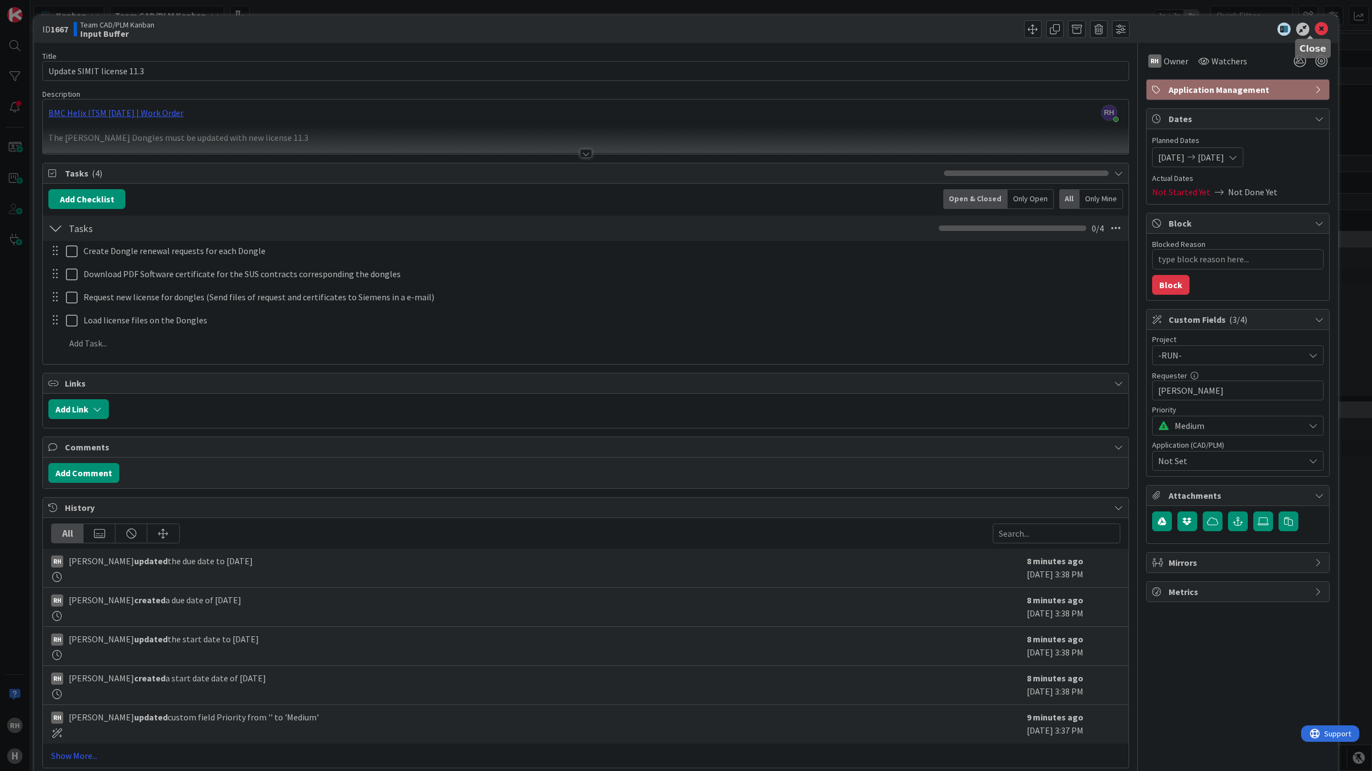
click at [1315, 30] on icon at bounding box center [1321, 29] width 13 height 13
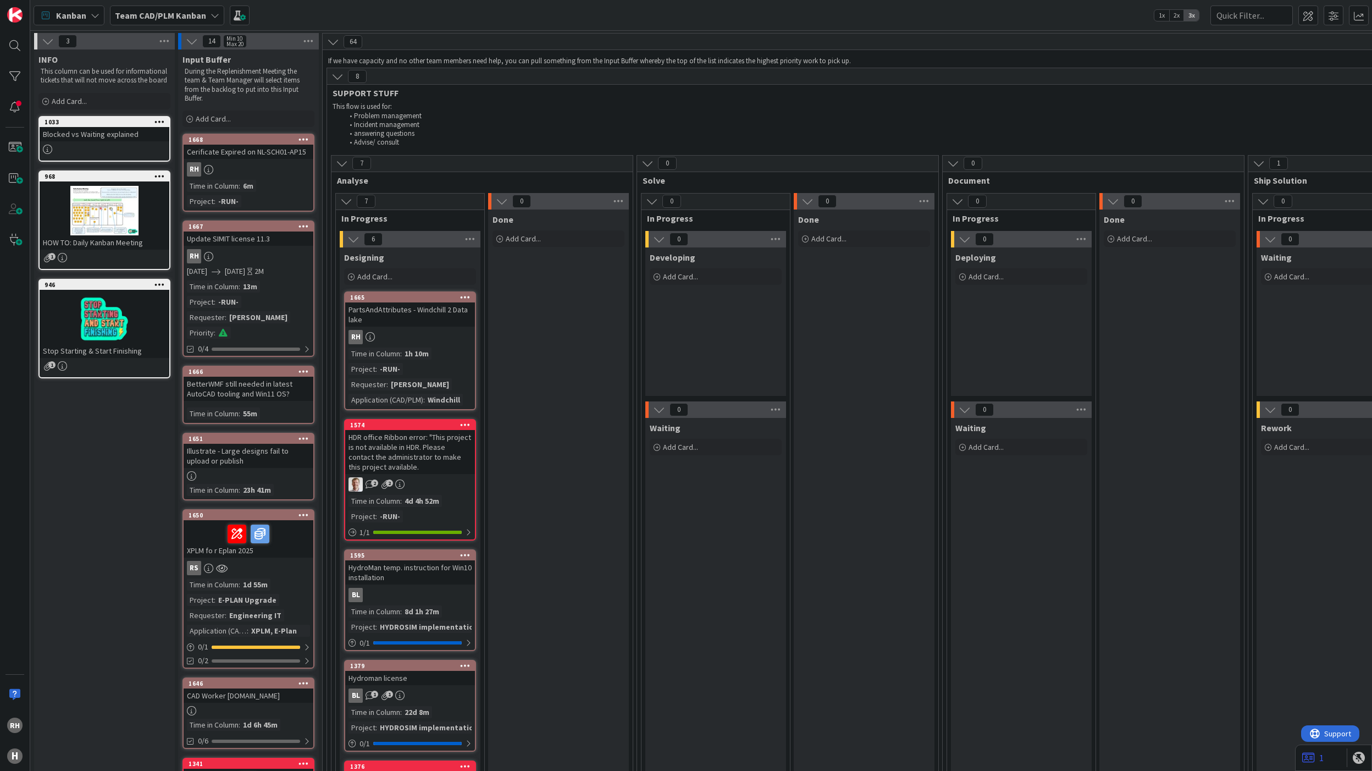
click at [275, 179] on link "1668 Cerificate Expired on NL-SCH01-AP15 RH Time in Column : 6m Project : -RUN-" at bounding box center [249, 173] width 132 height 78
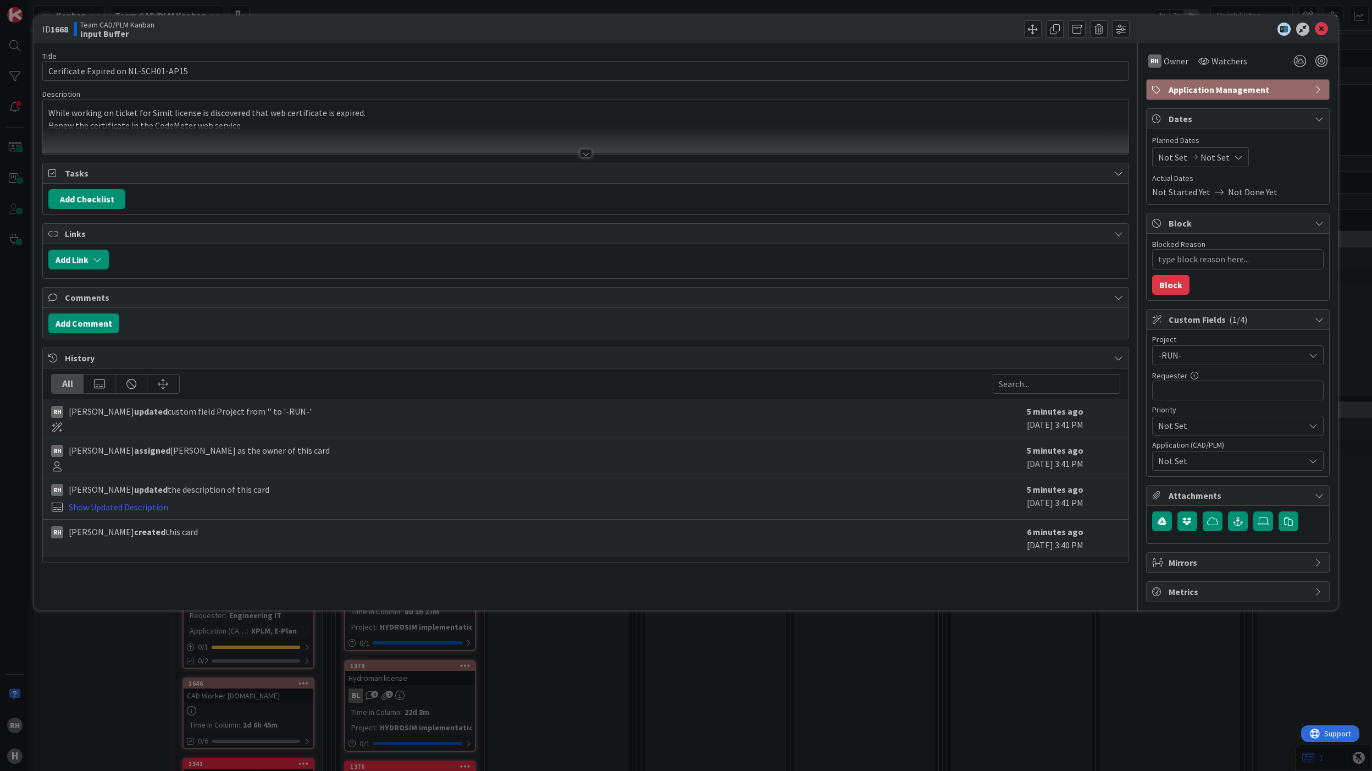
type textarea "x"
click at [1322, 30] on icon at bounding box center [1321, 29] width 13 height 13
